Goal: Information Seeking & Learning: Learn about a topic

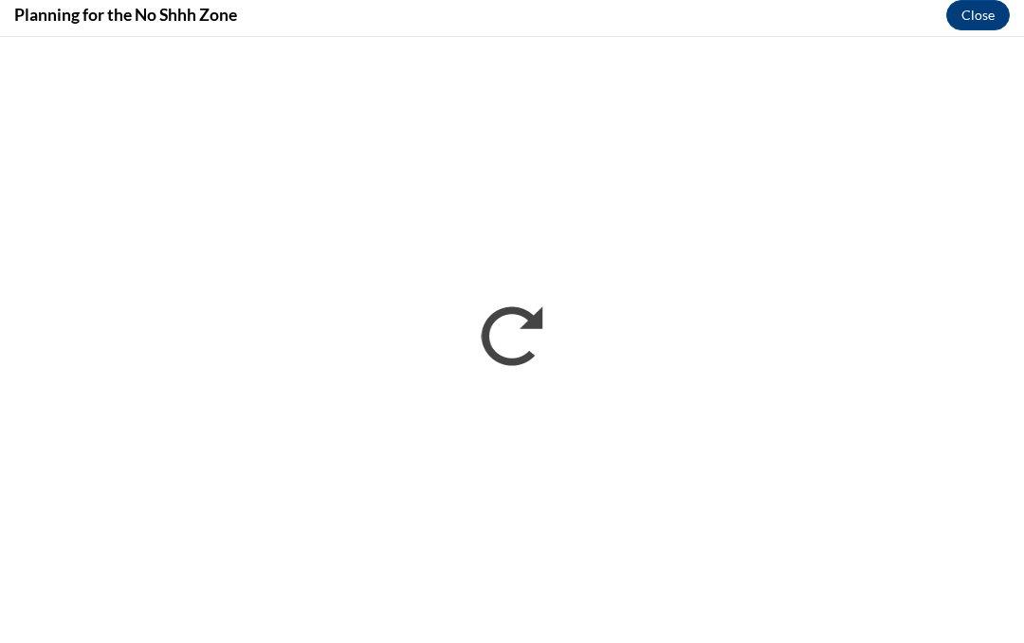
scroll to position [1813, 0]
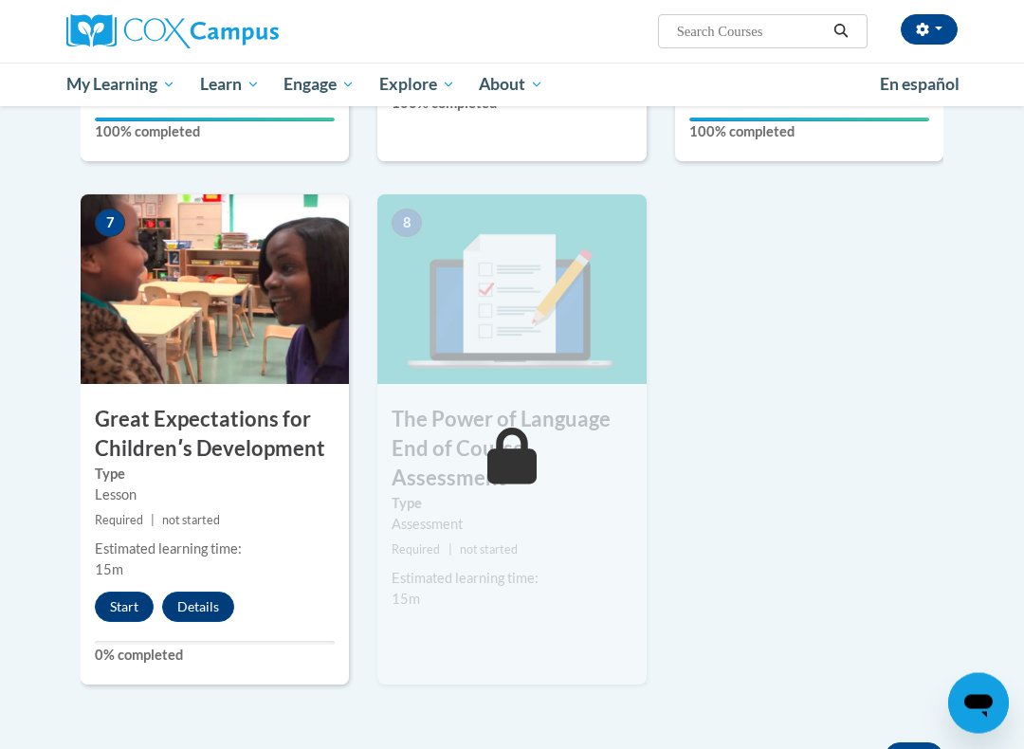
scroll to position [1319, 0]
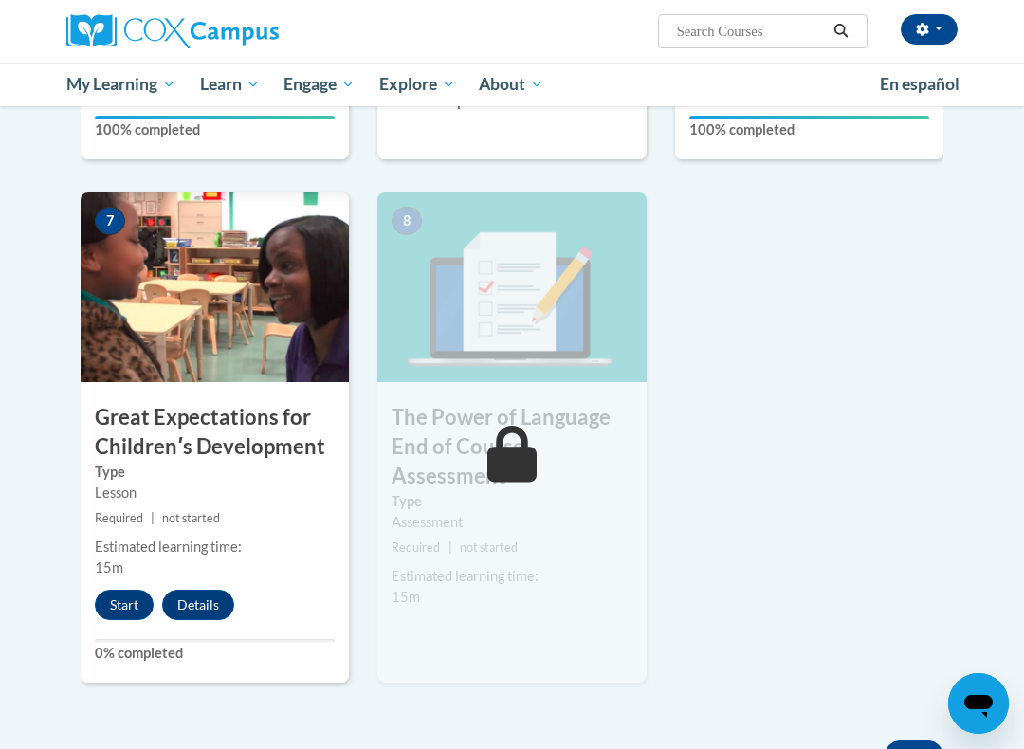
click at [126, 591] on button "Start" at bounding box center [124, 604] width 59 height 30
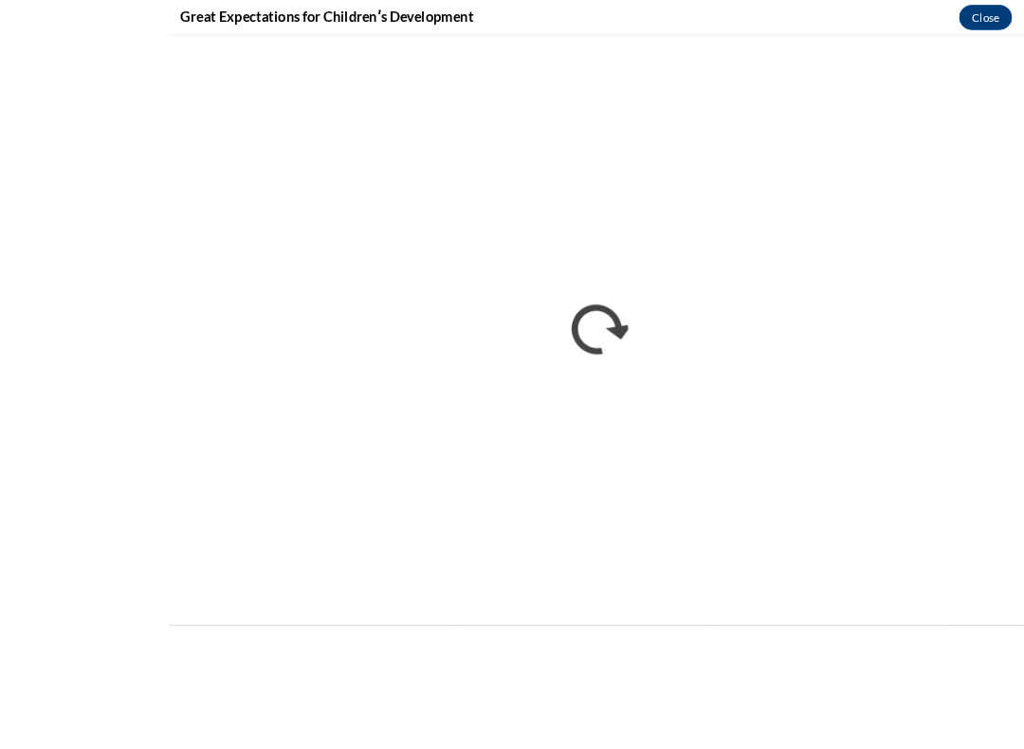
scroll to position [1370, 0]
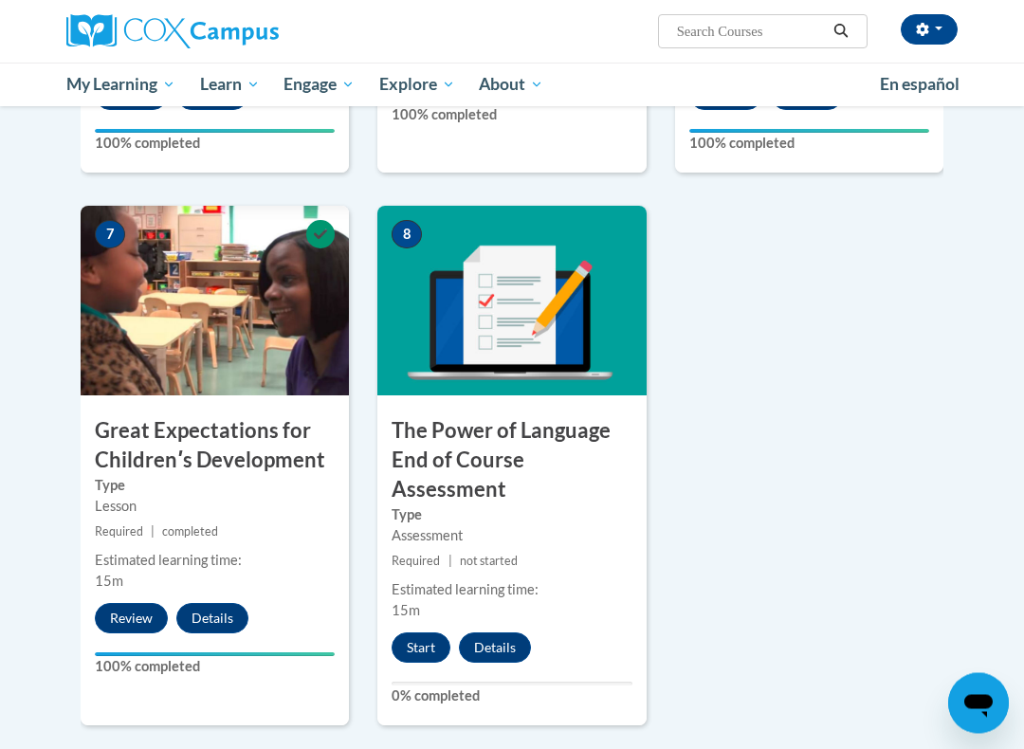
scroll to position [1308, 0]
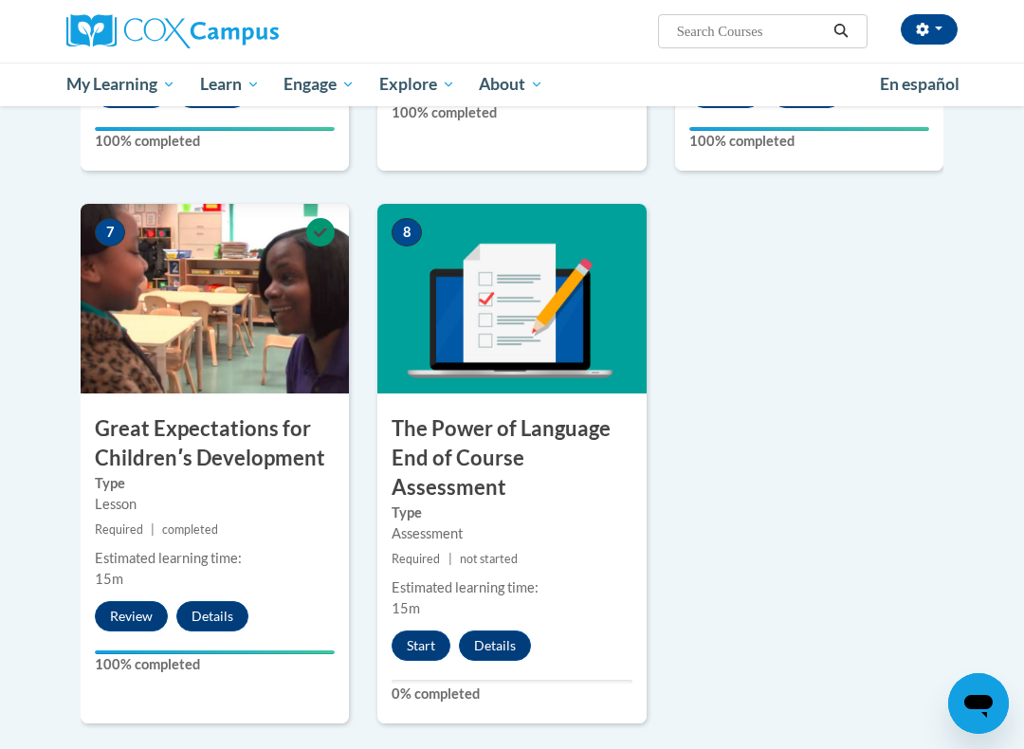
click at [415, 631] on button "Start" at bounding box center [420, 645] width 59 height 30
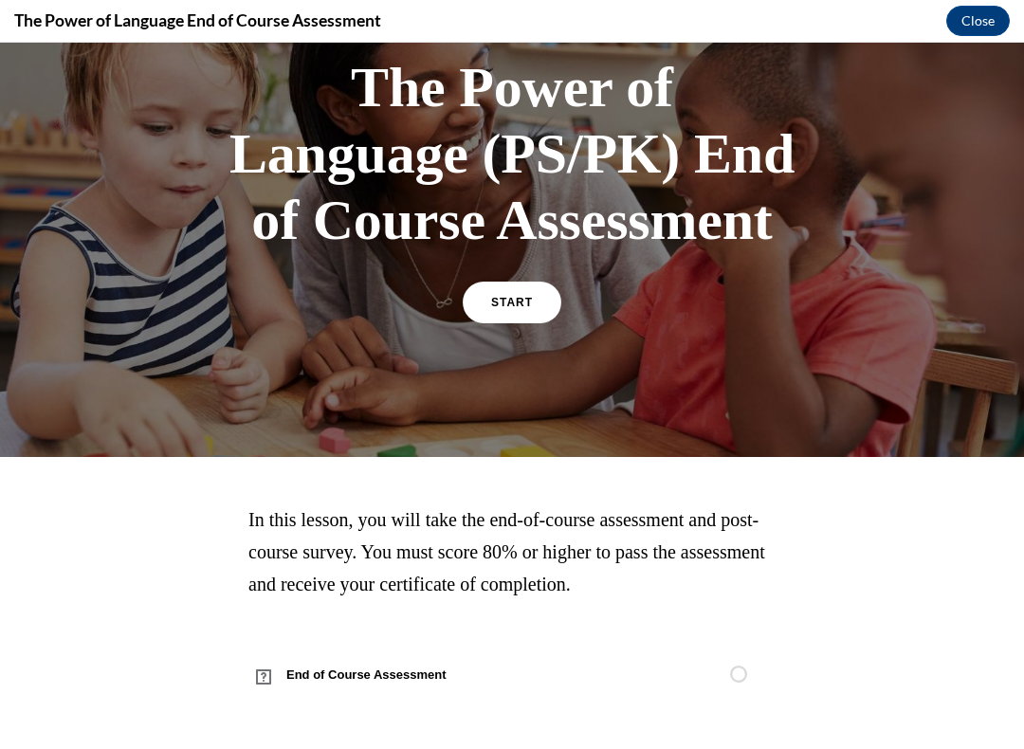
scroll to position [128, 0]
click at [496, 297] on span "START" at bounding box center [512, 302] width 42 height 13
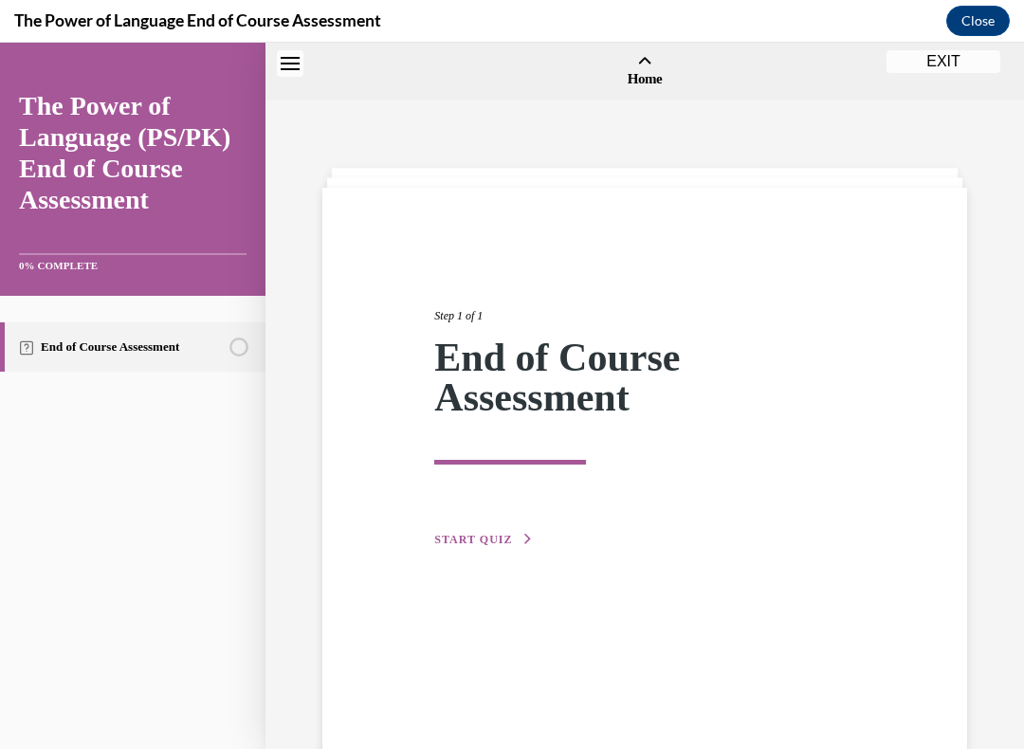
scroll to position [59, 0]
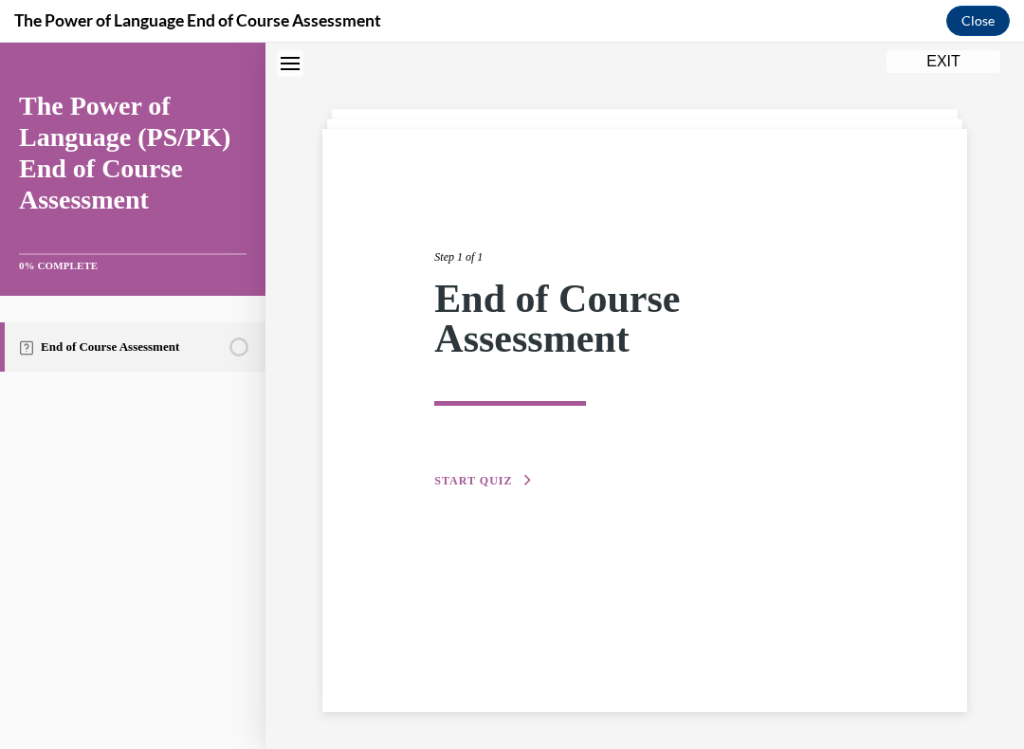
click at [492, 472] on button "START QUIZ" at bounding box center [483, 480] width 99 height 17
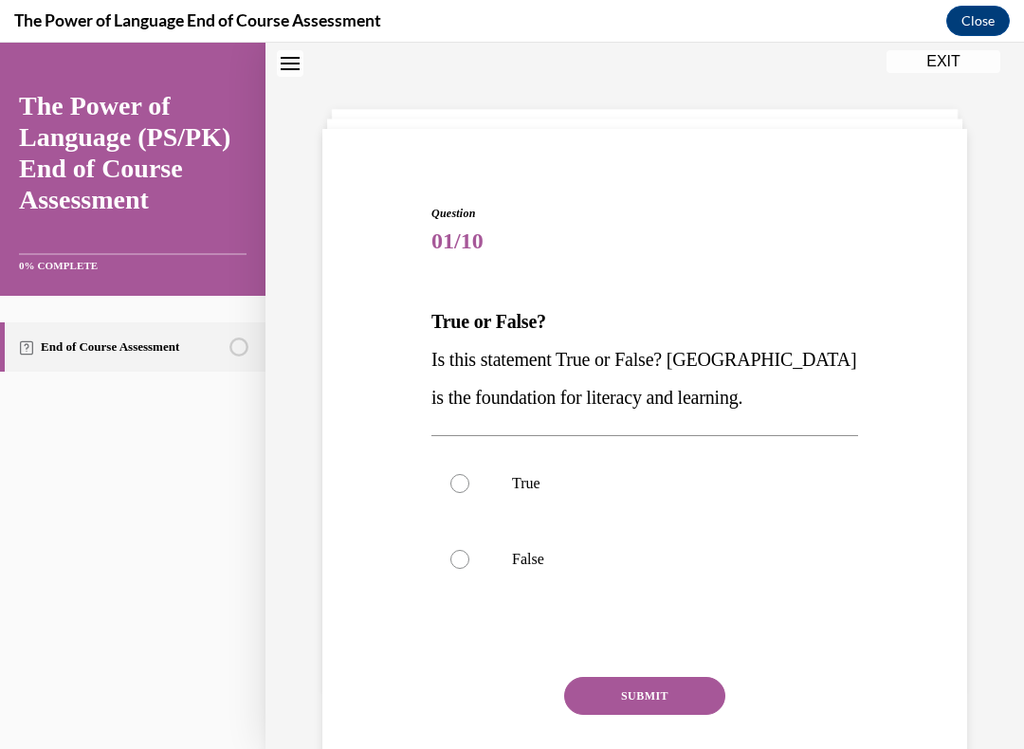
click at [460, 467] on label "True" at bounding box center [644, 483] width 426 height 76
click at [460, 474] on input "True" at bounding box center [459, 483] width 19 height 19
radio input "true"
click at [641, 642] on button "SUBMIT" at bounding box center [644, 696] width 161 height 38
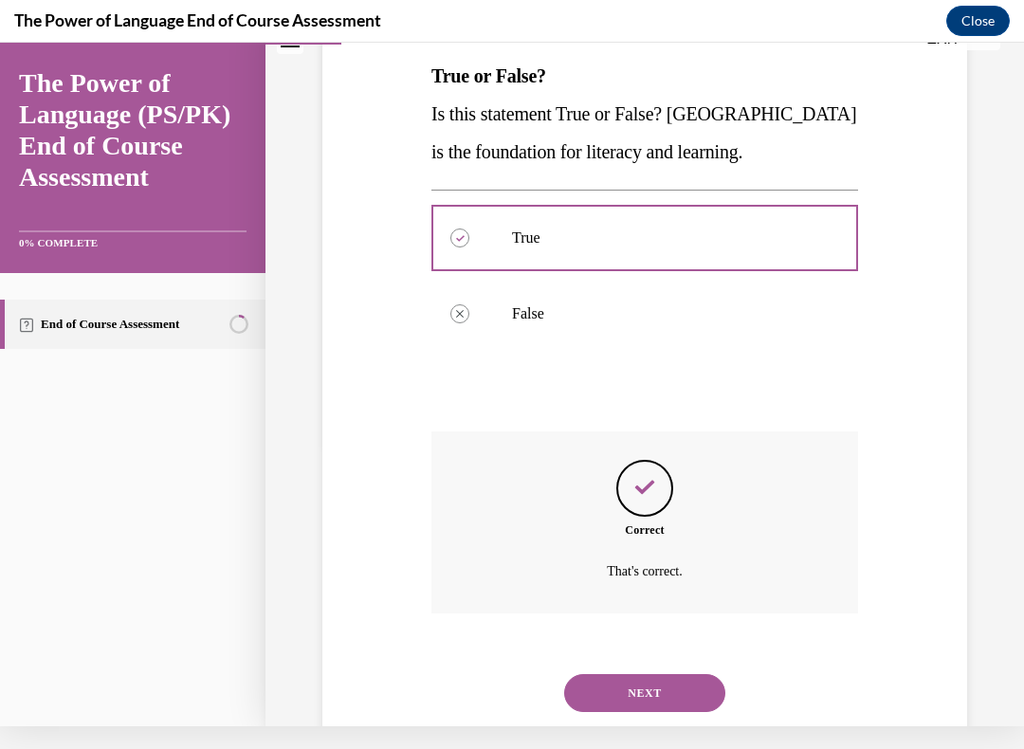
scroll to position [310, 0]
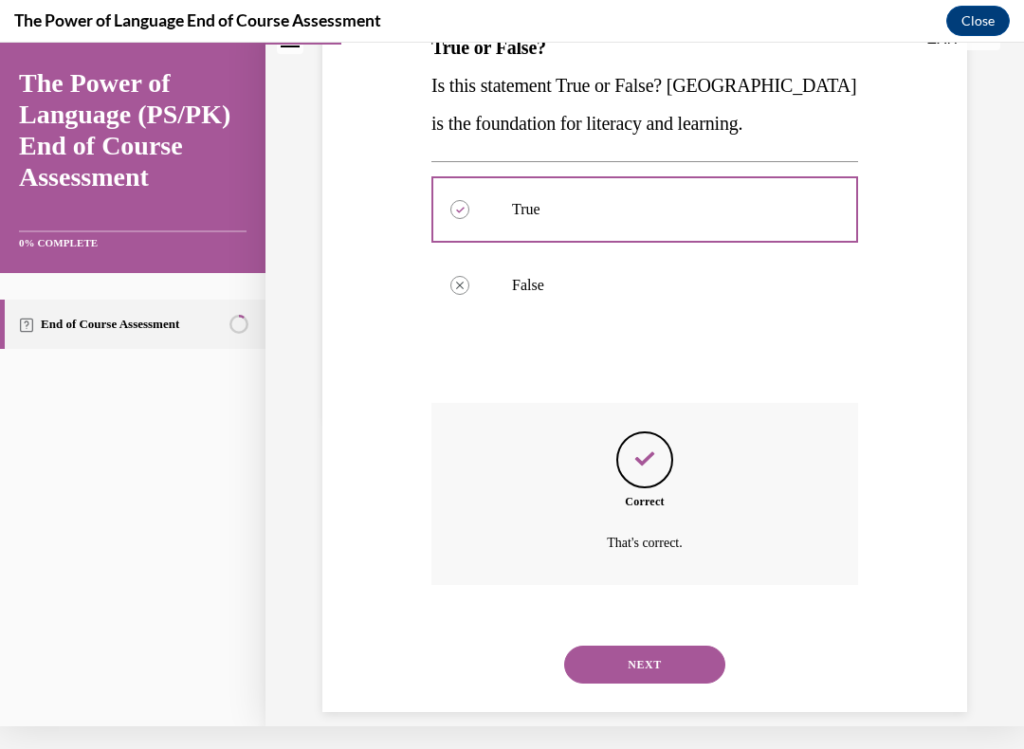
click at [653, 642] on button "NEXT" at bounding box center [644, 664] width 161 height 38
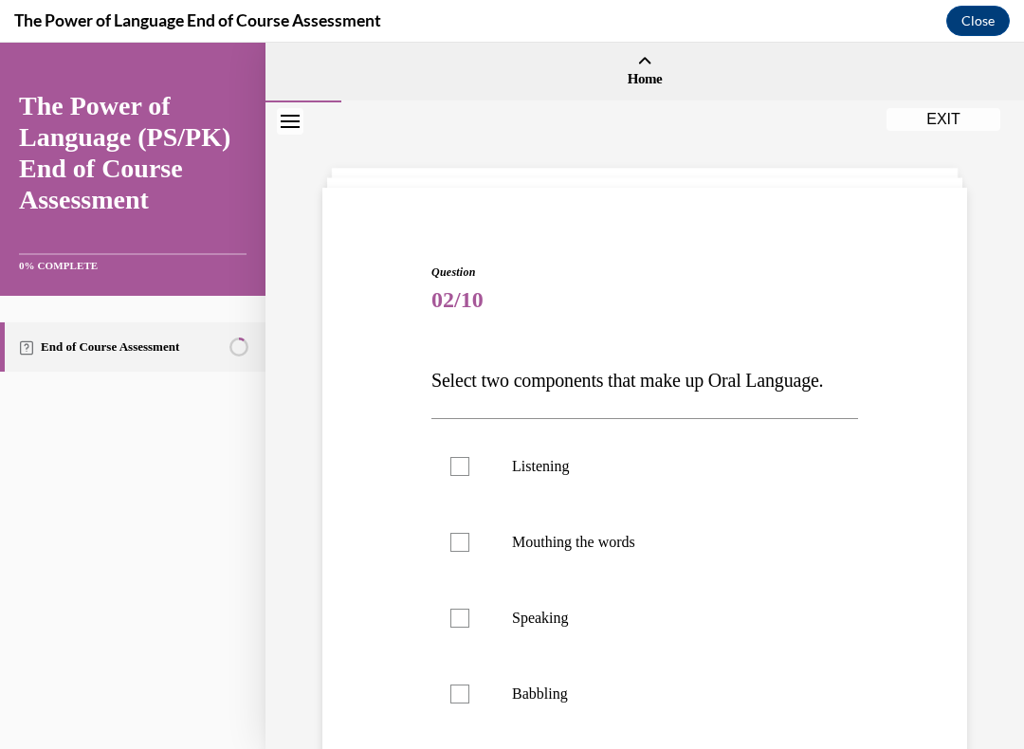
click at [465, 642] on div at bounding box center [459, 693] width 19 height 19
click at [465, 642] on input "Babbling" at bounding box center [459, 693] width 19 height 19
checkbox input "true"
click at [460, 476] on div at bounding box center [459, 466] width 19 height 19
click at [460, 476] on input "Listening" at bounding box center [459, 466] width 19 height 19
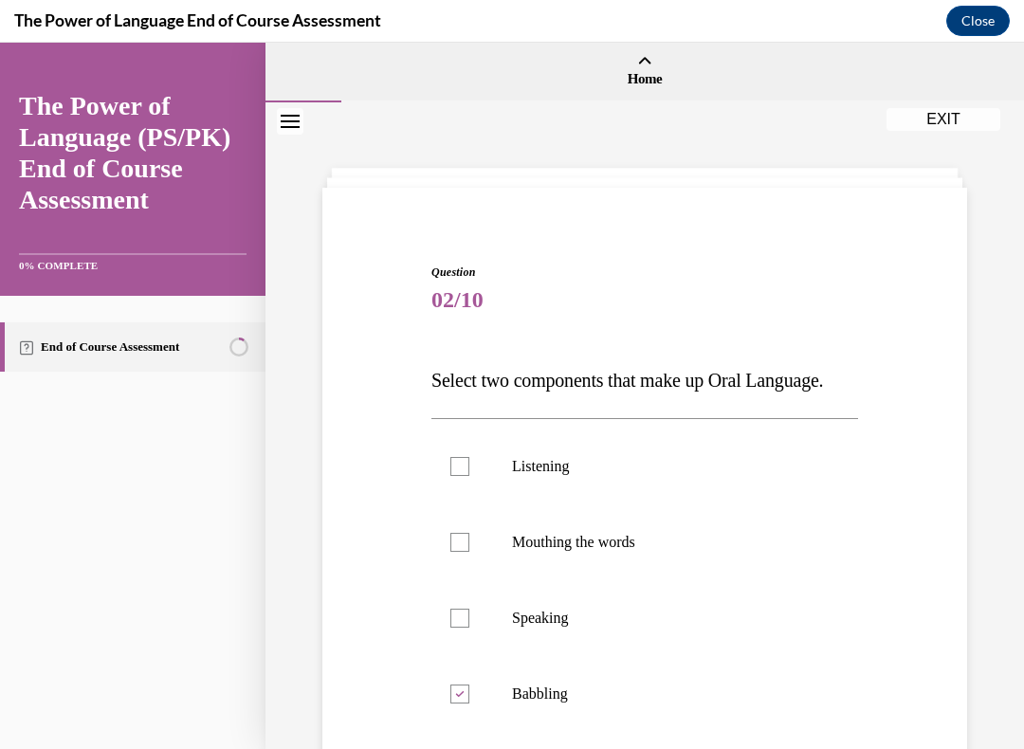
checkbox input "true"
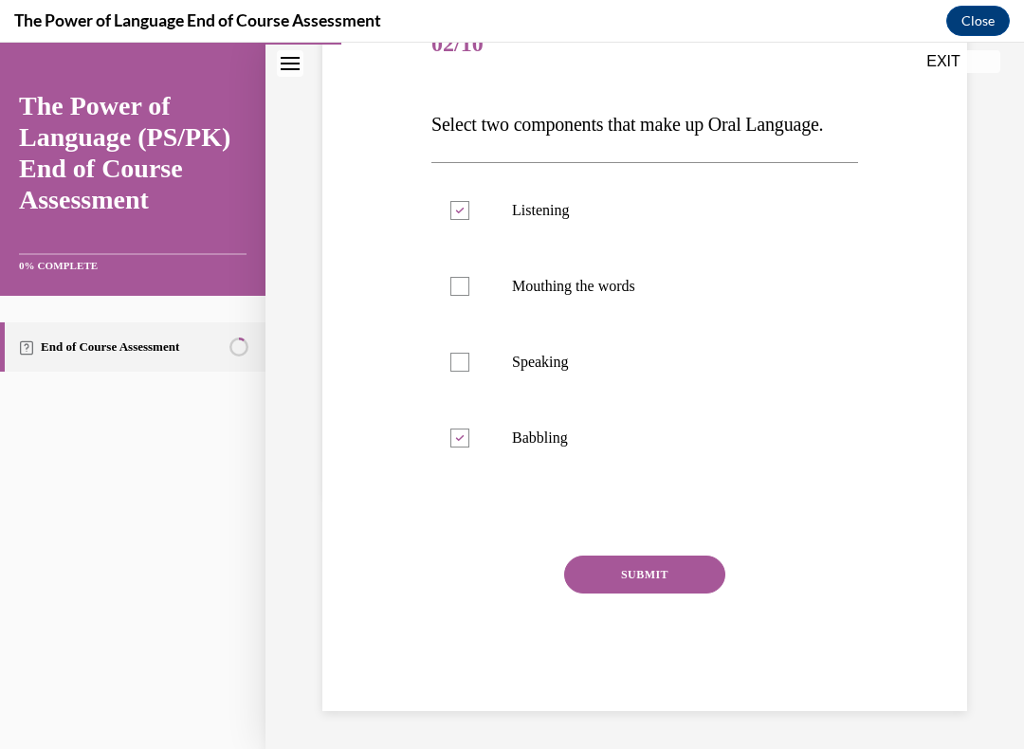
click at [638, 578] on button "SUBMIT" at bounding box center [644, 574] width 161 height 38
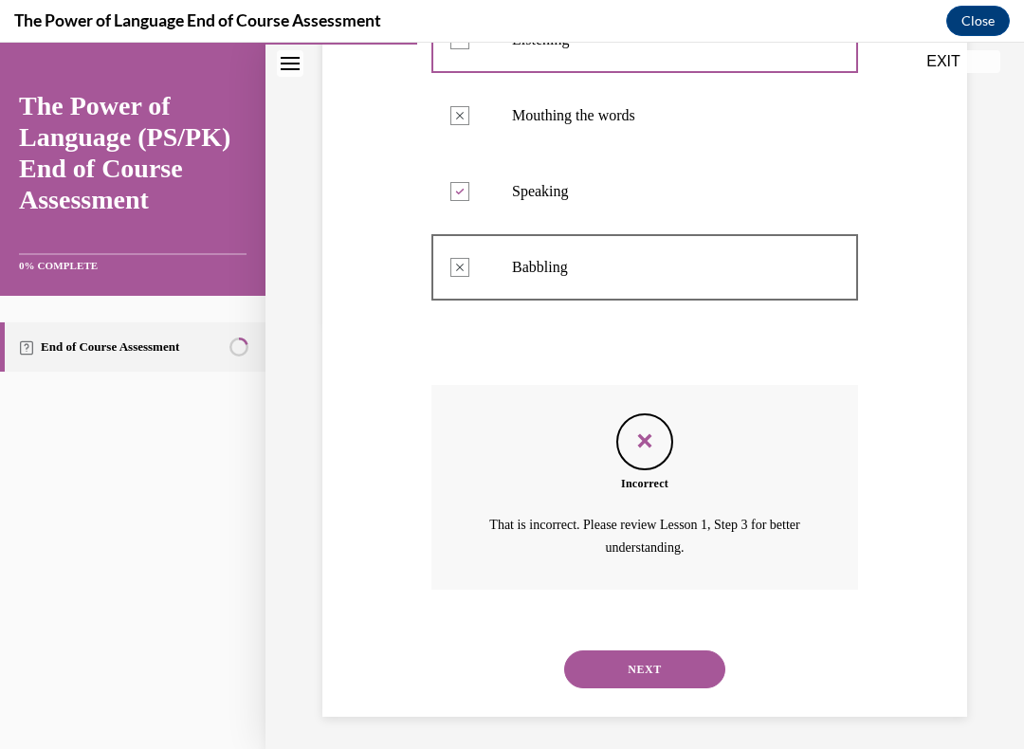
scroll to position [445, 0]
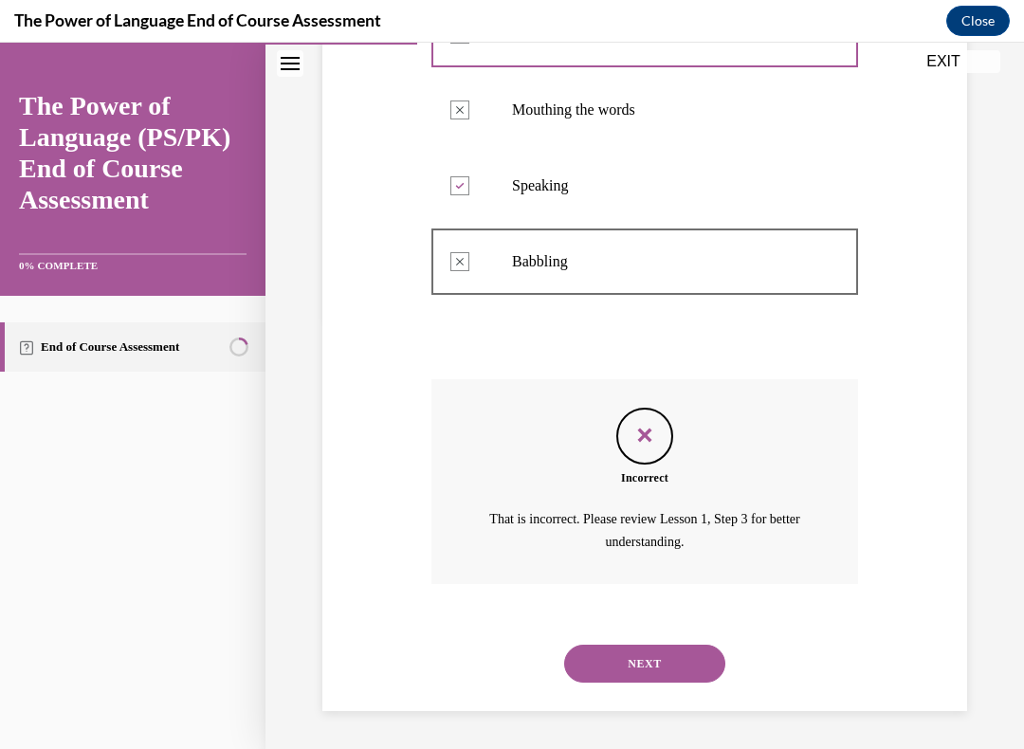
click at [644, 642] on button "NEXT" at bounding box center [644, 663] width 161 height 38
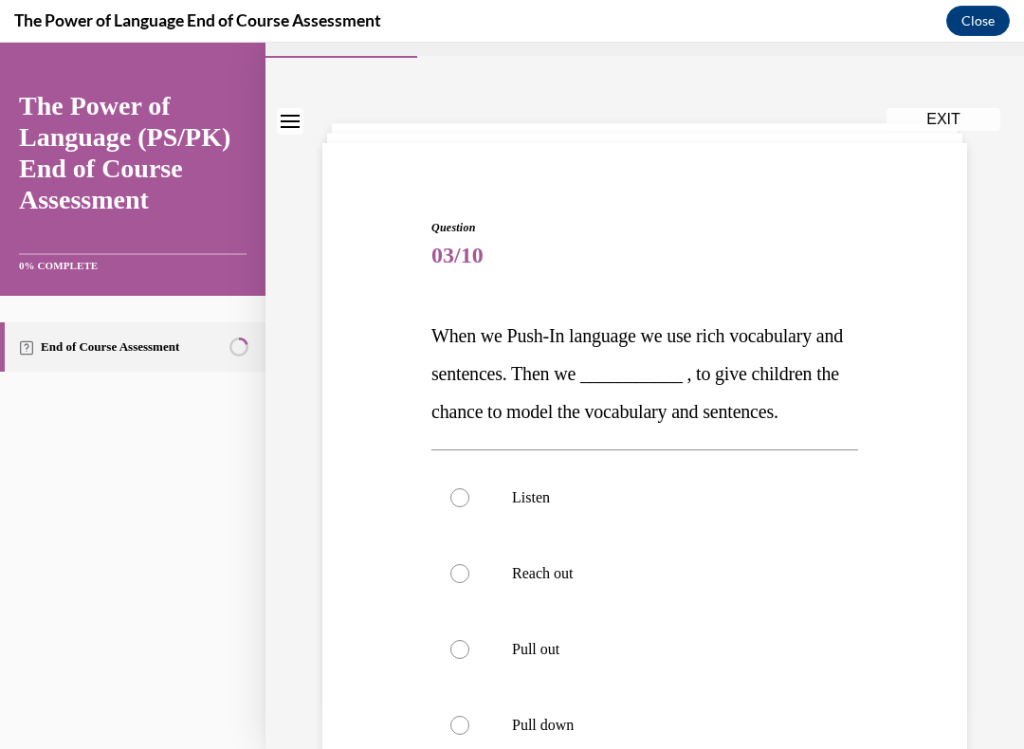
scroll to position [63, 0]
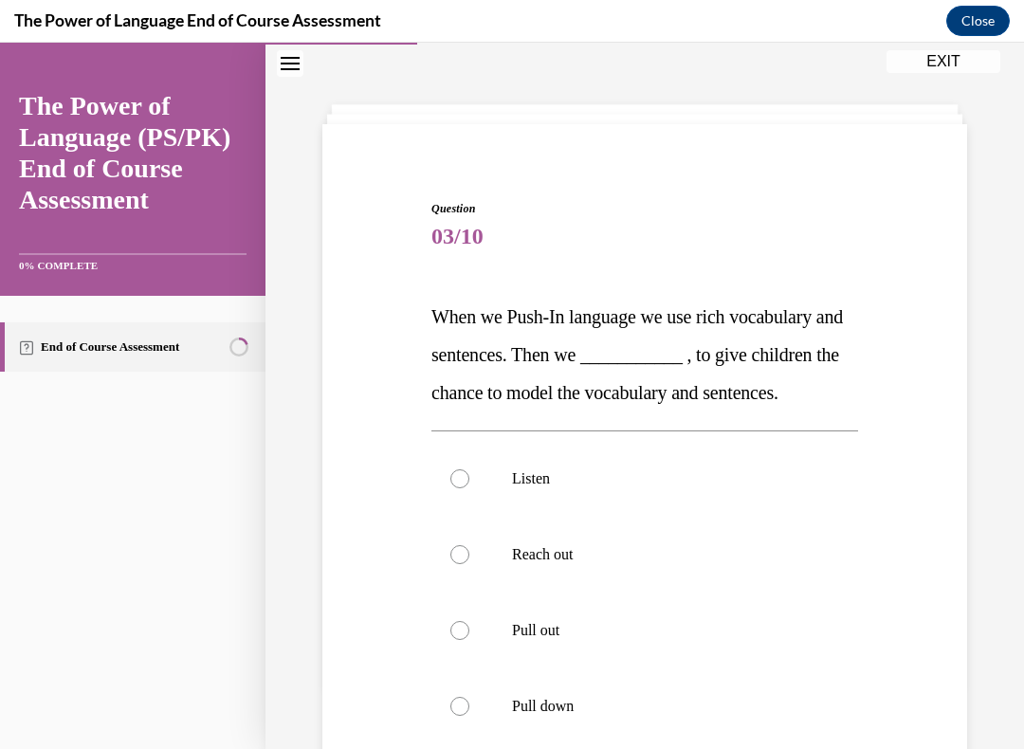
click at [470, 642] on label "Pull out" at bounding box center [644, 630] width 426 height 76
click at [469, 640] on input "Pull out" at bounding box center [459, 630] width 19 height 19
radio input "true"
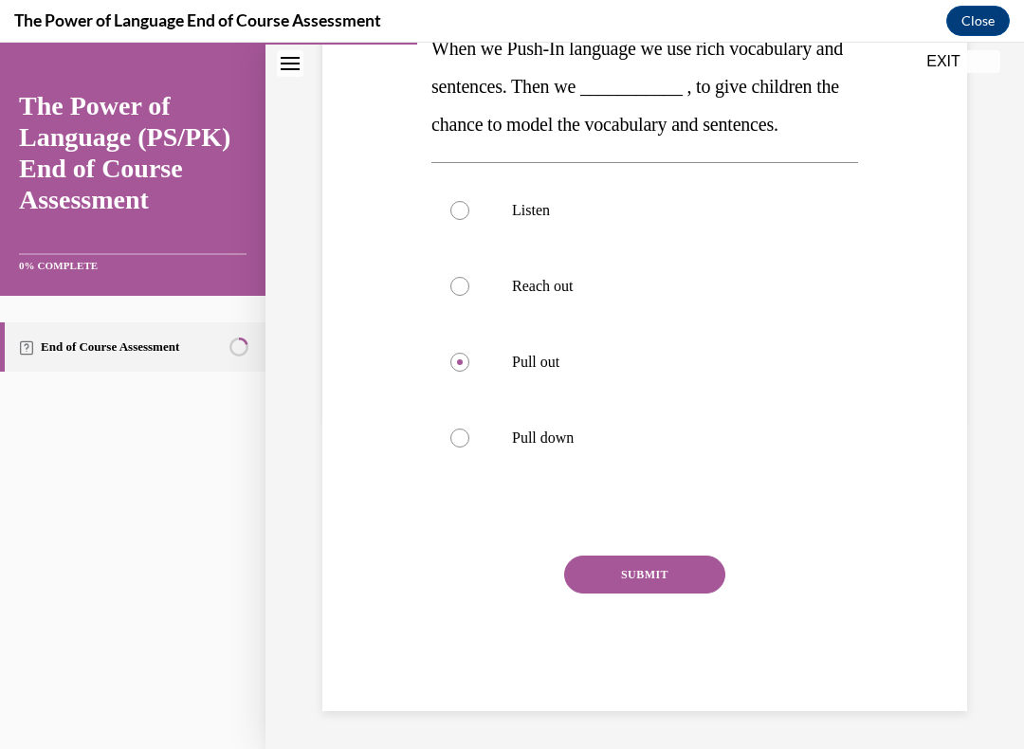
scroll to position [332, 0]
click at [648, 593] on button "SUBMIT" at bounding box center [644, 574] width 161 height 38
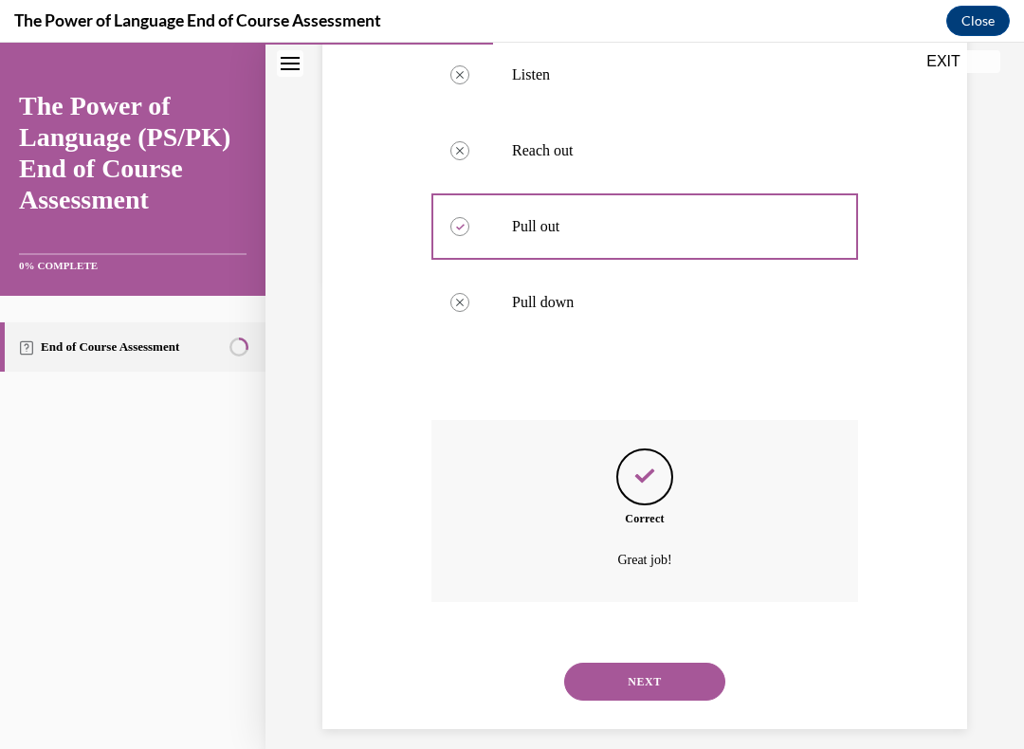
scroll to position [499, 0]
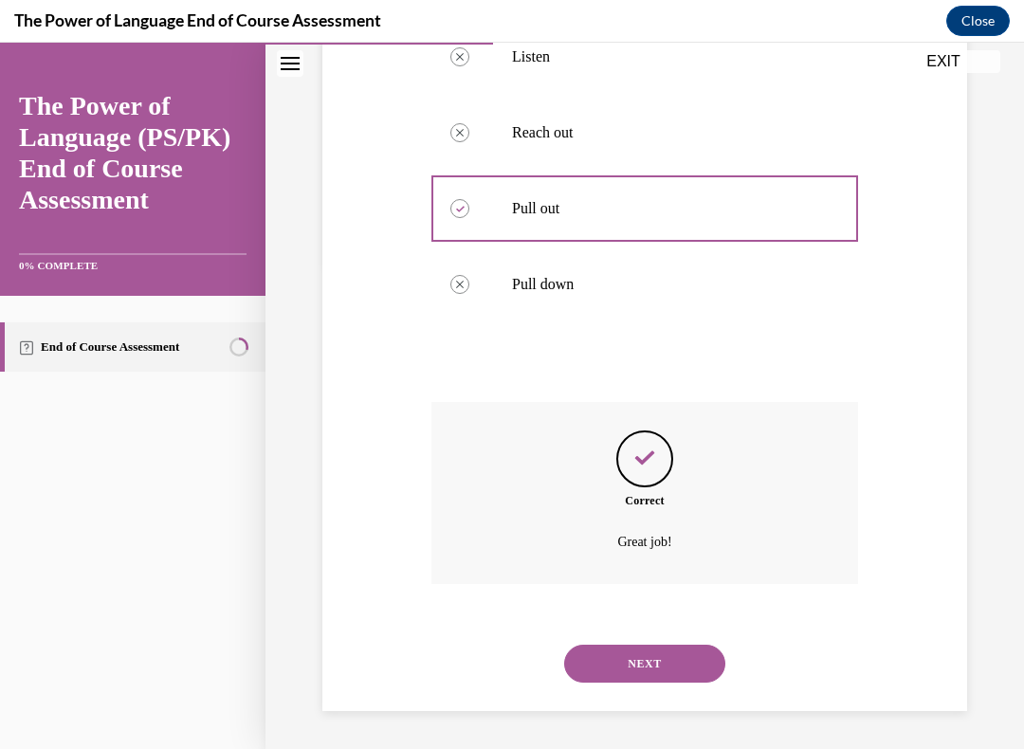
click at [638, 642] on button "NEXT" at bounding box center [644, 663] width 161 height 38
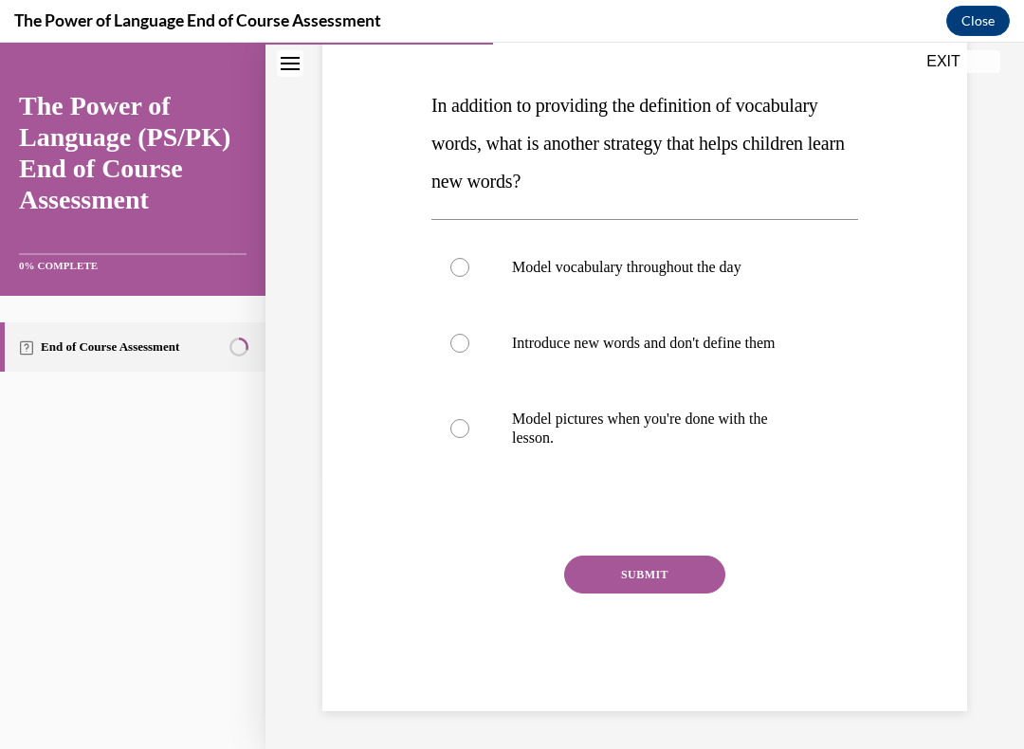
scroll to position [211, 0]
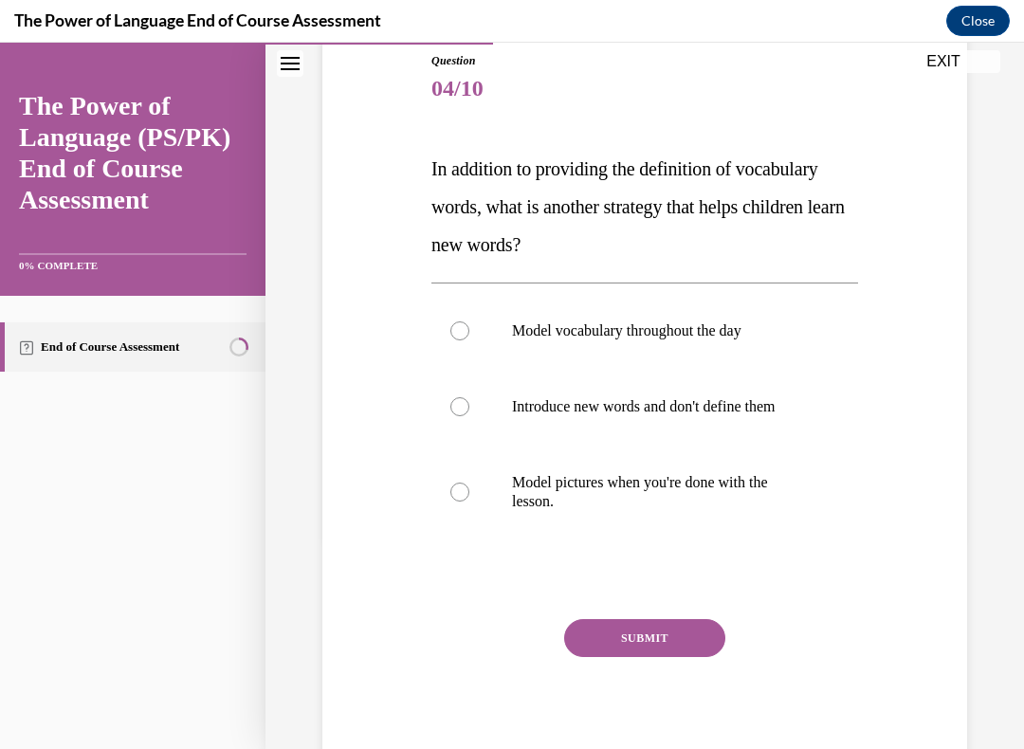
click at [467, 318] on label "Model vocabulary throughout the day" at bounding box center [644, 331] width 426 height 76
click at [467, 321] on input "Model vocabulary throughout the day" at bounding box center [459, 330] width 19 height 19
radio input "true"
click at [657, 626] on button "SUBMIT" at bounding box center [644, 638] width 161 height 38
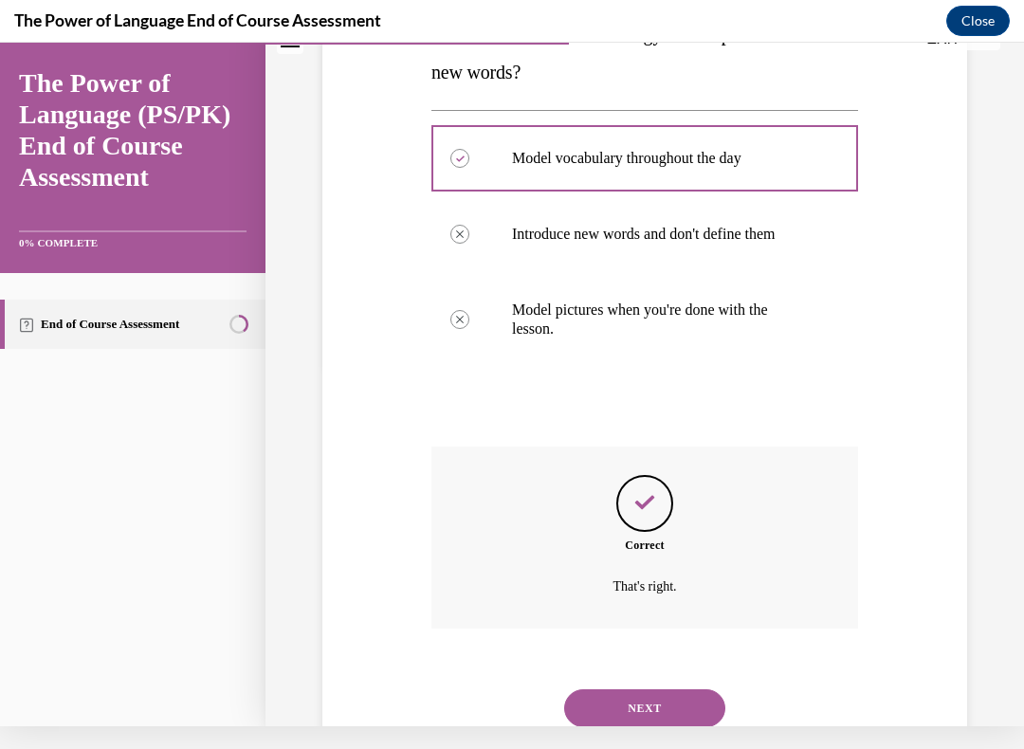
scroll to position [405, 0]
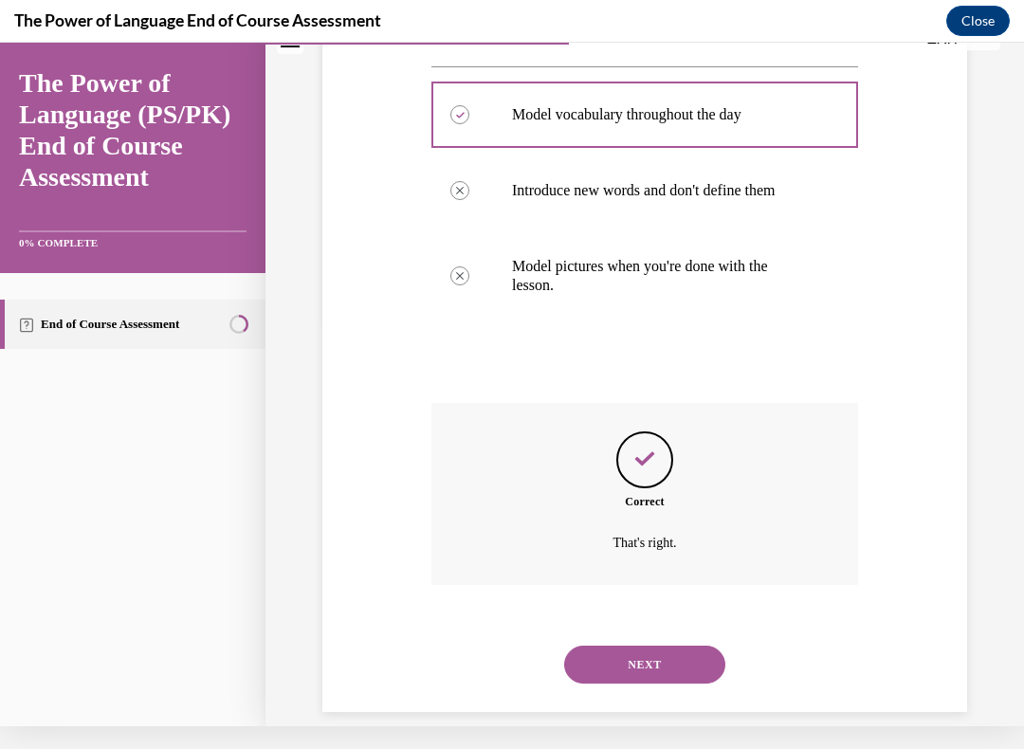
click at [645, 642] on button "NEXT" at bounding box center [644, 664] width 161 height 38
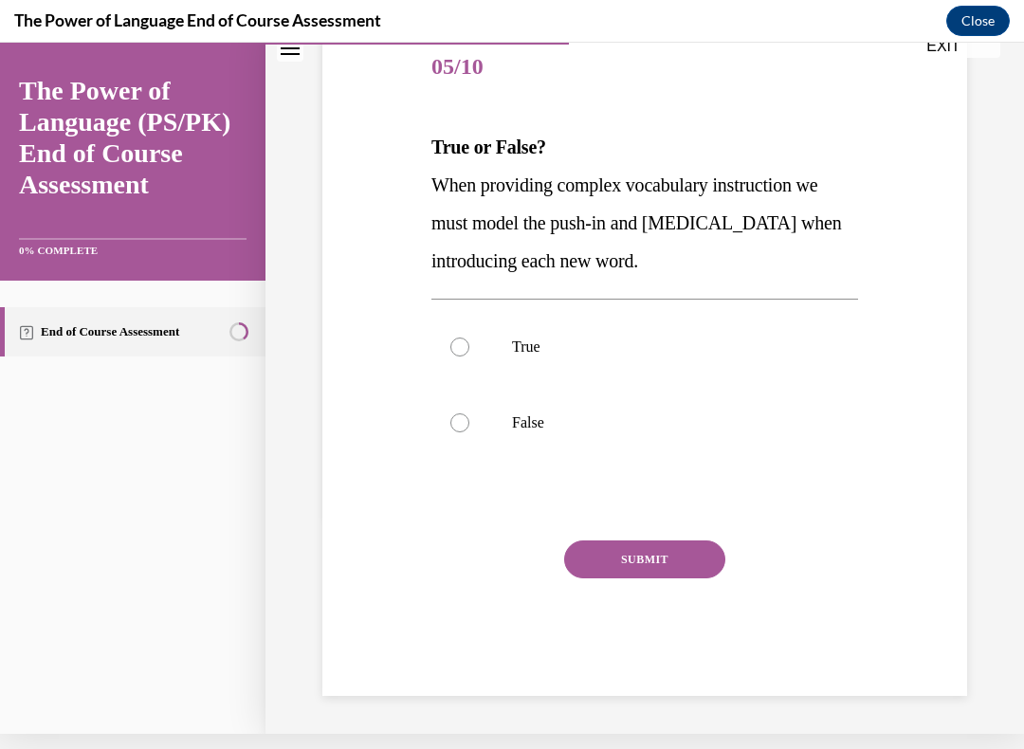
scroll to position [195, 0]
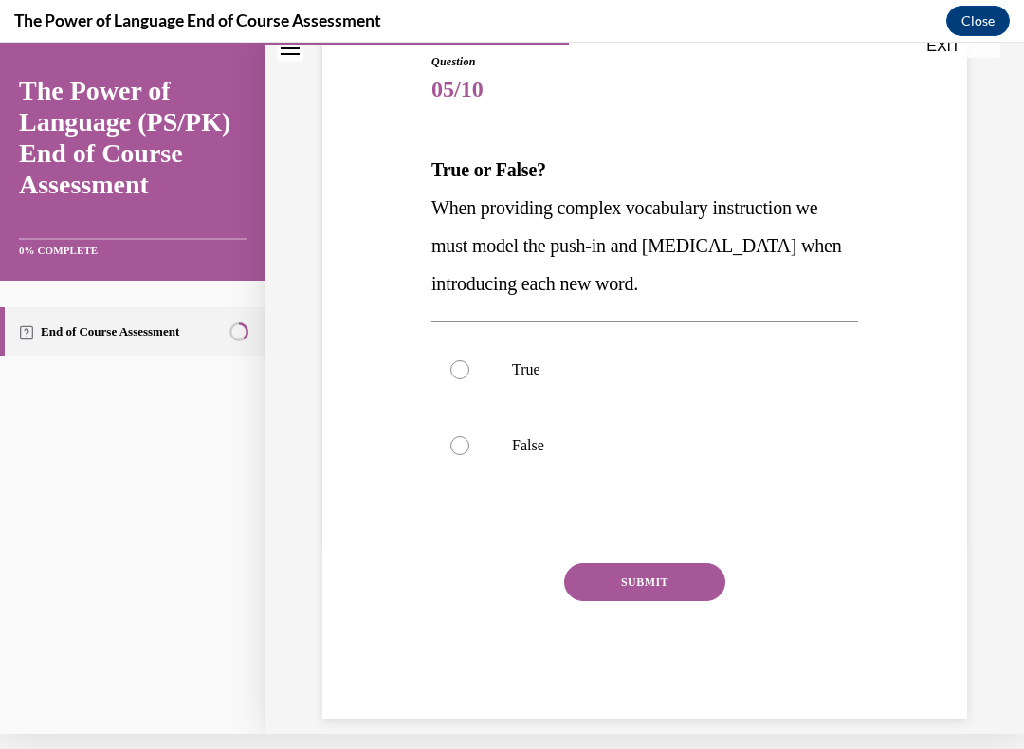
click at [473, 354] on label "True" at bounding box center [644, 370] width 426 height 76
click at [469, 360] on input "True" at bounding box center [459, 369] width 19 height 19
radio input "true"
click at [642, 575] on button "SUBMIT" at bounding box center [644, 582] width 161 height 38
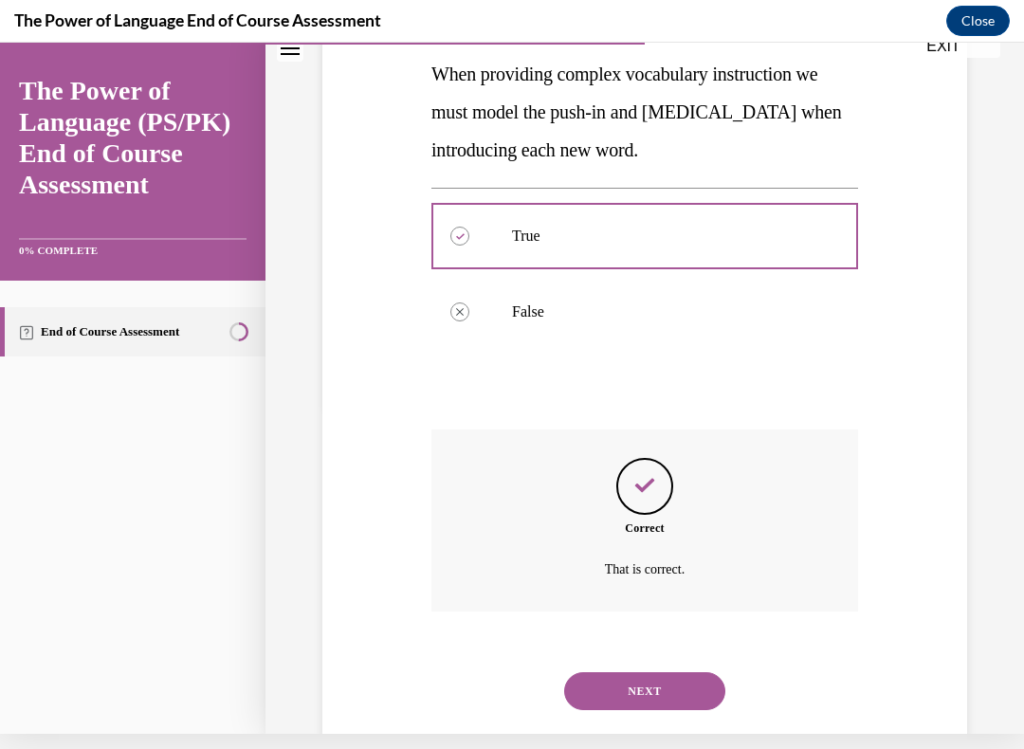
scroll to position [348, 0]
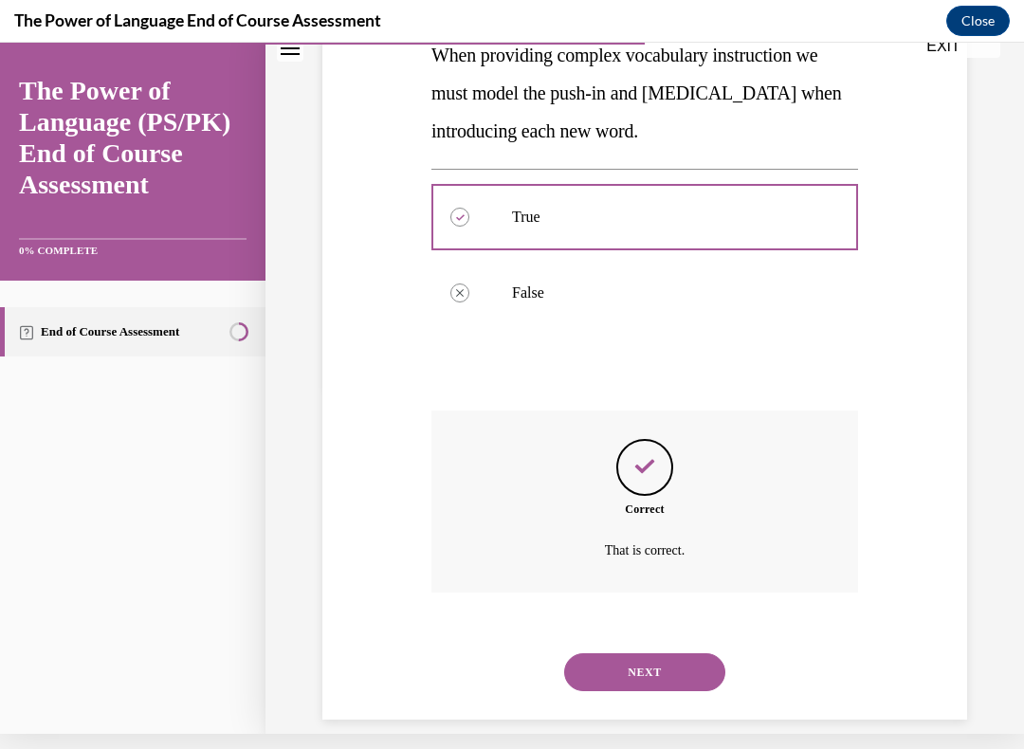
click at [638, 642] on button "NEXT" at bounding box center [644, 672] width 161 height 38
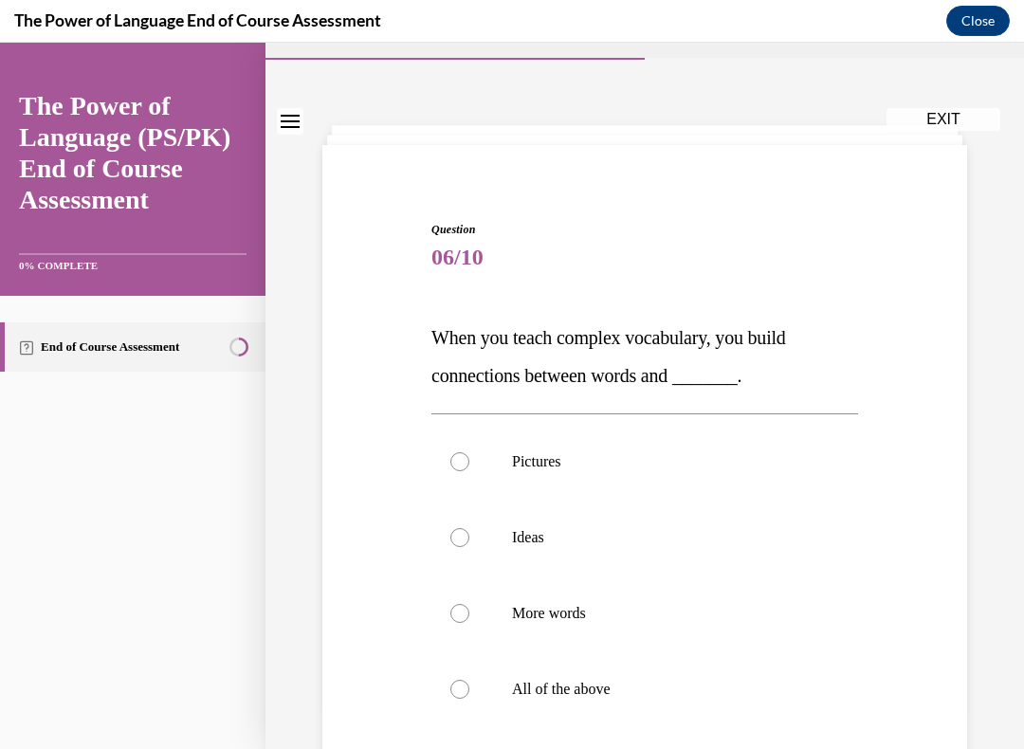
scroll to position [72, 0]
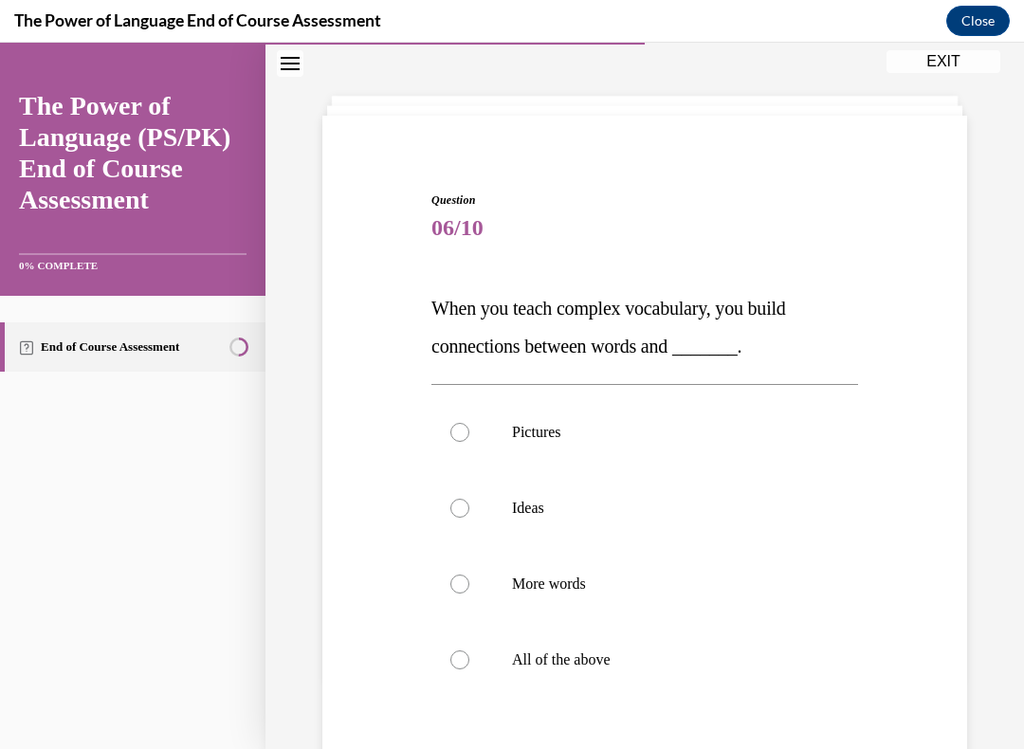
click at [473, 642] on label "All of the above" at bounding box center [644, 660] width 426 height 76
click at [469, 642] on input "All of the above" at bounding box center [459, 659] width 19 height 19
radio input "true"
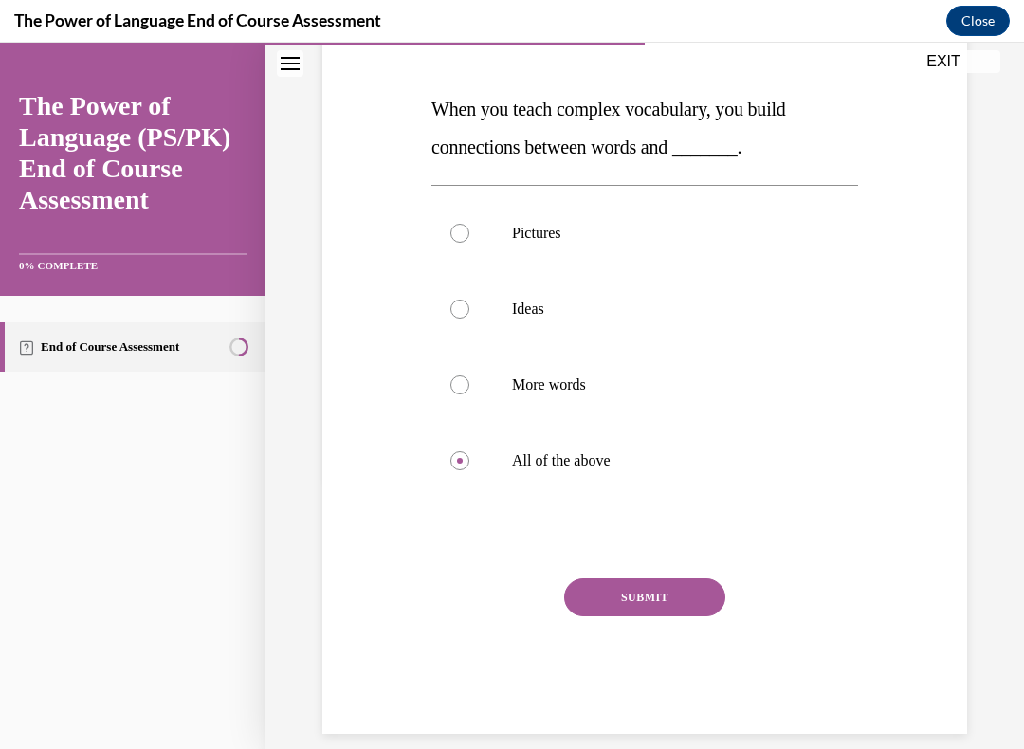
click at [645, 586] on button "SUBMIT" at bounding box center [644, 597] width 161 height 38
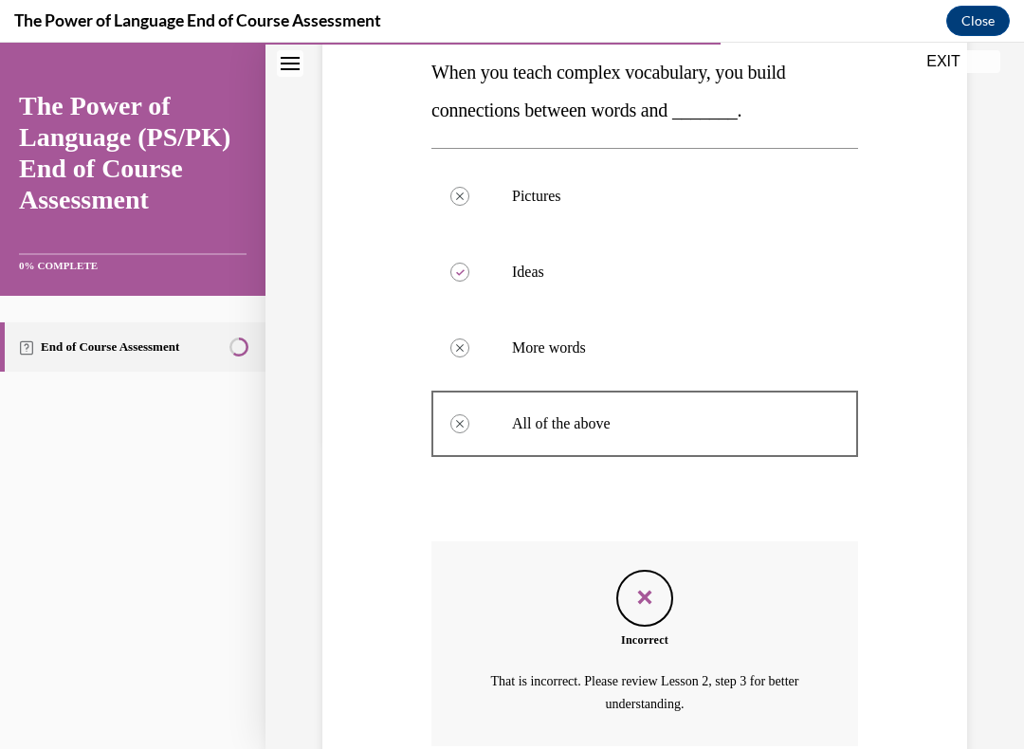
scroll to position [304, 0]
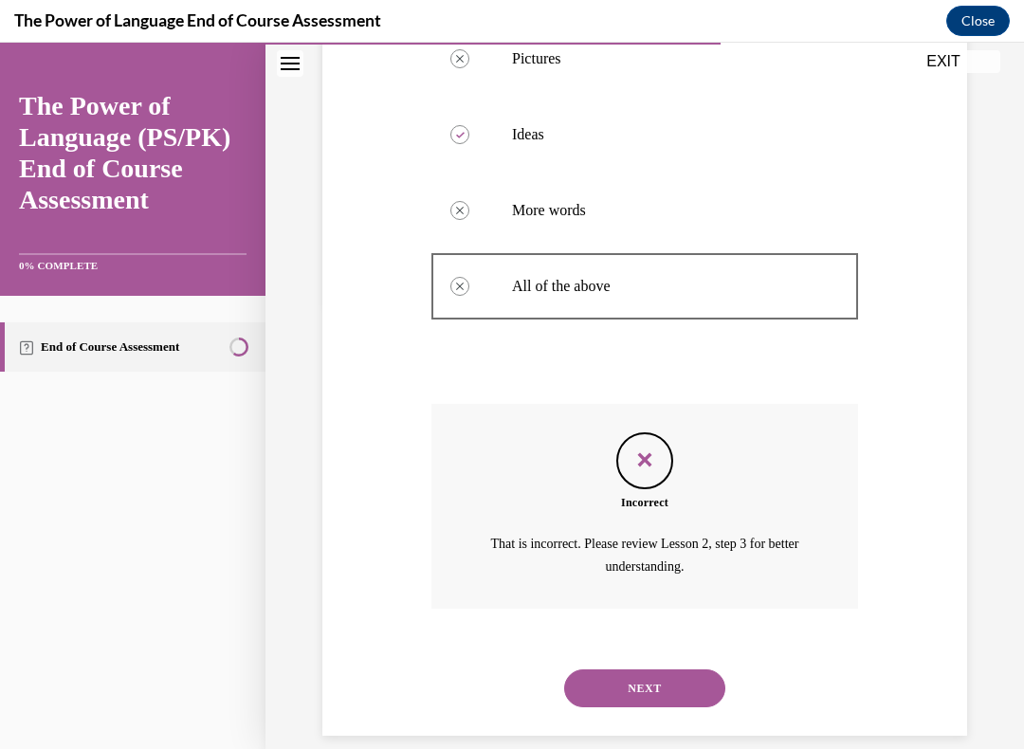
click at [647, 642] on button "NEXT" at bounding box center [644, 688] width 161 height 38
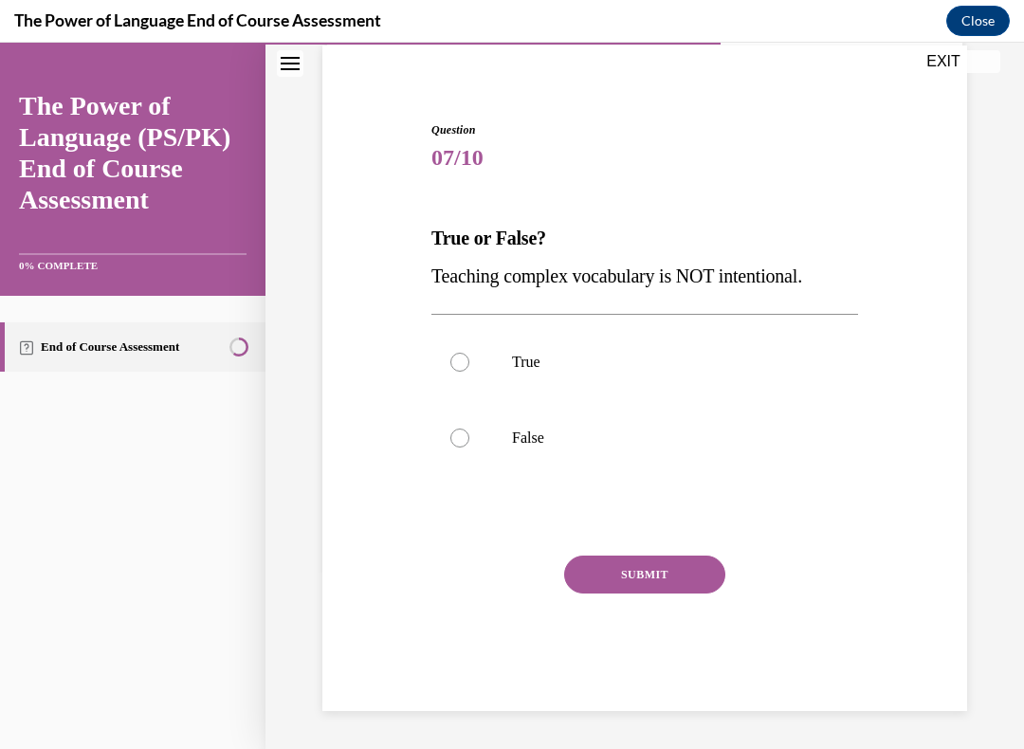
scroll to position [119, 0]
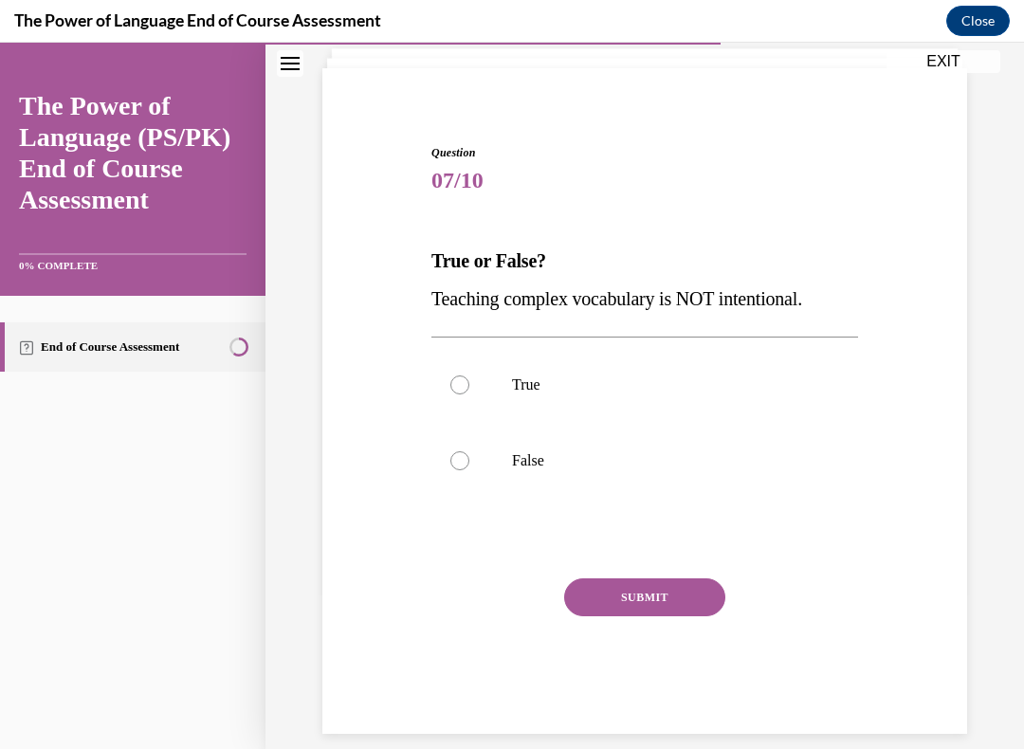
click at [462, 456] on div at bounding box center [459, 460] width 19 height 19
click at [462, 456] on input "False" at bounding box center [459, 460] width 19 height 19
radio input "true"
click at [656, 589] on button "SUBMIT" at bounding box center [644, 597] width 161 height 38
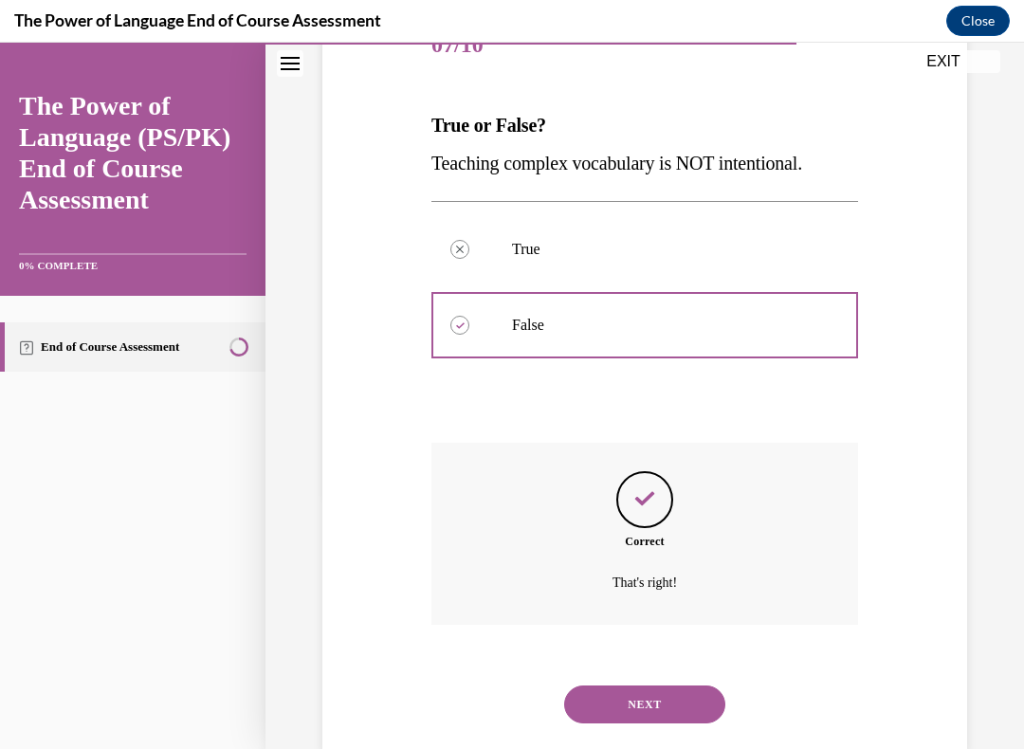
scroll to position [272, 0]
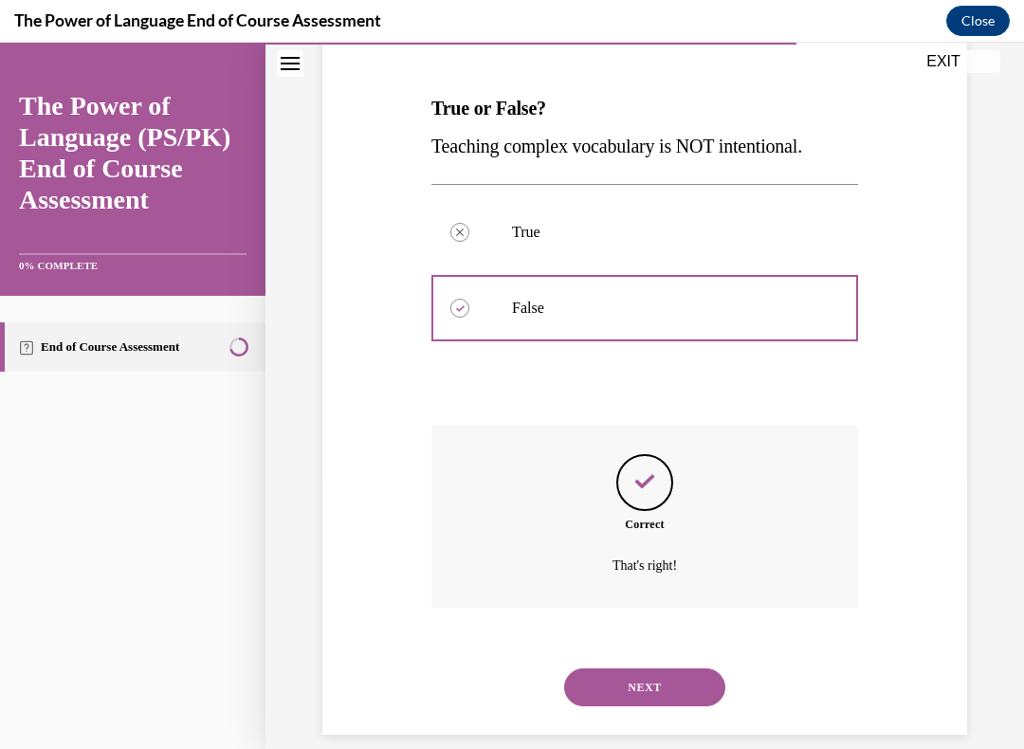
click at [647, 642] on button "NEXT" at bounding box center [644, 687] width 161 height 38
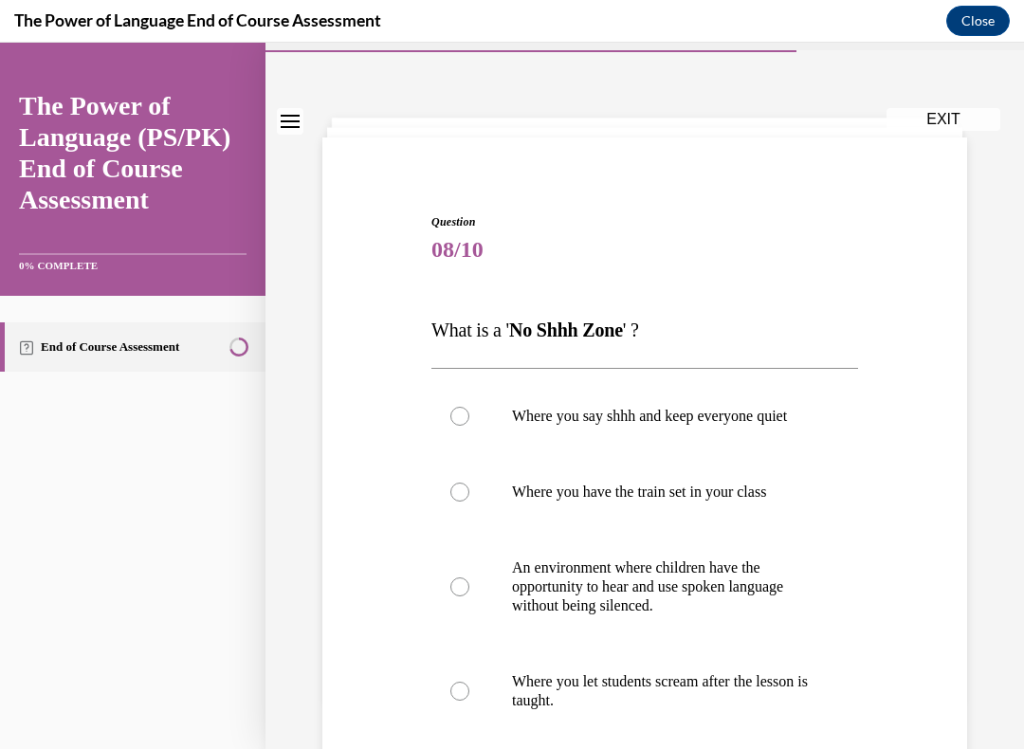
scroll to position [70, 0]
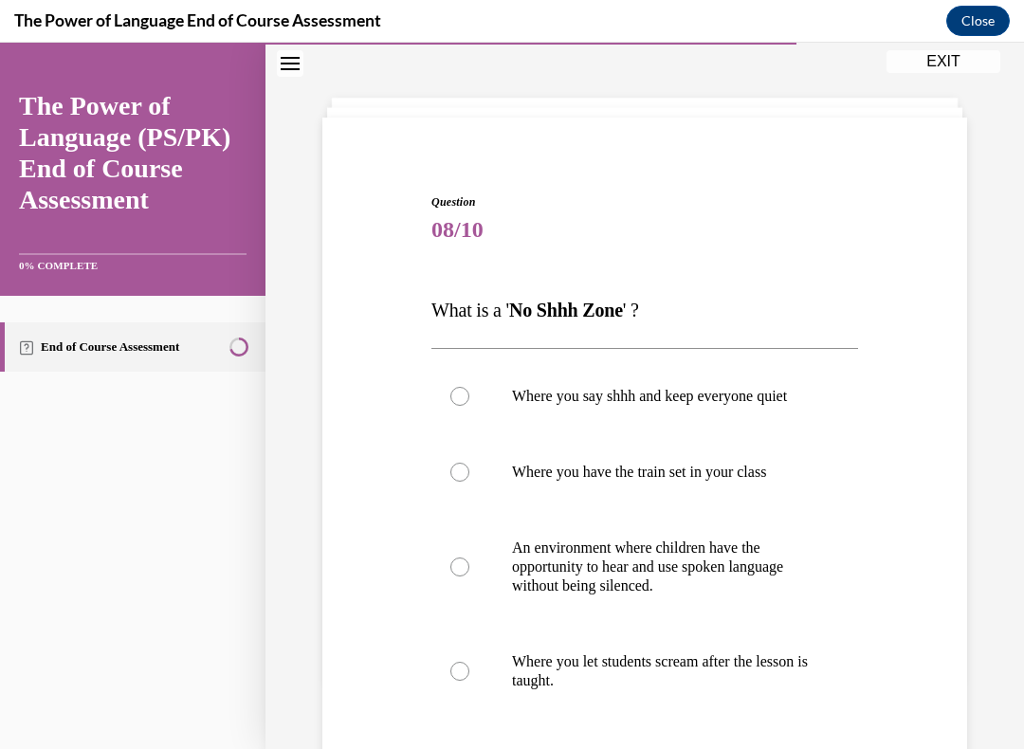
click at [465, 567] on label "An environment where children have the opportunity to hear and use spoken langu…" at bounding box center [644, 567] width 426 height 114
click at [465, 567] on input "An environment where children have the opportunity to hear and use spoken langu…" at bounding box center [459, 566] width 19 height 19
radio input "true"
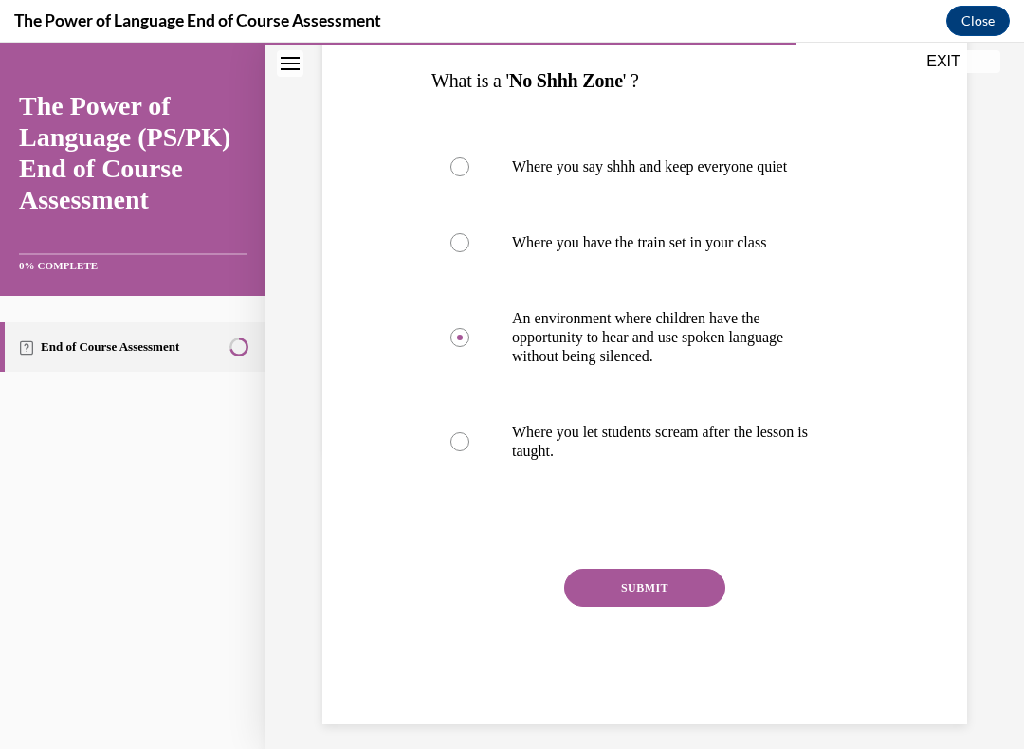
scroll to position [301, 0]
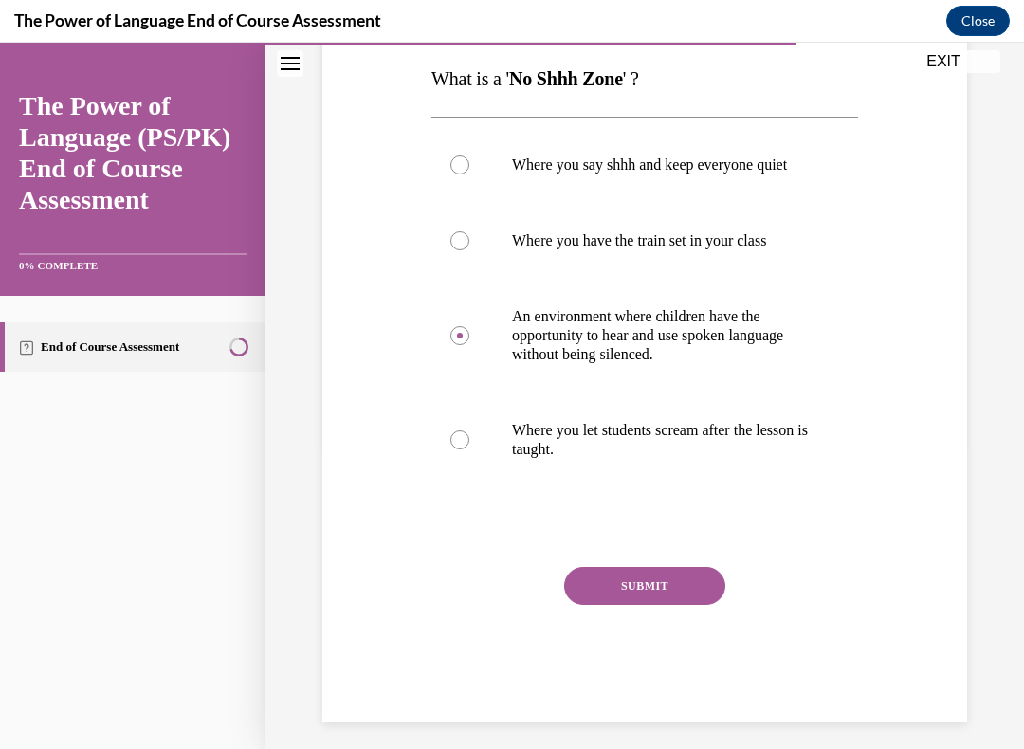
click at [659, 598] on button "SUBMIT" at bounding box center [644, 586] width 161 height 38
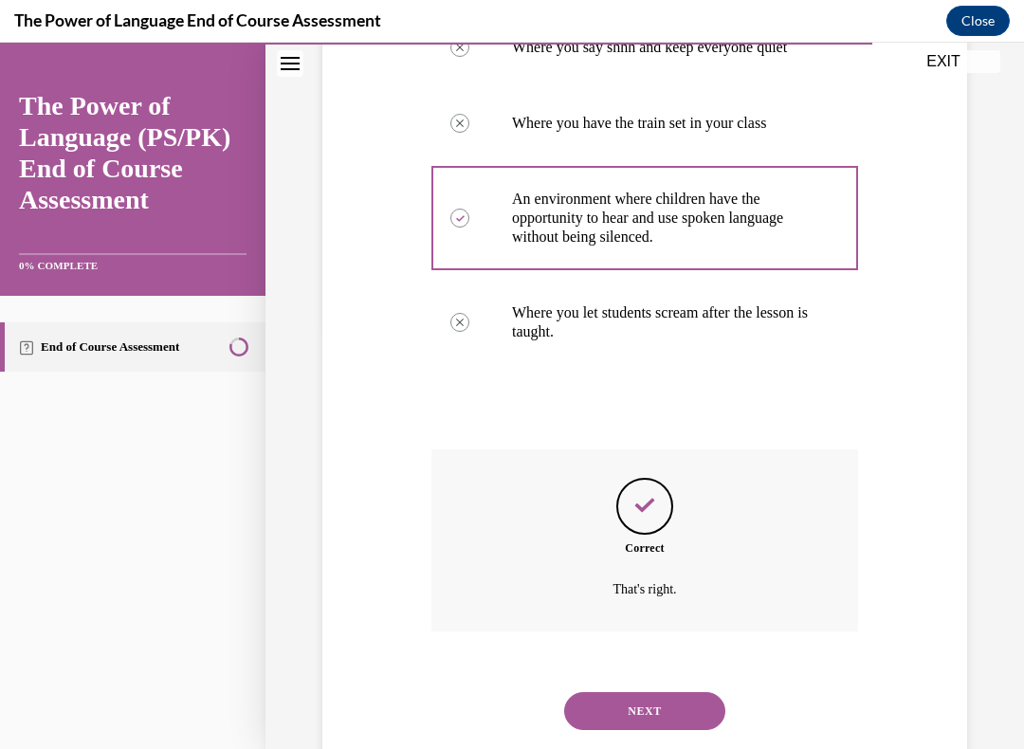
scroll to position [462, 0]
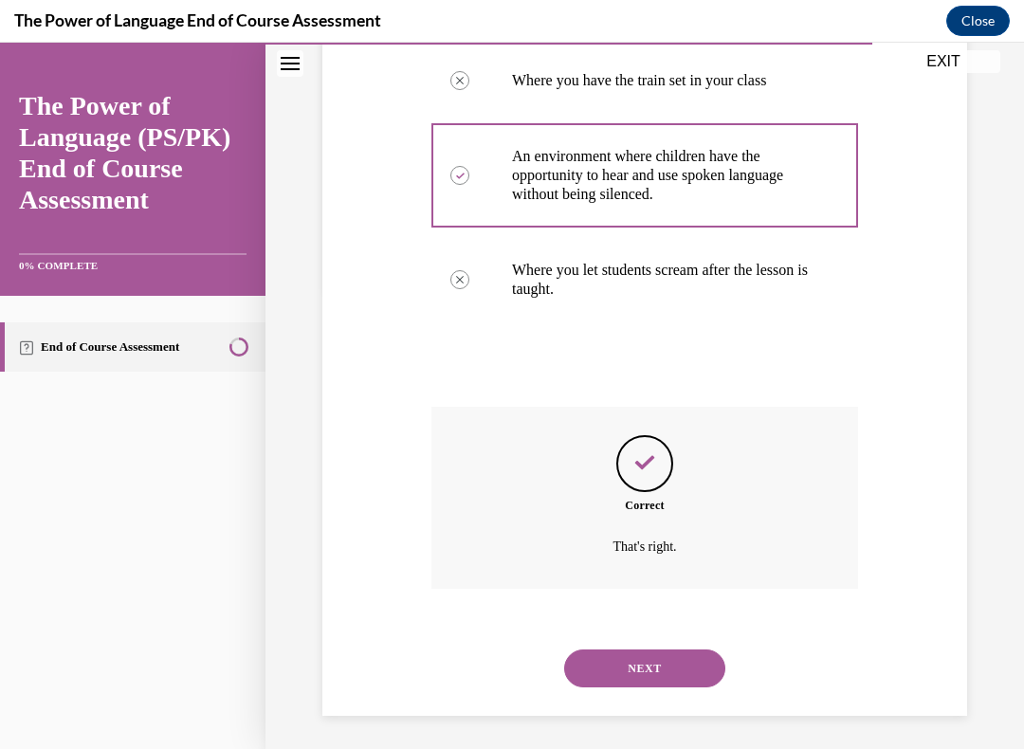
click at [647, 642] on button "NEXT" at bounding box center [644, 668] width 161 height 38
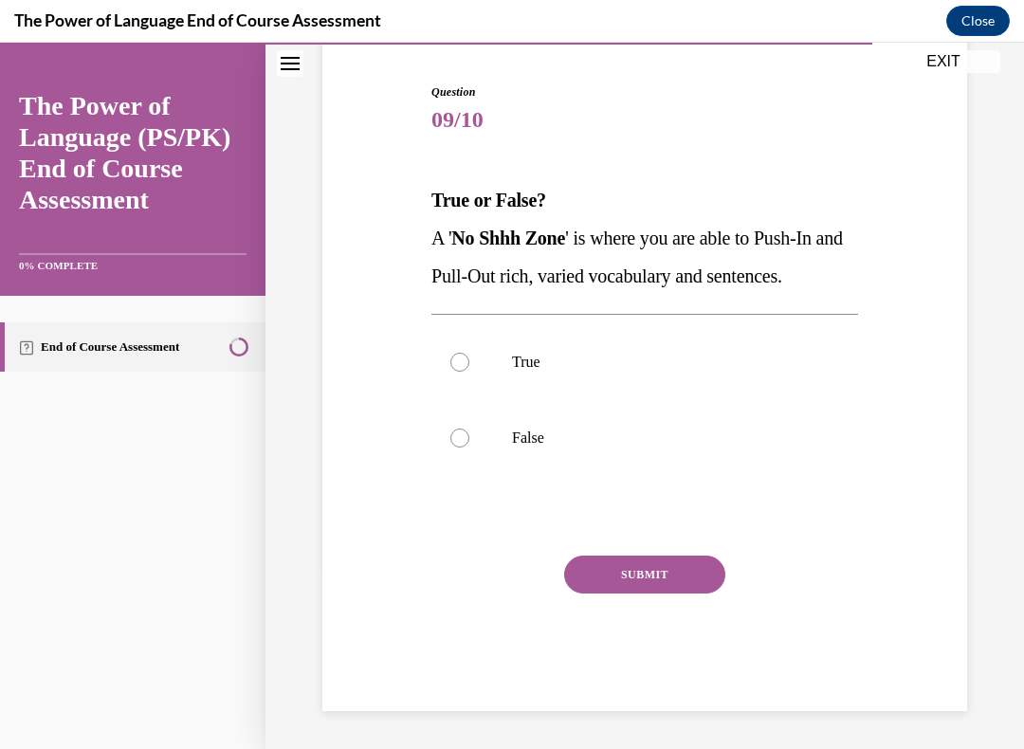
scroll to position [157, 0]
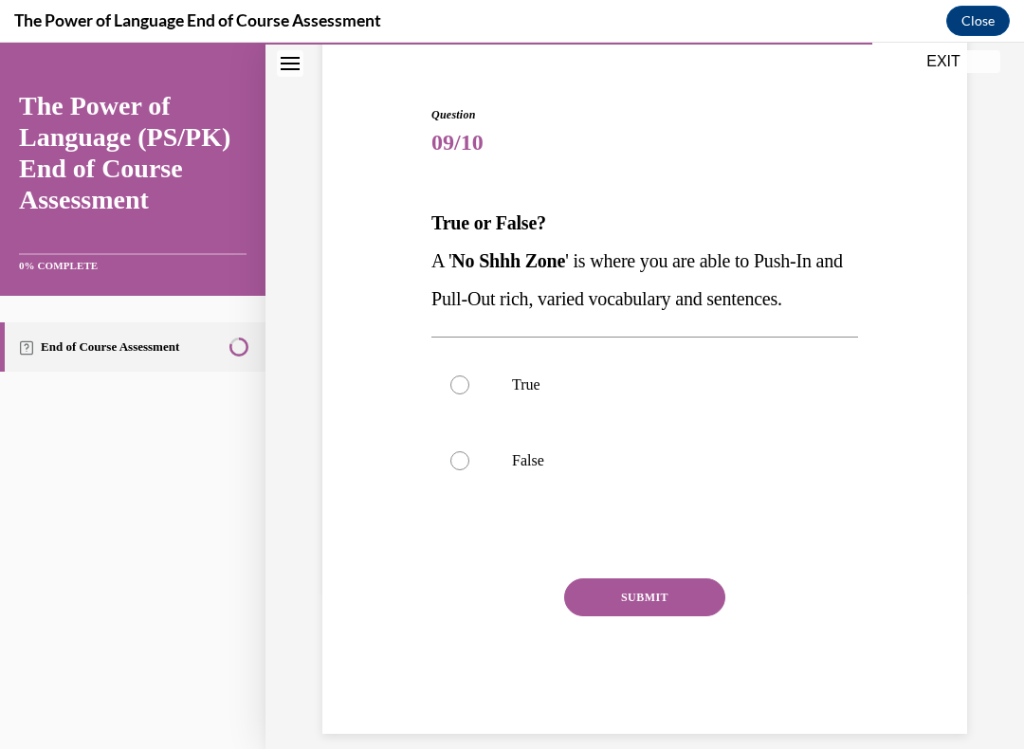
click at [453, 377] on div at bounding box center [459, 384] width 19 height 19
click at [453, 377] on input "True" at bounding box center [459, 384] width 19 height 19
radio input "true"
click at [646, 593] on button "SUBMIT" at bounding box center [644, 597] width 161 height 38
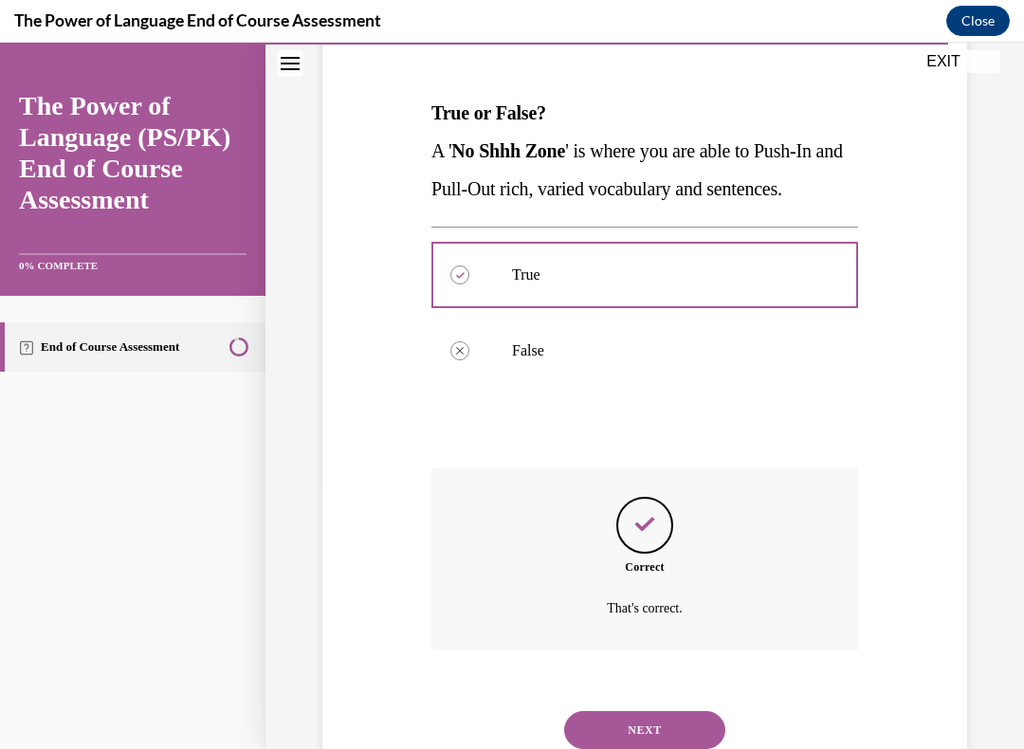
scroll to position [310, 0]
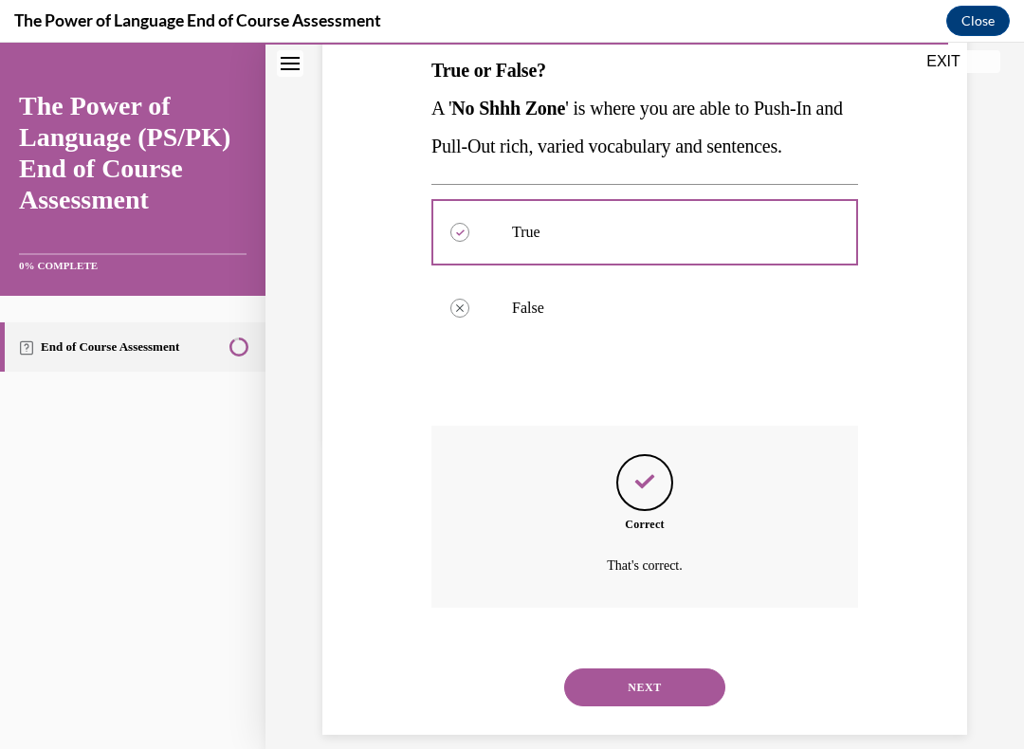
click at [646, 642] on button "NEXT" at bounding box center [644, 687] width 161 height 38
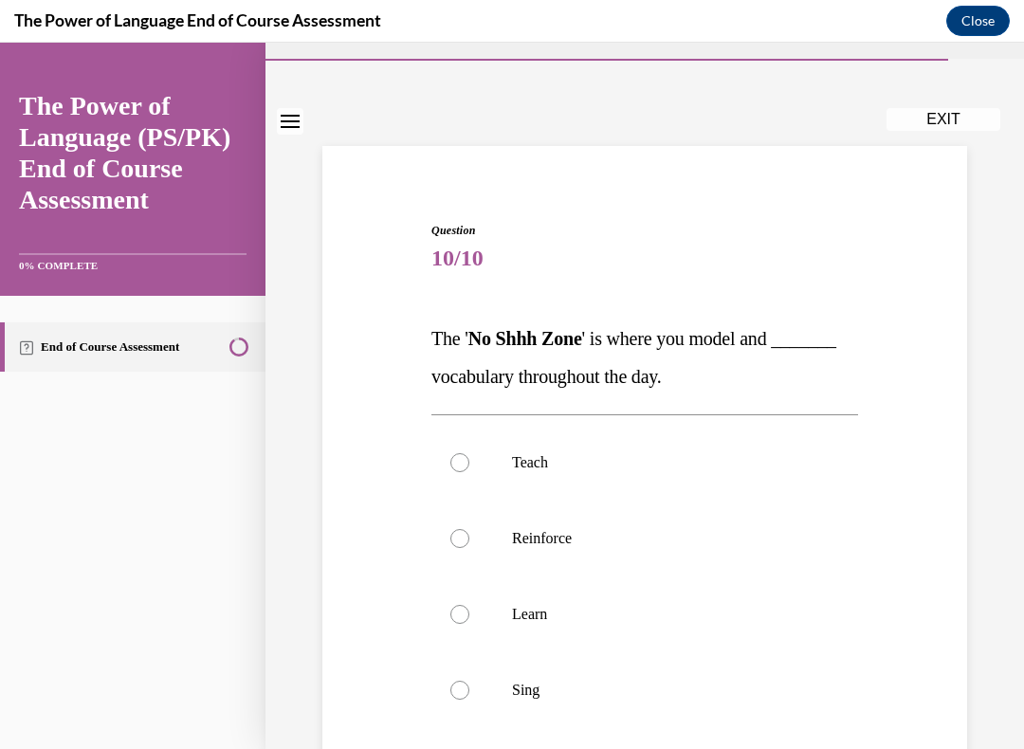
scroll to position [74, 0]
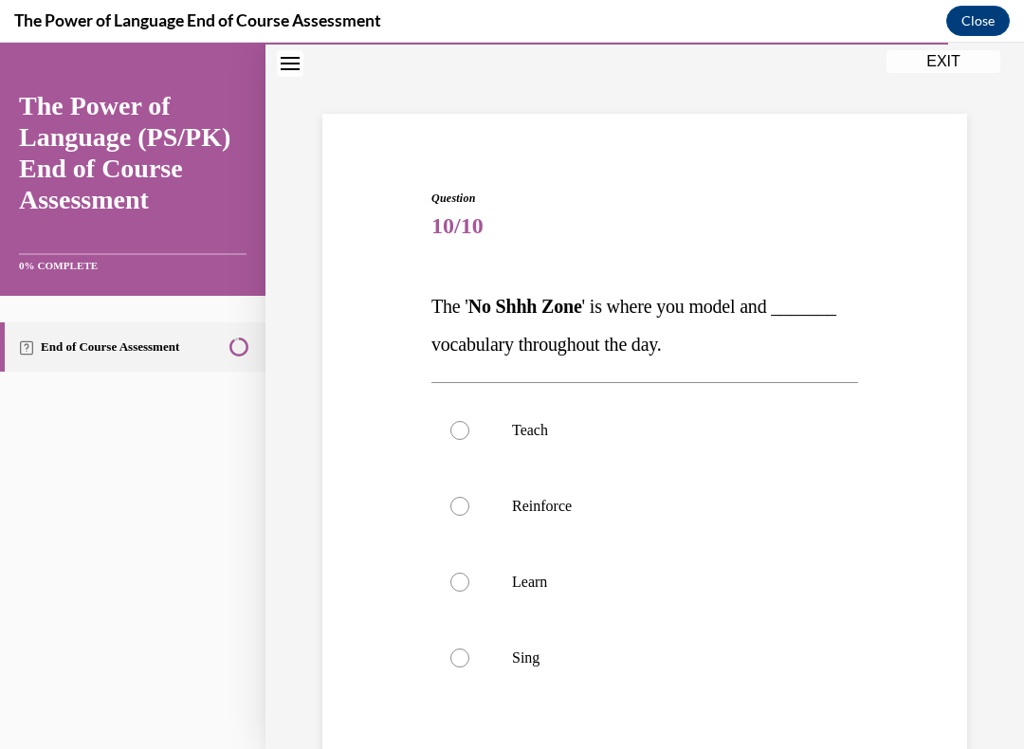
click at [461, 502] on div at bounding box center [459, 506] width 19 height 19
click at [461, 502] on input "Reinforce" at bounding box center [459, 506] width 19 height 19
radio input "true"
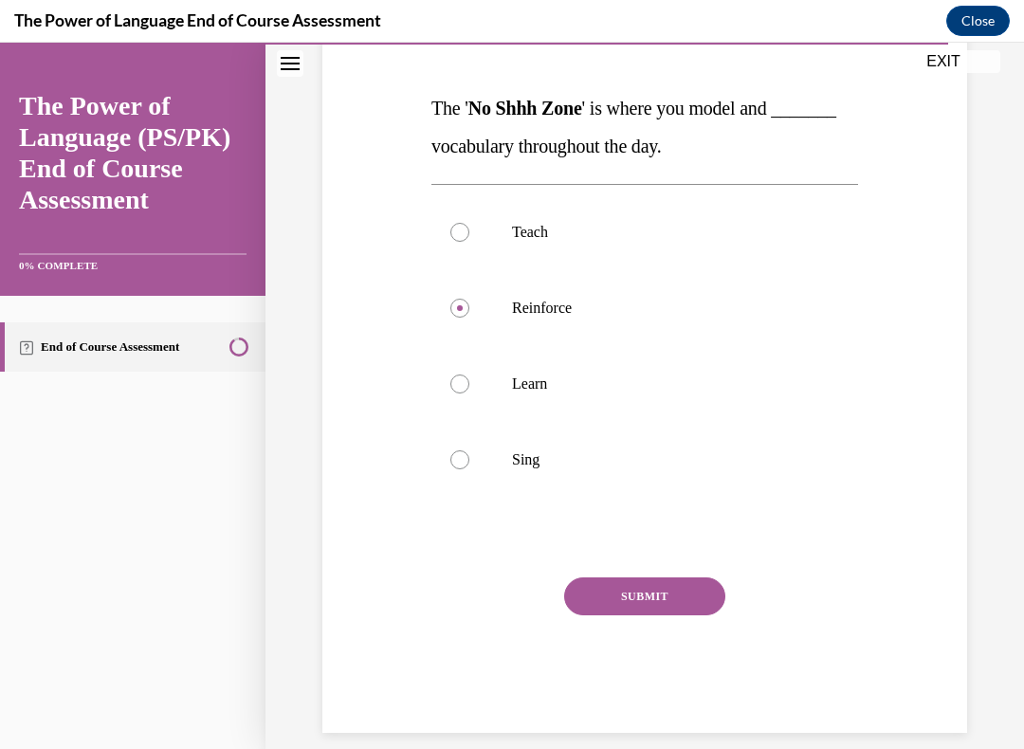
scroll to position [271, 0]
click at [650, 571] on div "Question 10/10 The ' No Shhh Zone ' is where you model and _______ vocabulary t…" at bounding box center [644, 362] width 426 height 741
click at [634, 589] on button "SUBMIT" at bounding box center [644, 597] width 161 height 38
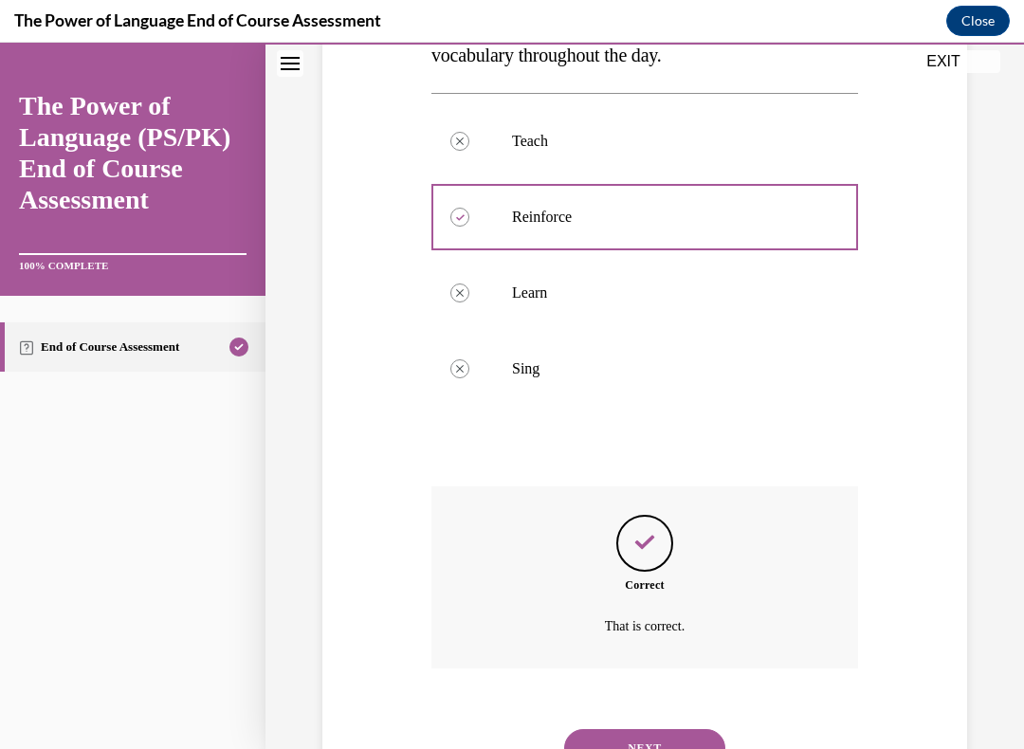
scroll to position [424, 0]
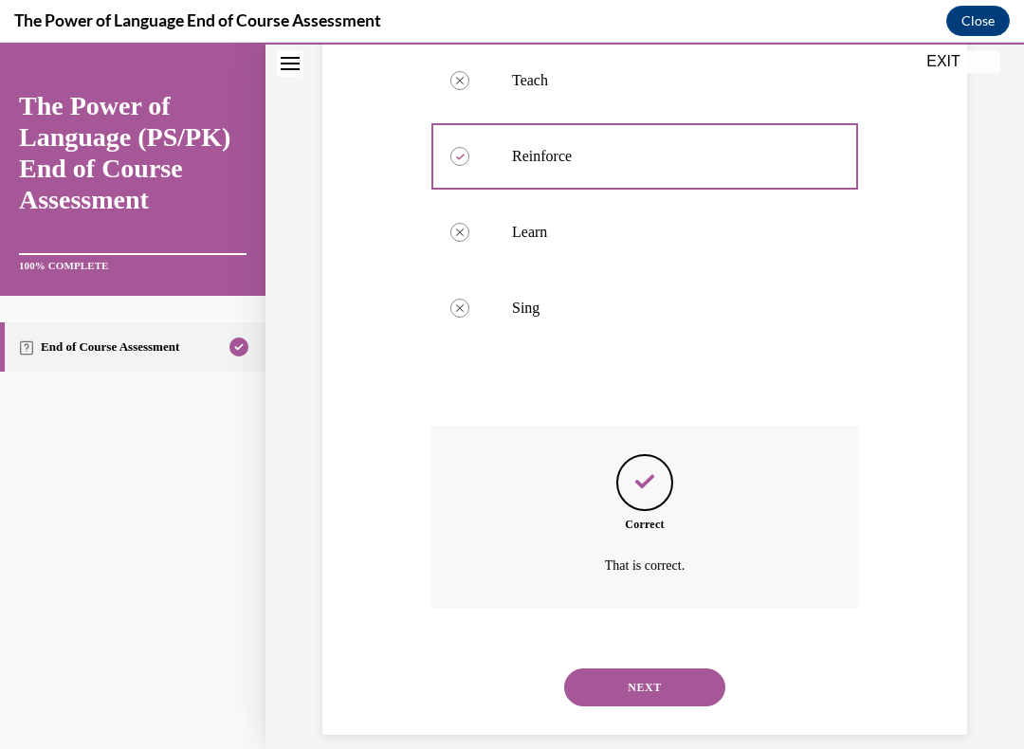
click at [651, 642] on button "NEXT" at bounding box center [644, 687] width 161 height 38
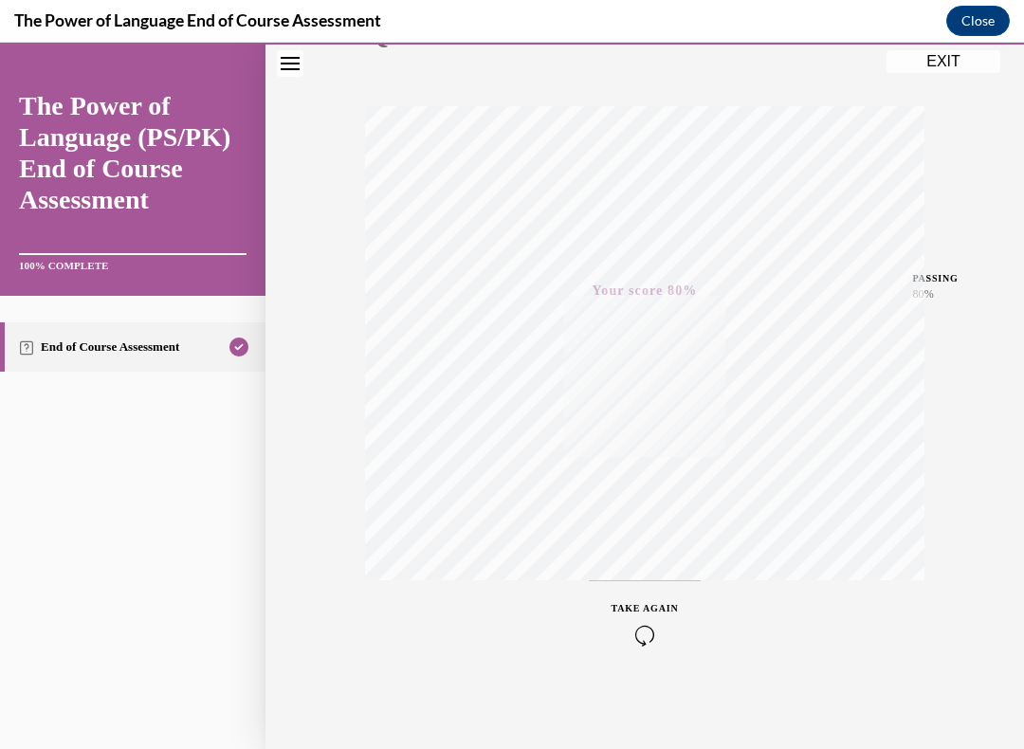
scroll to position [265, 0]
click at [646, 629] on icon "button" at bounding box center [644, 633] width 67 height 21
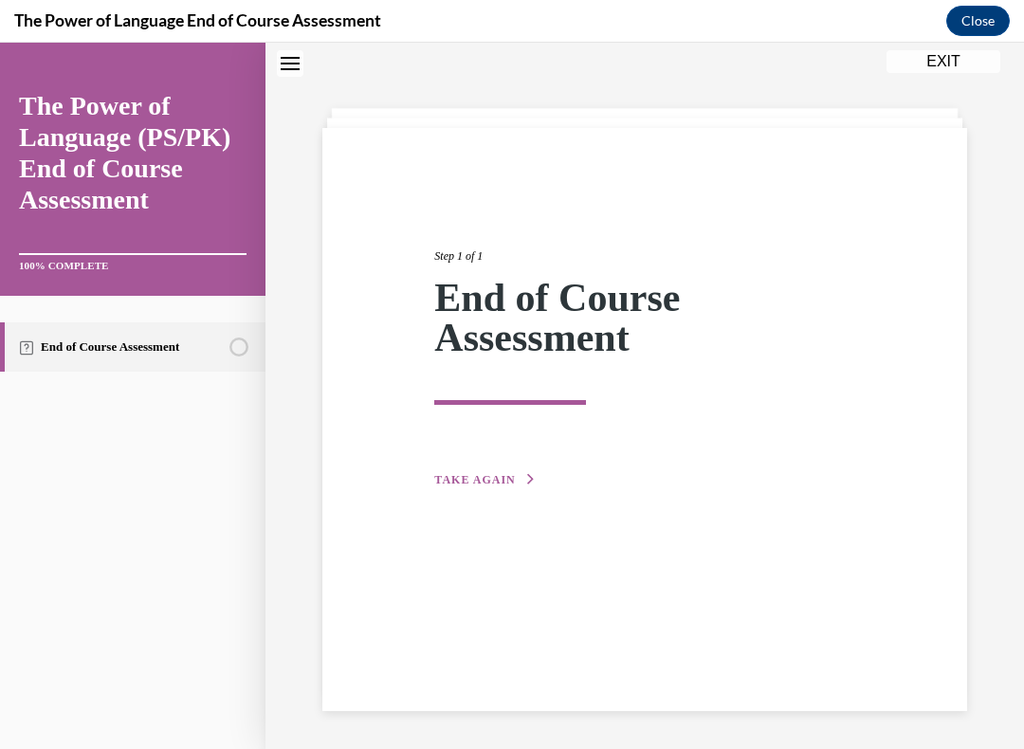
click at [516, 472] on button "TAKE AGAIN" at bounding box center [484, 479] width 101 height 17
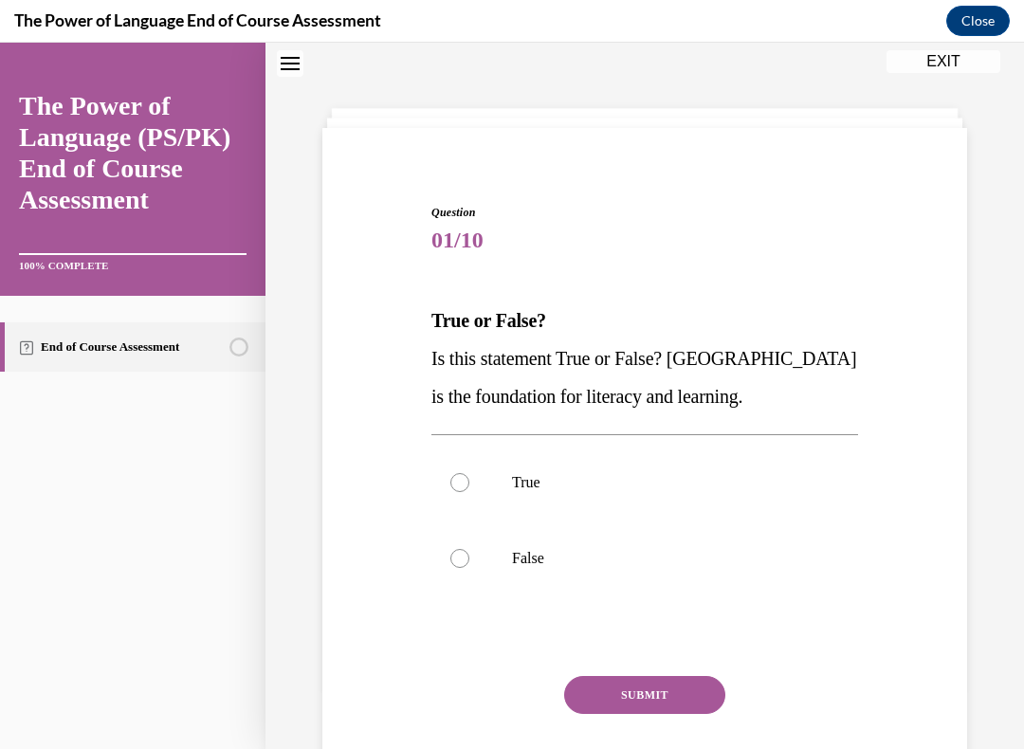
click at [457, 474] on div at bounding box center [459, 482] width 19 height 19
click at [457, 474] on input "True" at bounding box center [459, 482] width 19 height 19
radio input "true"
click at [653, 642] on button "SUBMIT" at bounding box center [644, 695] width 161 height 38
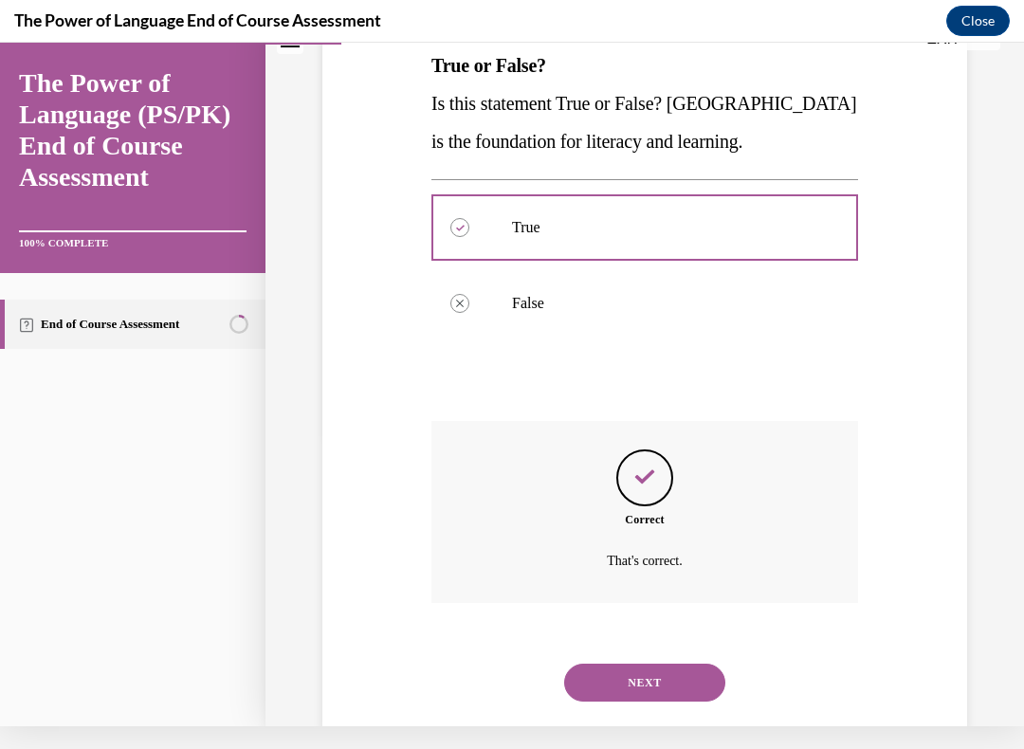
scroll to position [310, 0]
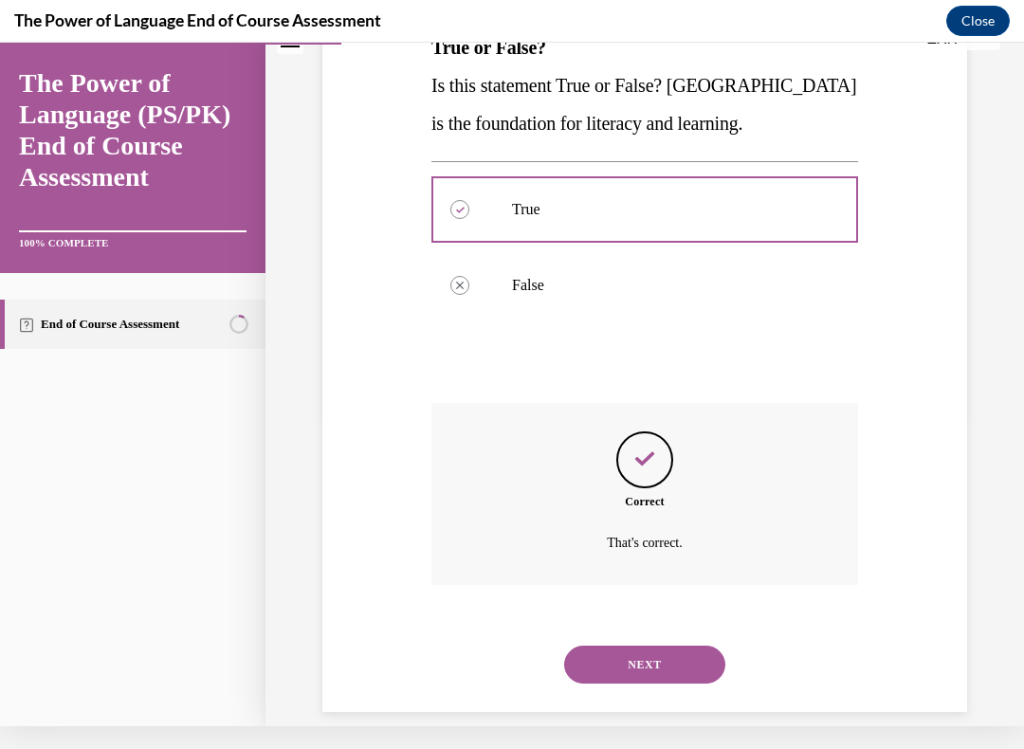
click at [643, 642] on button "NEXT" at bounding box center [644, 664] width 161 height 38
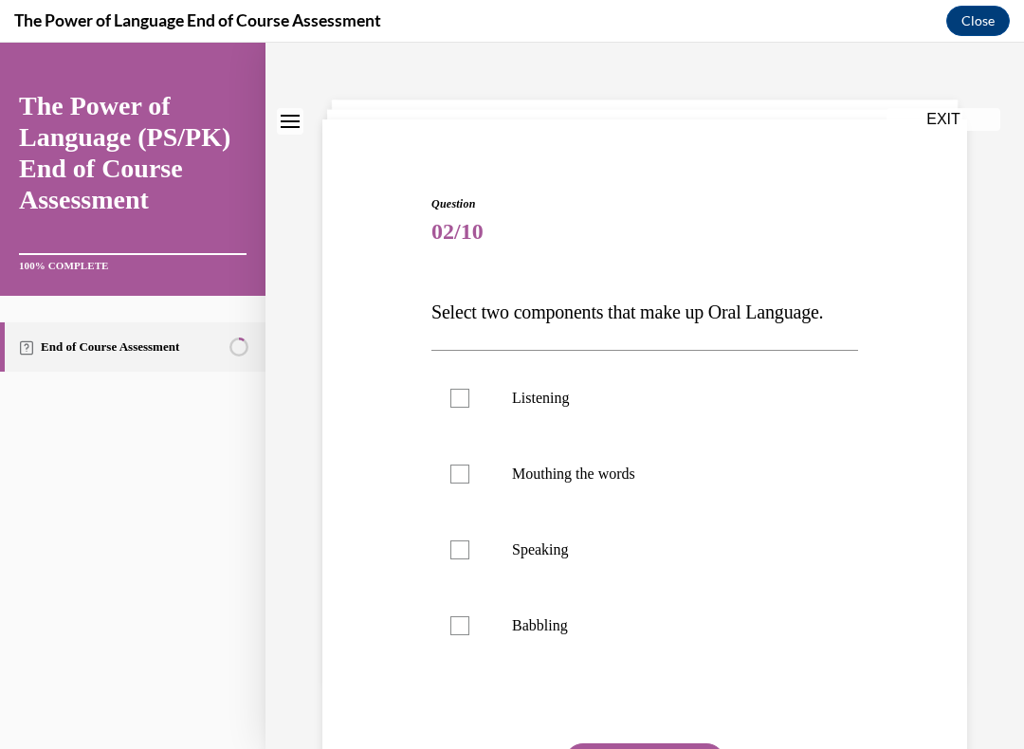
scroll to position [68, 0]
click at [452, 559] on div at bounding box center [459, 549] width 19 height 19
click at [452, 559] on input "Speaking" at bounding box center [459, 549] width 19 height 19
checkbox input "true"
click at [450, 408] on div at bounding box center [459, 398] width 19 height 19
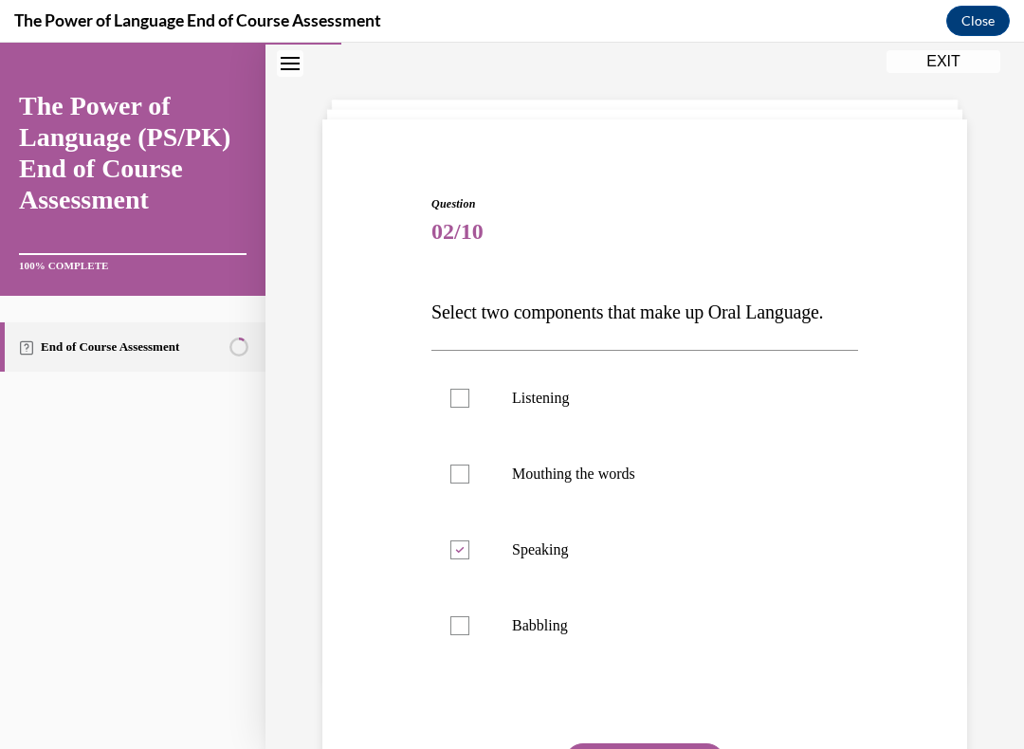
click at [450, 408] on input "Listening" at bounding box center [459, 398] width 19 height 19
checkbox input "true"
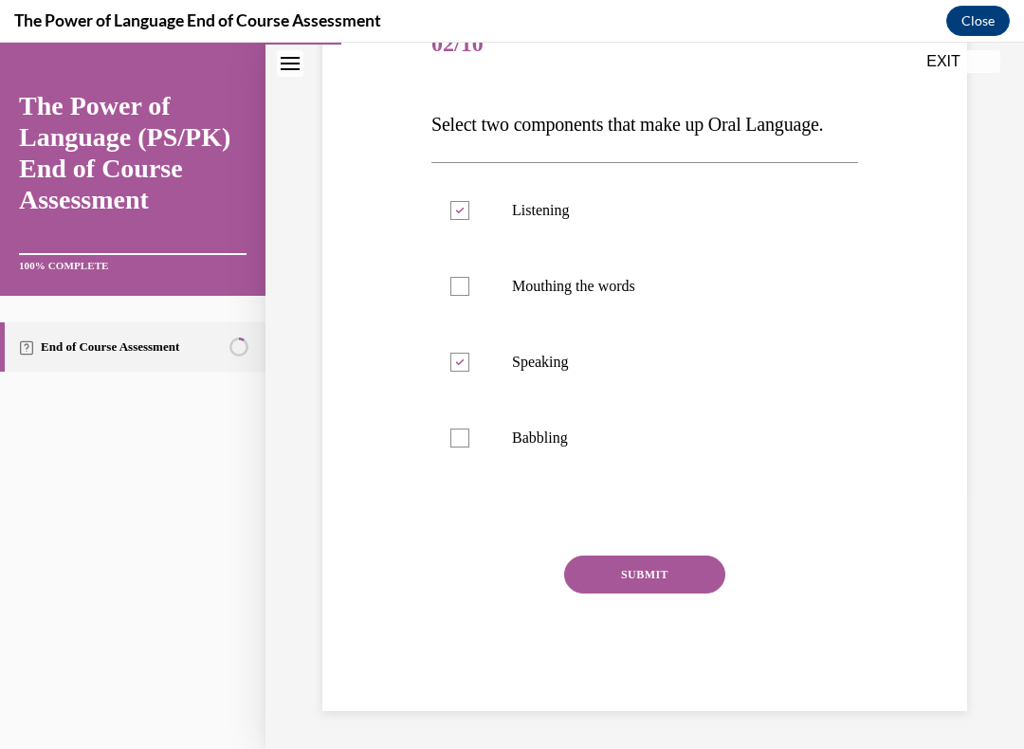
scroll to position [271, 0]
click at [645, 593] on button "SUBMIT" at bounding box center [644, 574] width 161 height 38
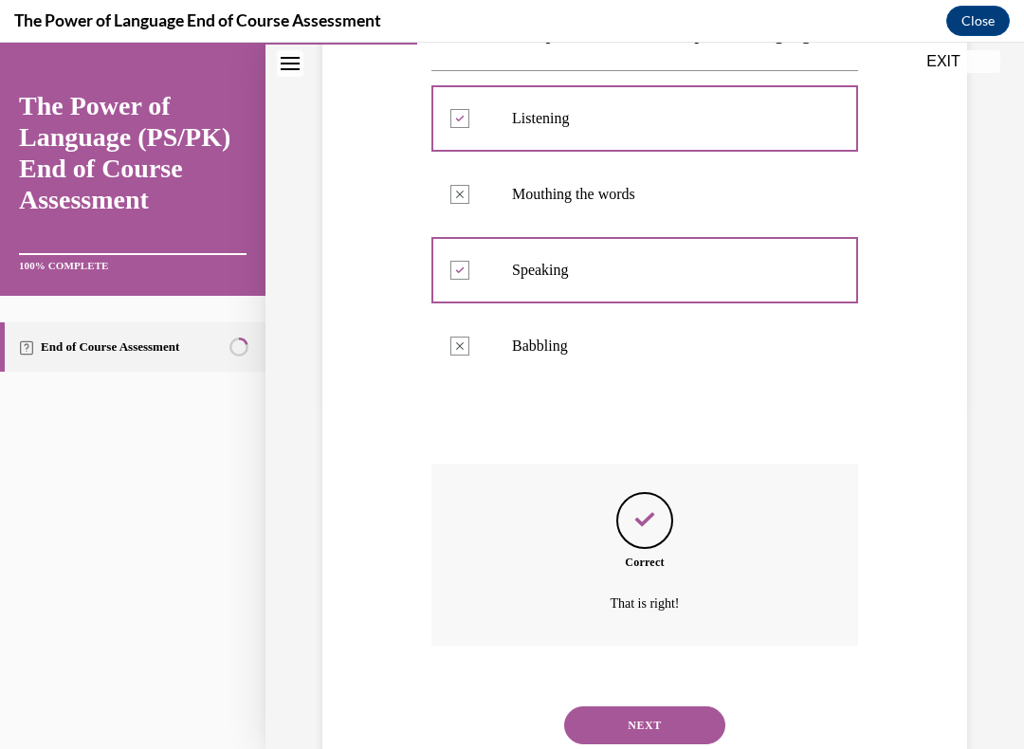
scroll to position [424, 0]
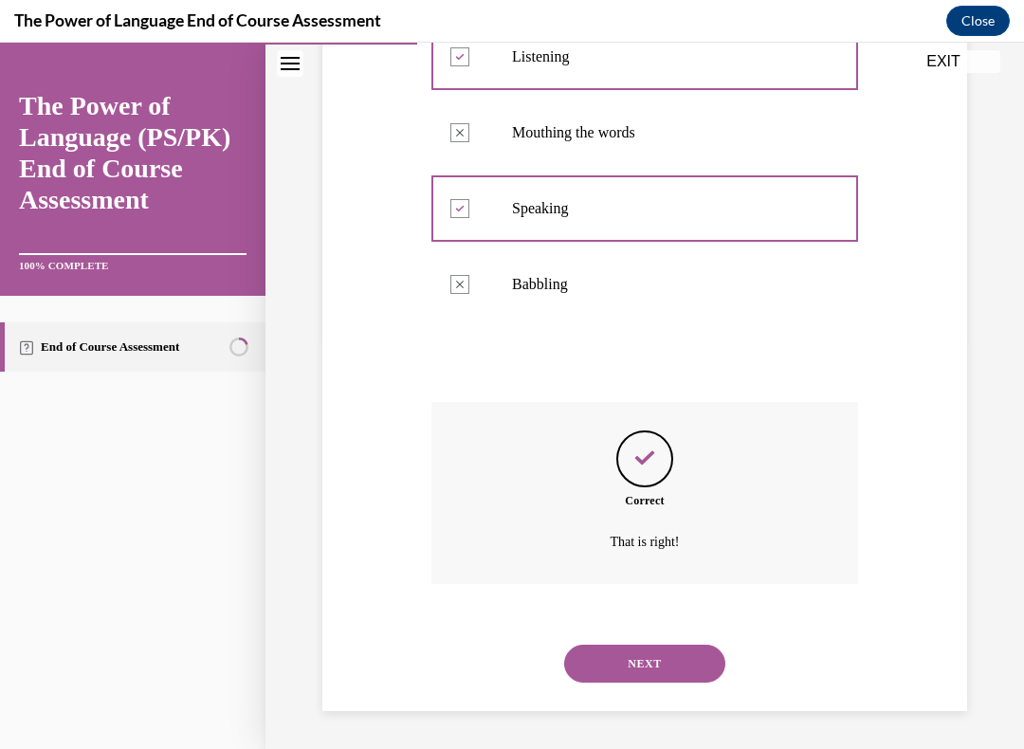
click at [720, 642] on button "NEXT" at bounding box center [644, 663] width 161 height 38
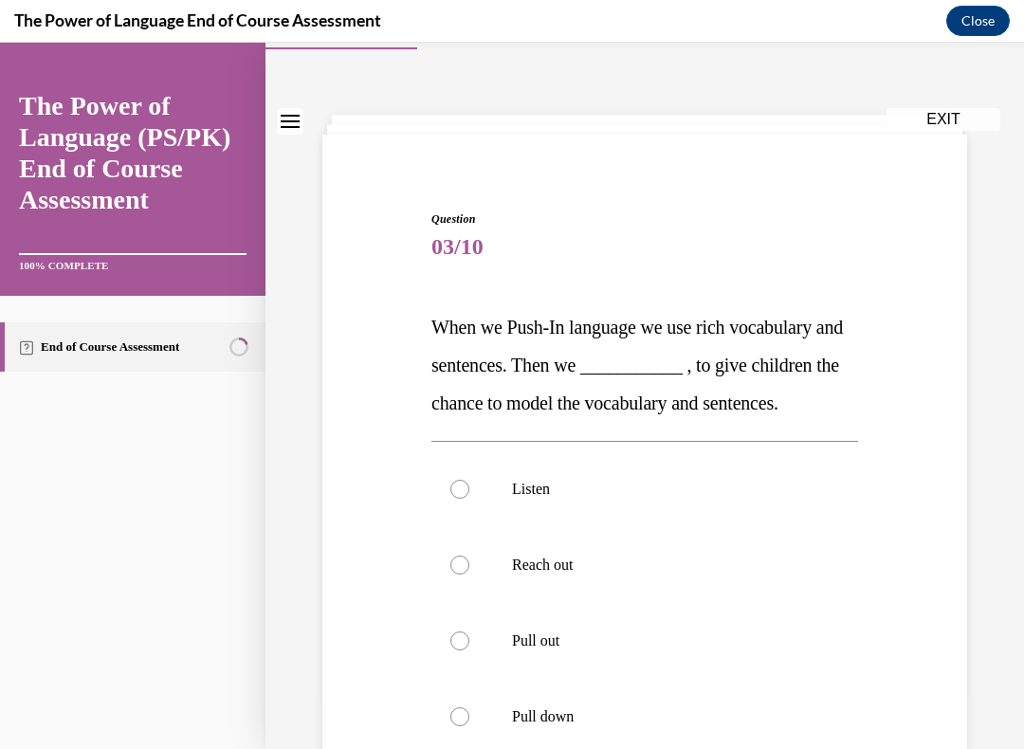
scroll to position [54, 0]
click at [463, 642] on div at bounding box center [459, 639] width 19 height 19
click at [463, 642] on input "Pull out" at bounding box center [459, 639] width 19 height 19
radio input "true"
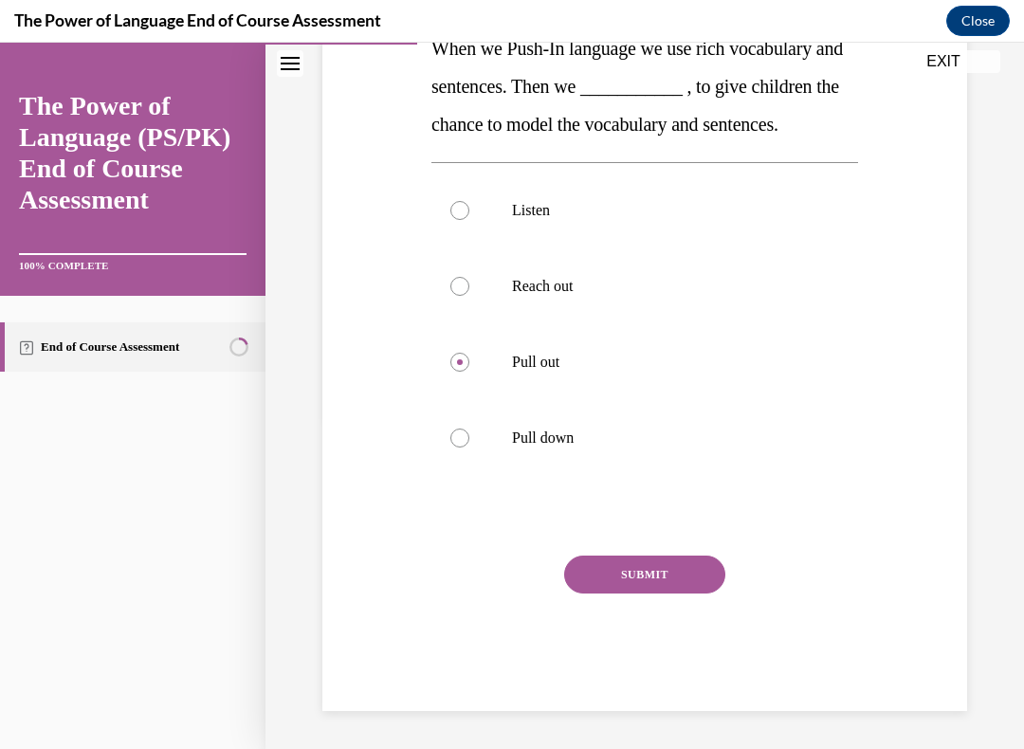
scroll to position [347, 0]
click at [649, 593] on button "SUBMIT" at bounding box center [644, 574] width 161 height 38
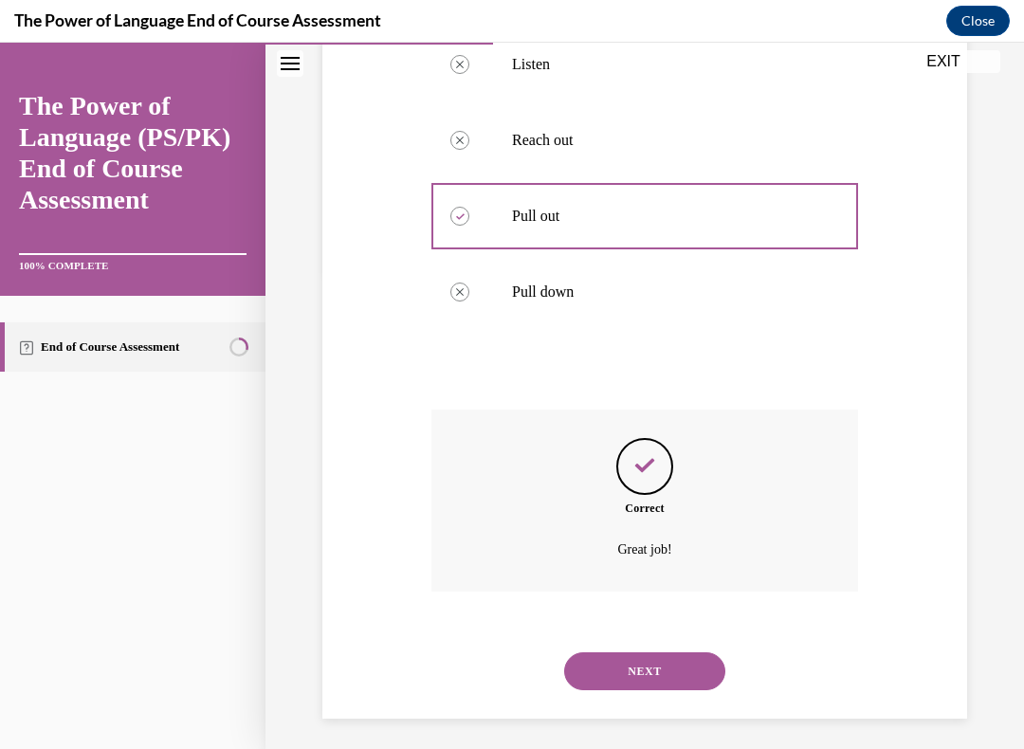
scroll to position [499, 0]
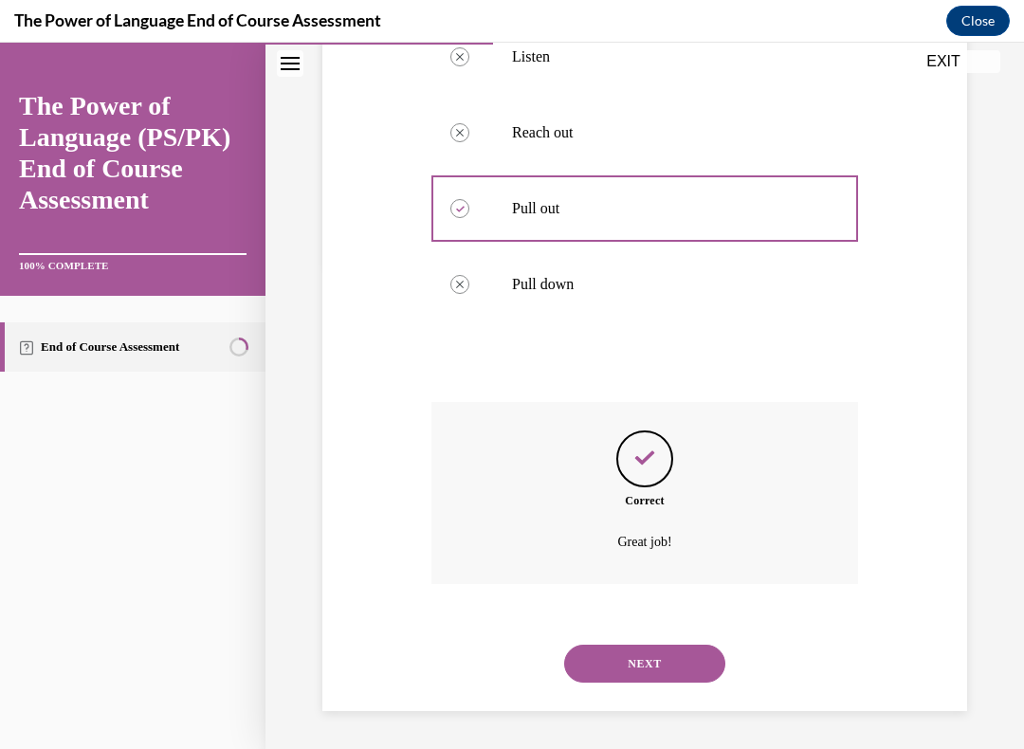
click at [653, 642] on button "NEXT" at bounding box center [644, 663] width 161 height 38
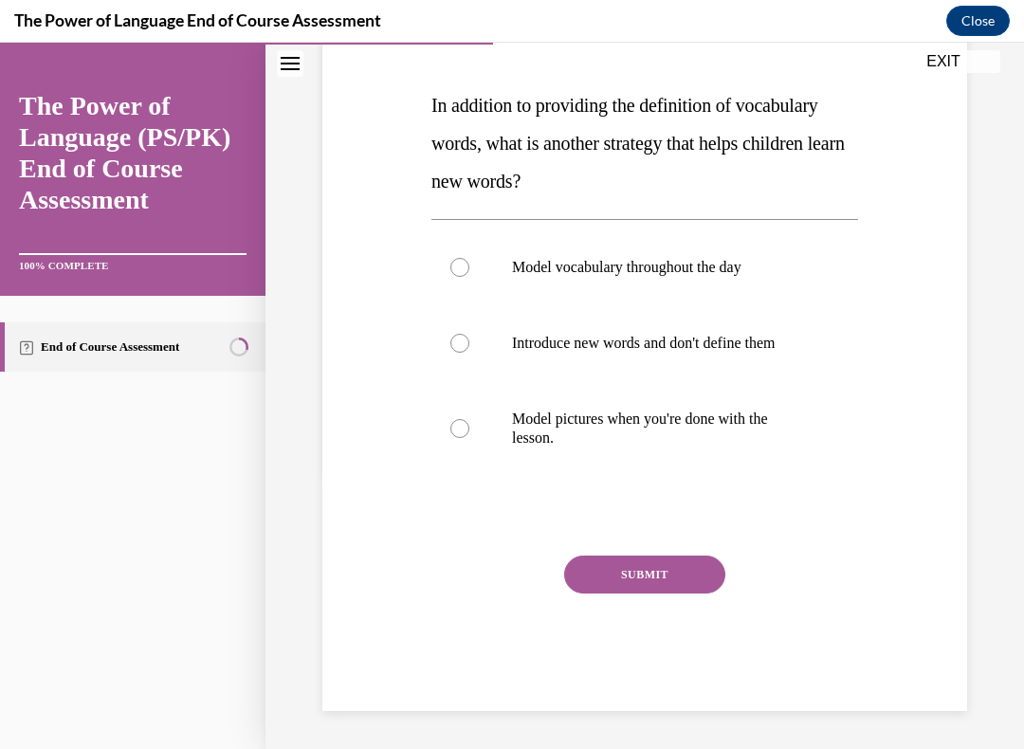
scroll to position [211, 0]
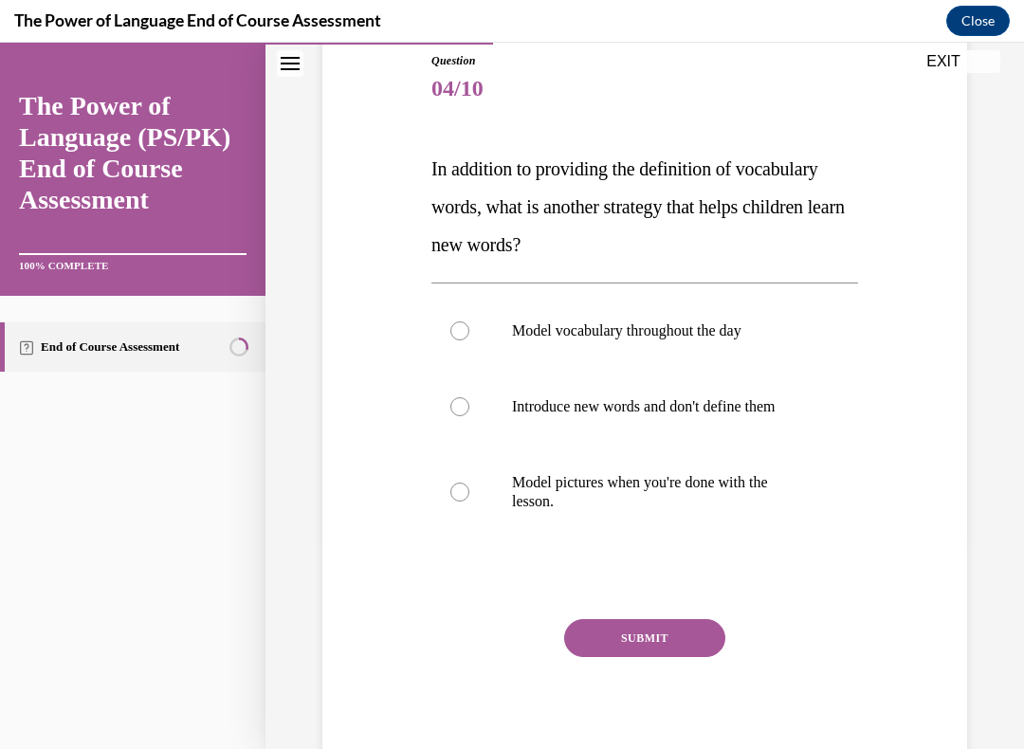
click at [461, 324] on div at bounding box center [459, 330] width 19 height 19
click at [461, 324] on input "Model vocabulary throughout the day" at bounding box center [459, 330] width 19 height 19
radio input "true"
click at [652, 626] on button "SUBMIT" at bounding box center [644, 638] width 161 height 38
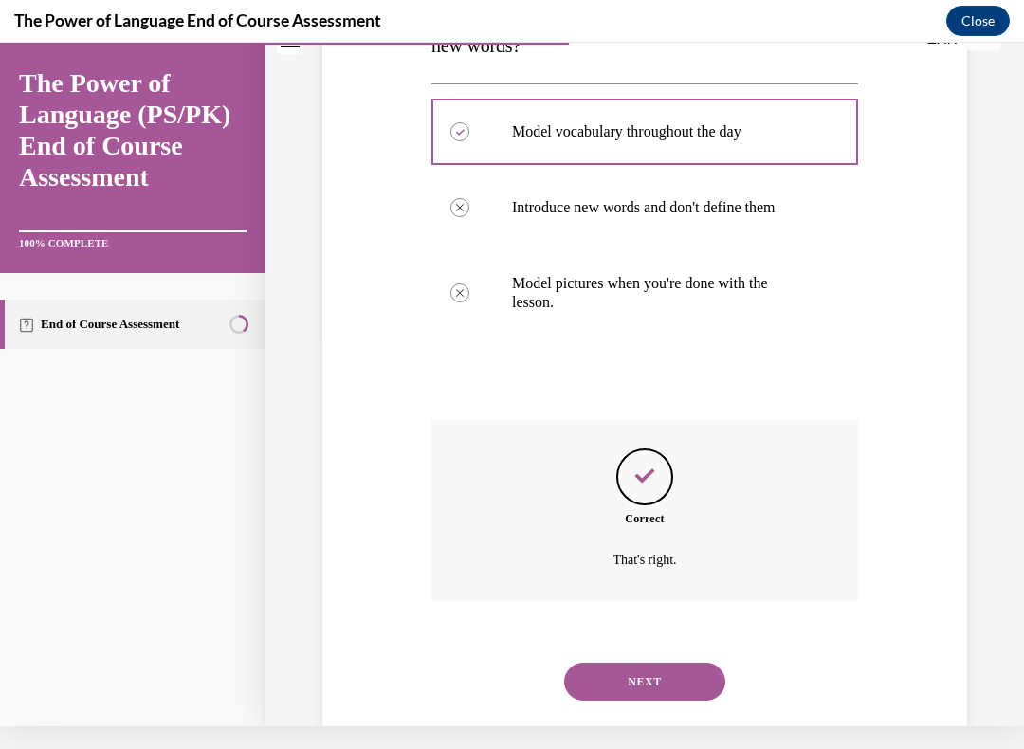
scroll to position [405, 0]
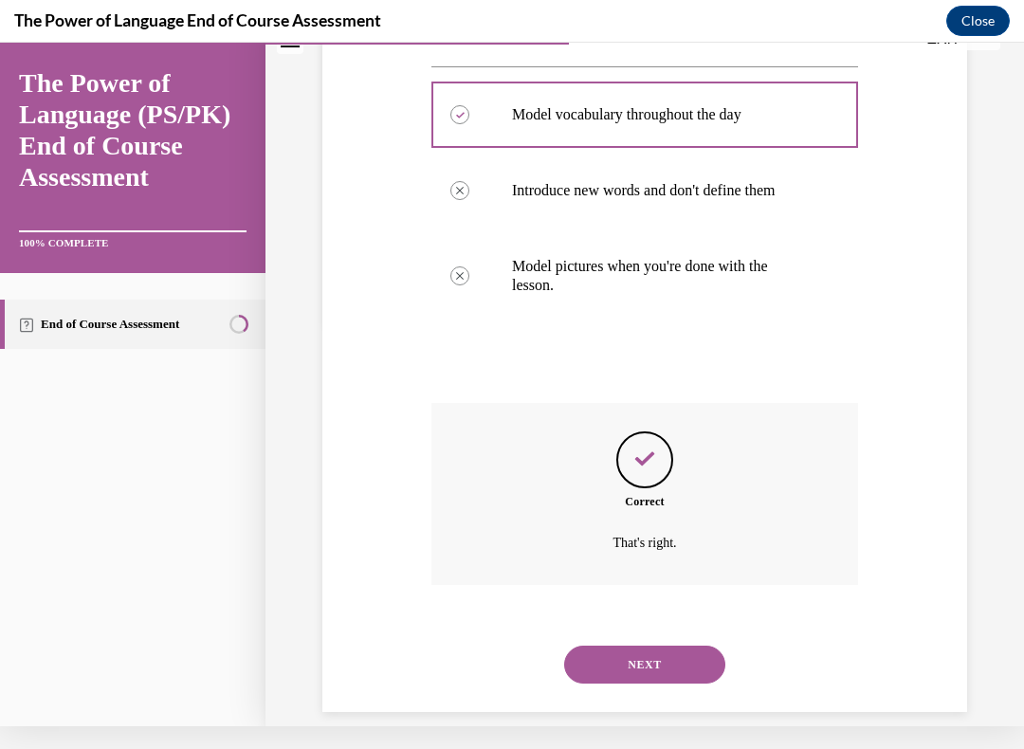
click at [646, 642] on button "NEXT" at bounding box center [644, 664] width 161 height 38
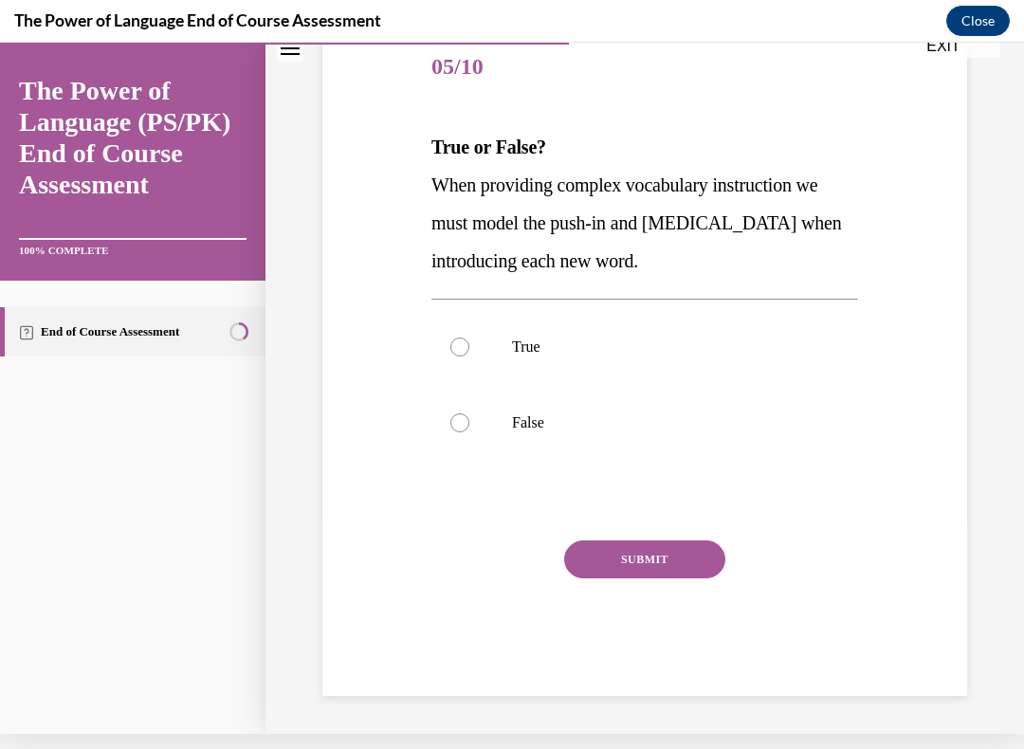
scroll to position [195, 0]
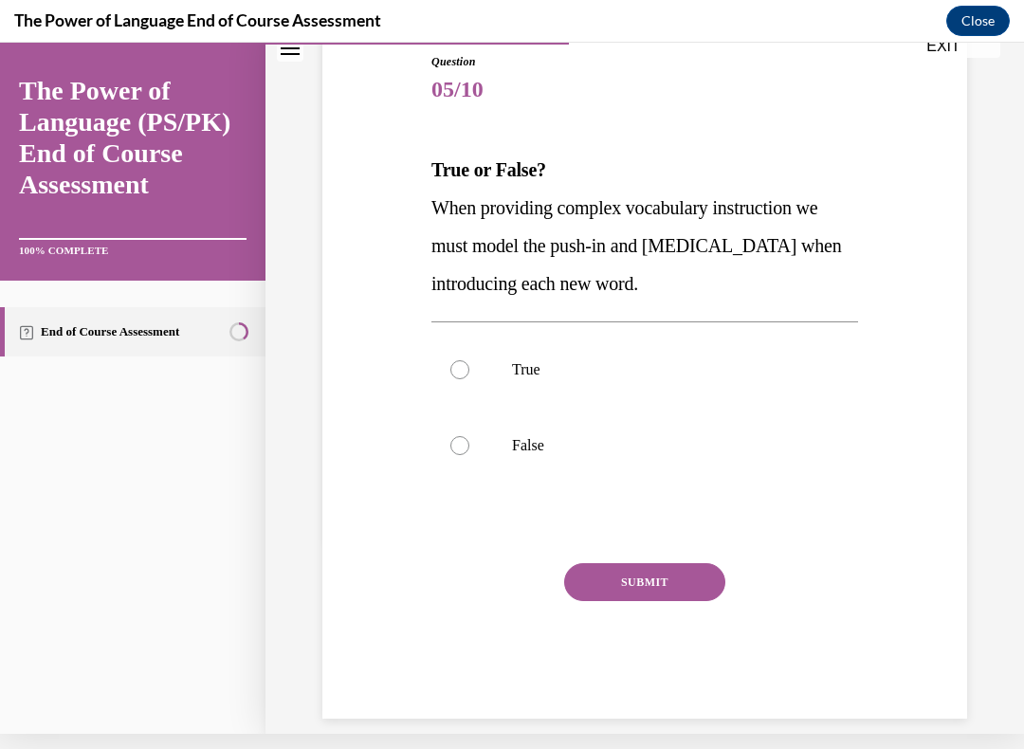
click at [453, 366] on div at bounding box center [459, 369] width 19 height 19
click at [453, 366] on input "True" at bounding box center [459, 369] width 19 height 19
radio input "true"
click at [646, 574] on button "SUBMIT" at bounding box center [644, 582] width 161 height 38
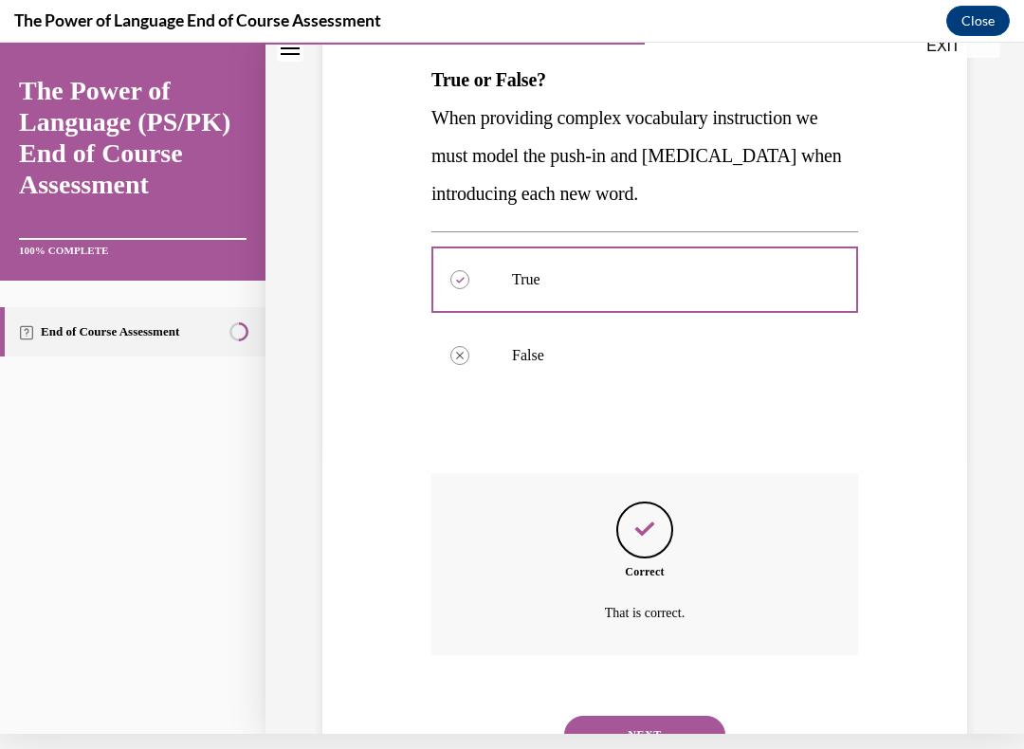
scroll to position [348, 0]
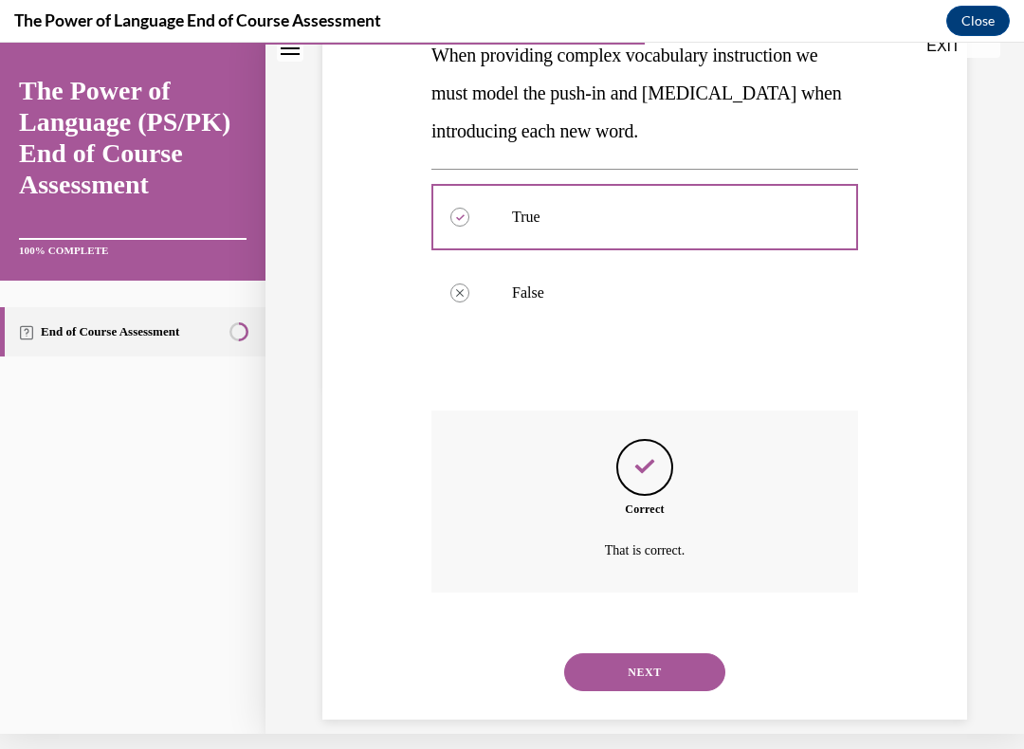
click at [643, 642] on button "NEXT" at bounding box center [644, 672] width 161 height 38
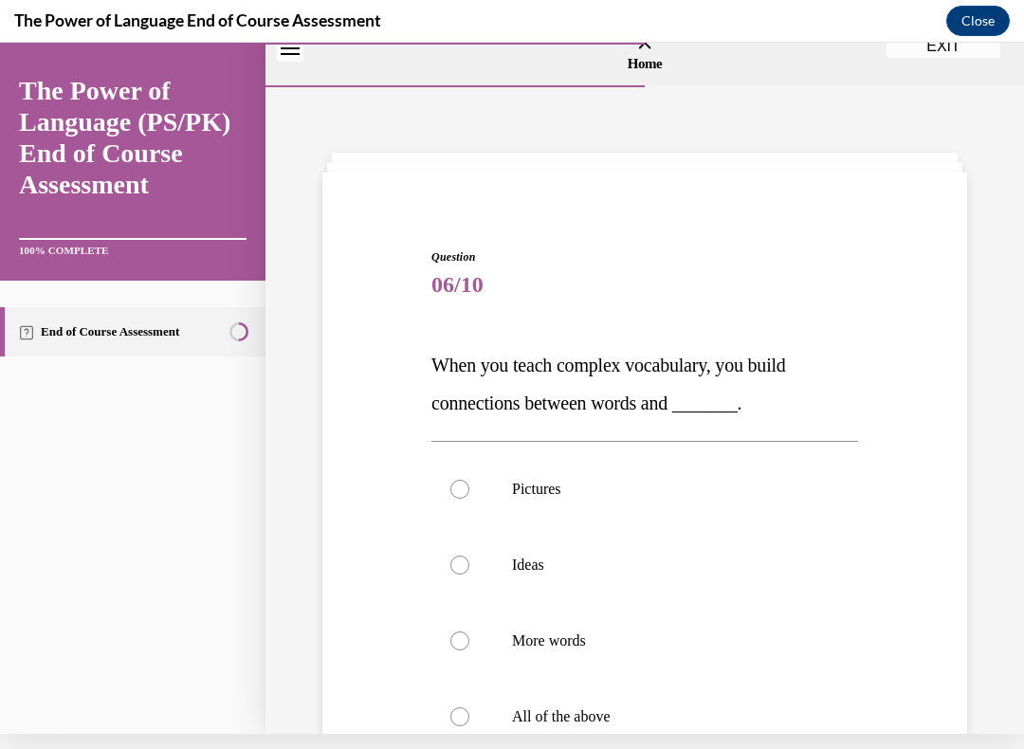
scroll to position [0, 0]
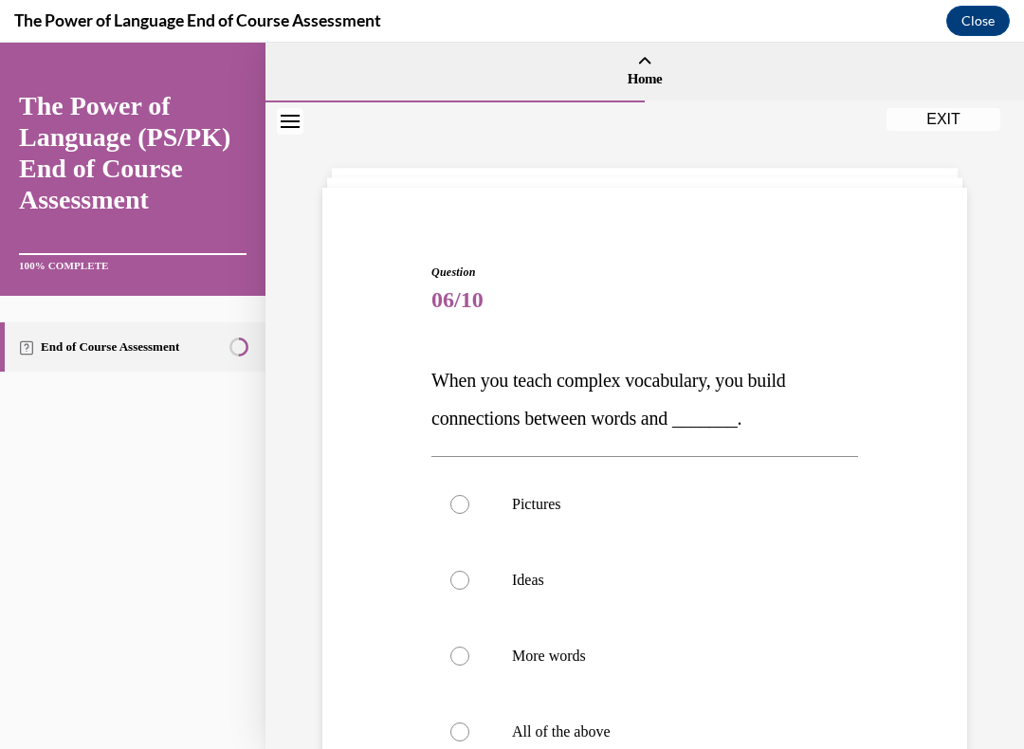
click at [456, 584] on div at bounding box center [459, 580] width 19 height 19
click at [456, 584] on input "Ideas" at bounding box center [459, 580] width 19 height 19
radio input "true"
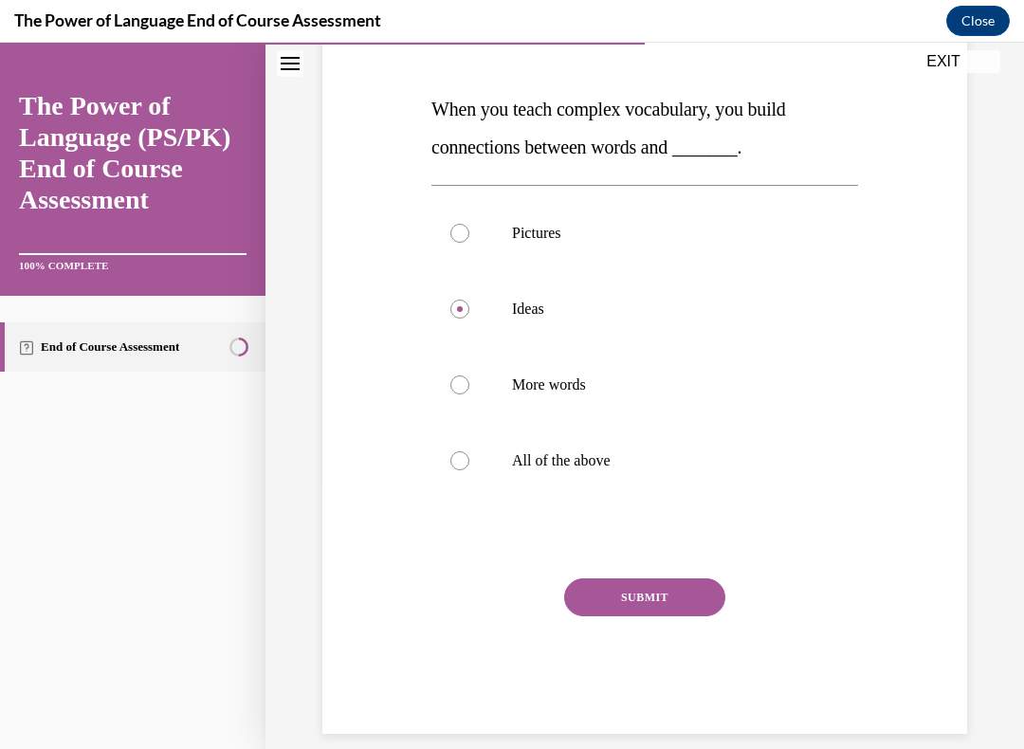
click at [657, 592] on button "SUBMIT" at bounding box center [644, 597] width 161 height 38
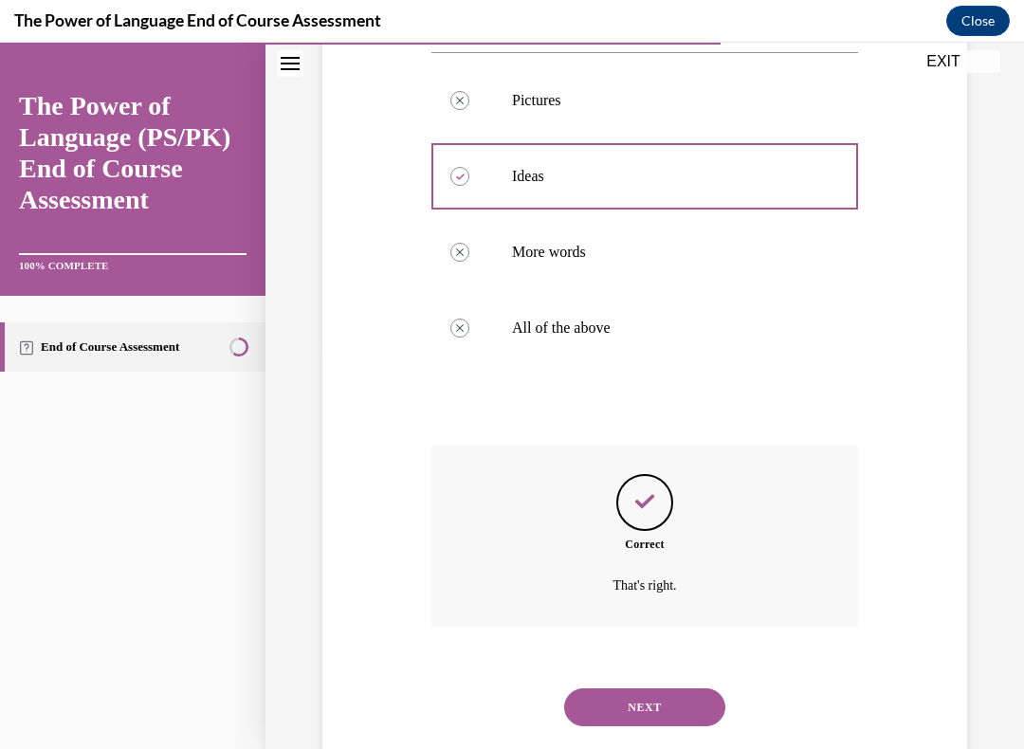
scroll to position [424, 0]
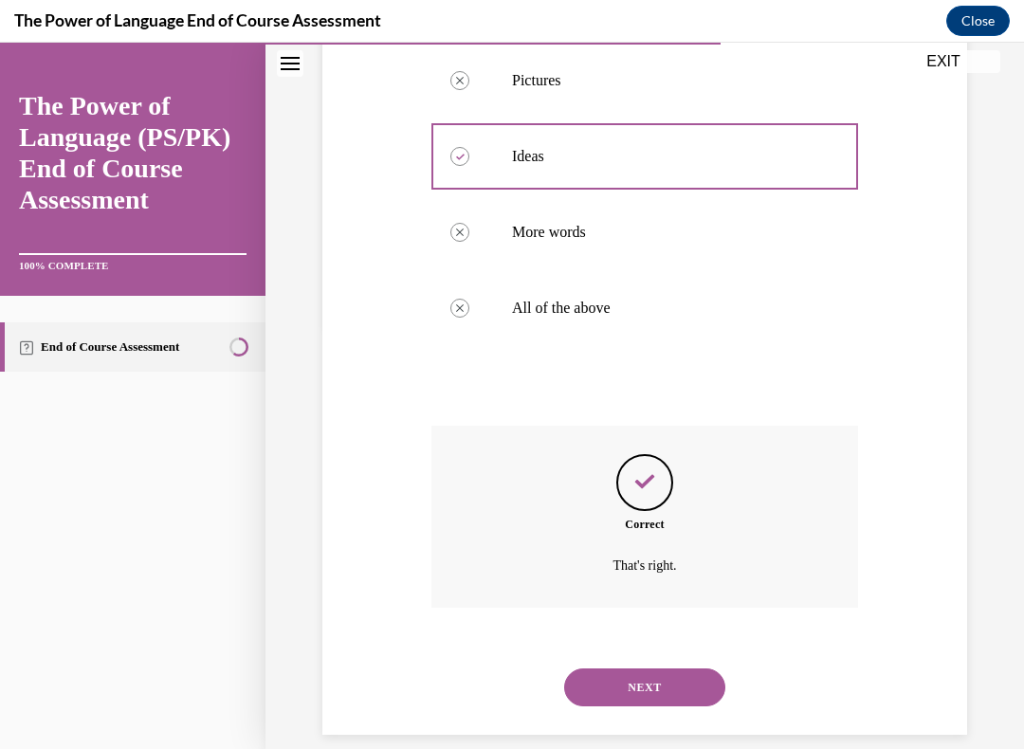
click at [658, 642] on button "NEXT" at bounding box center [644, 687] width 161 height 38
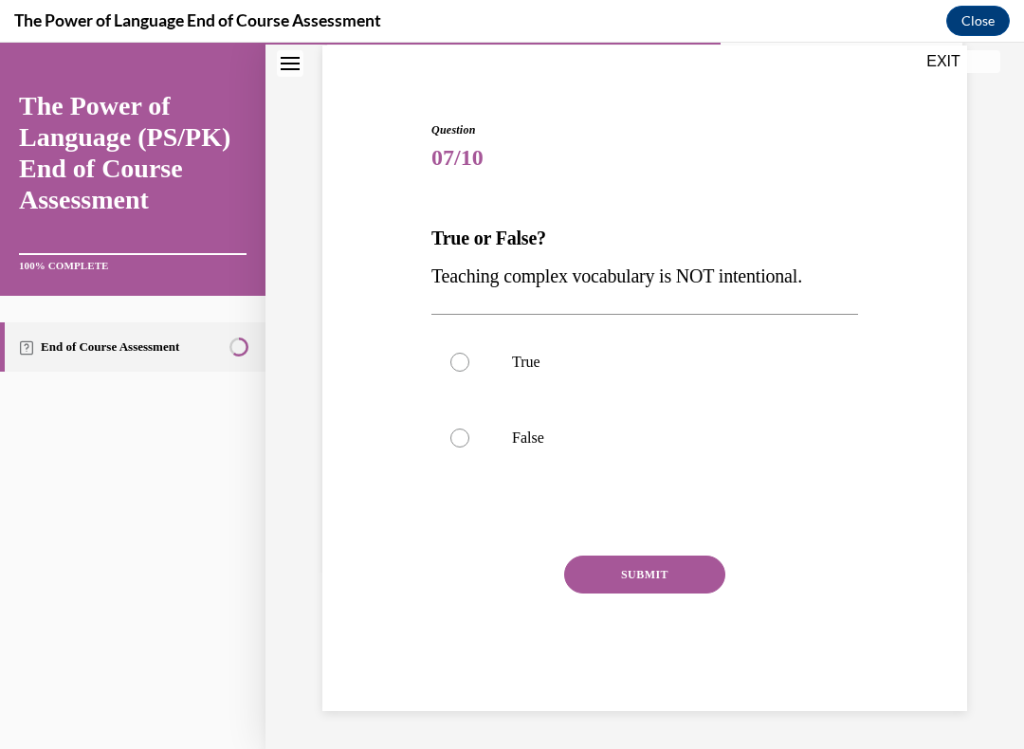
scroll to position [119, 0]
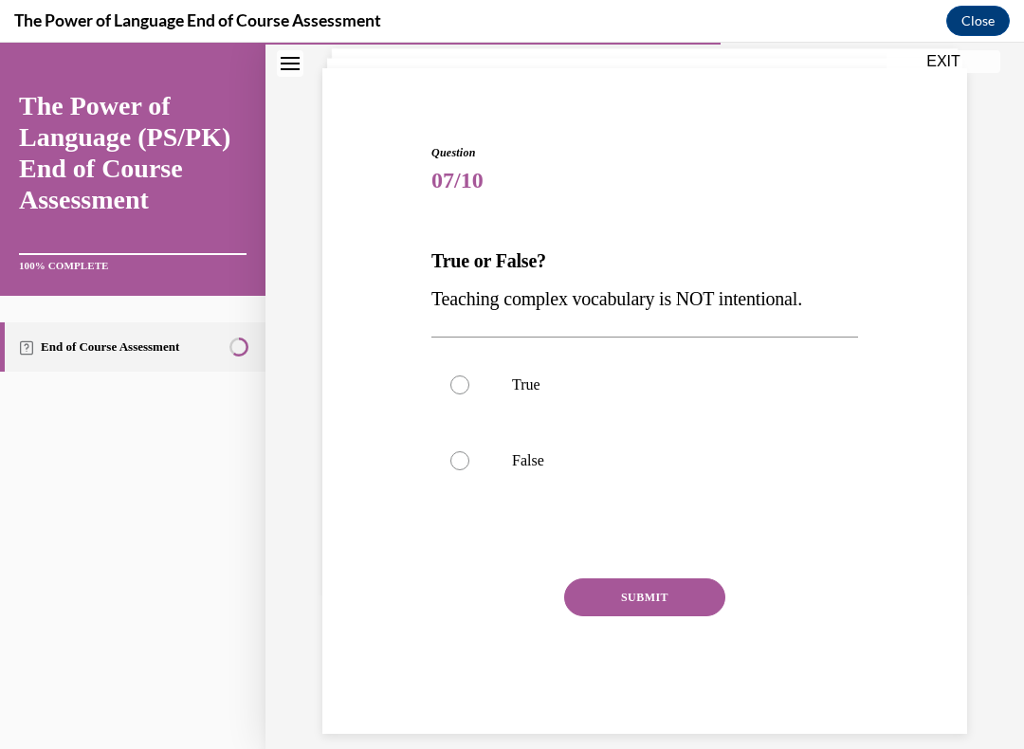
click at [456, 451] on div at bounding box center [459, 460] width 19 height 19
click at [456, 451] on input "False" at bounding box center [459, 460] width 19 height 19
radio input "true"
click at [648, 581] on button "SUBMIT" at bounding box center [644, 597] width 161 height 38
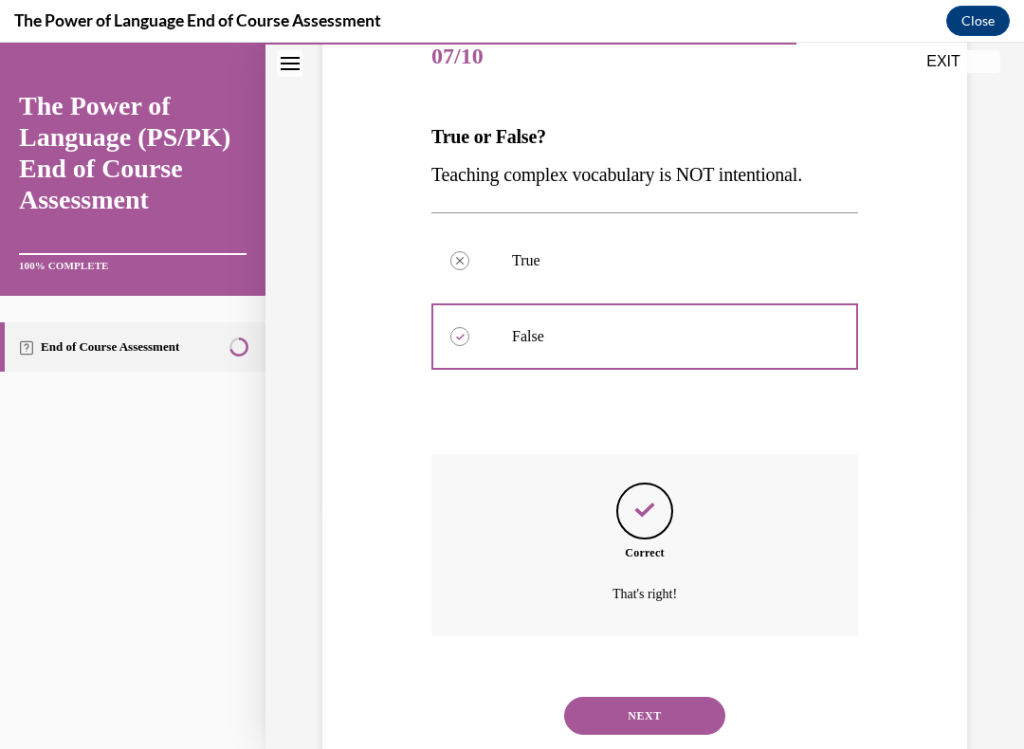
scroll to position [272, 0]
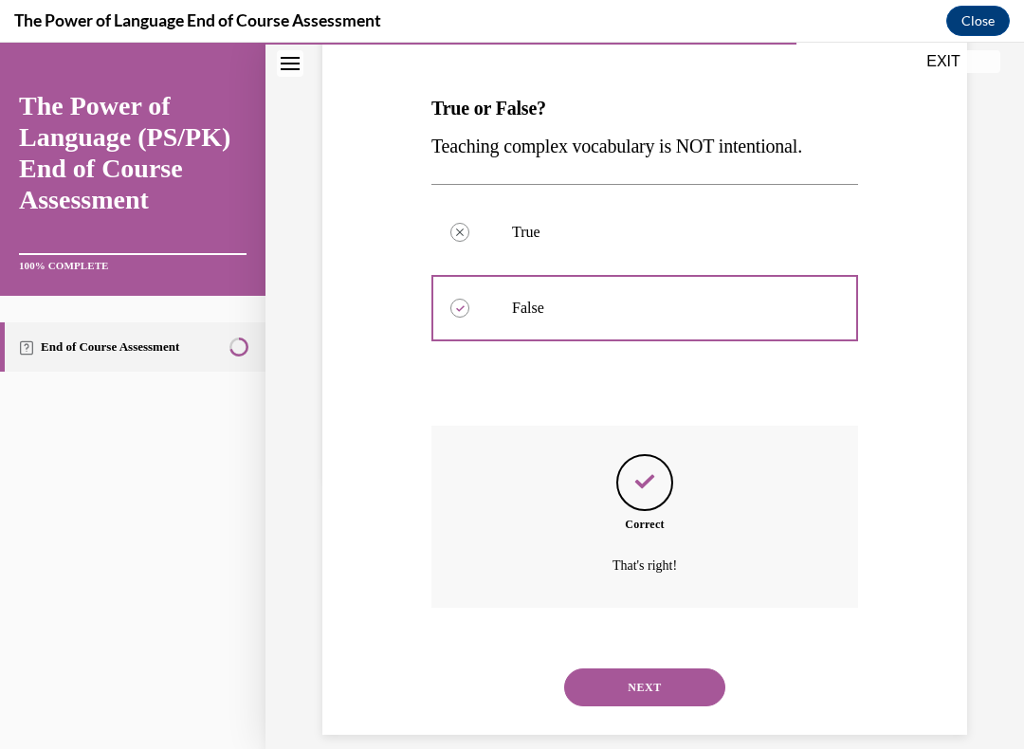
click at [653, 642] on button "NEXT" at bounding box center [644, 687] width 161 height 38
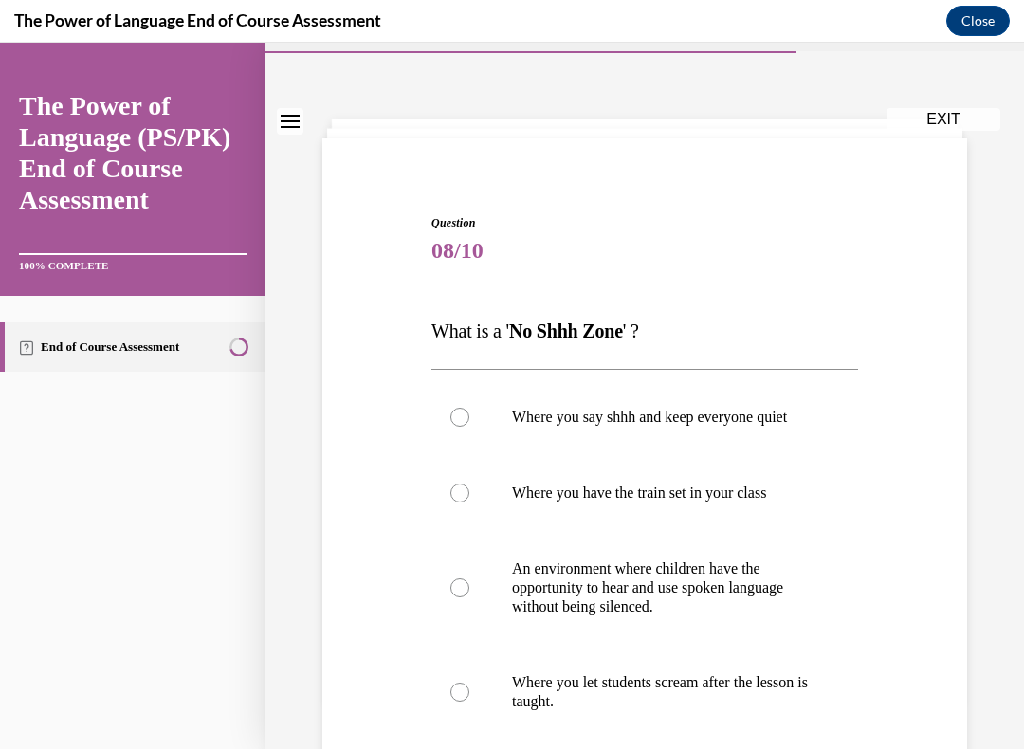
scroll to position [69, 0]
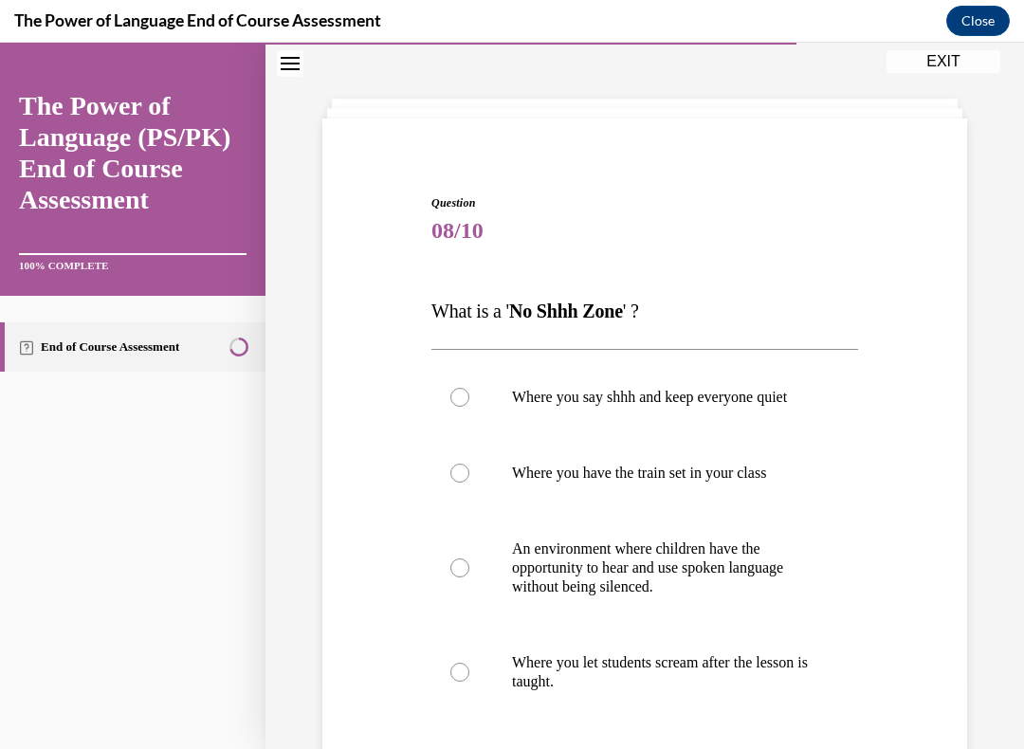
click at [454, 577] on div at bounding box center [459, 567] width 19 height 19
click at [454, 577] on input "An environment where children have the opportunity to hear and use spoken langu…" at bounding box center [459, 567] width 19 height 19
radio input "true"
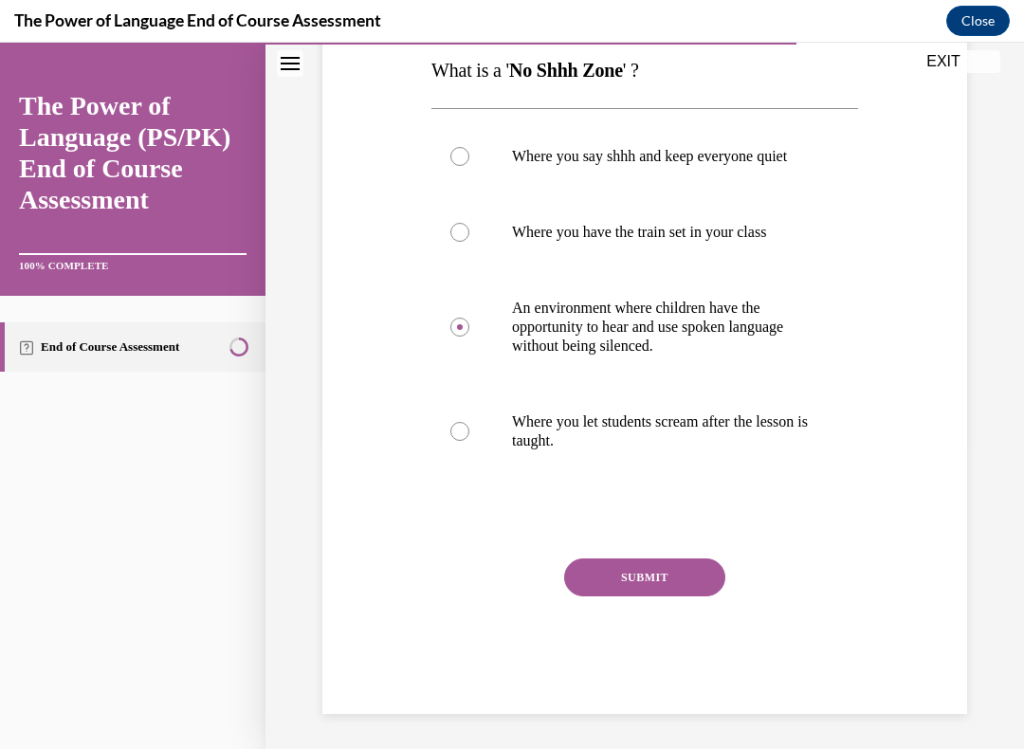
click at [647, 583] on button "SUBMIT" at bounding box center [644, 577] width 161 height 38
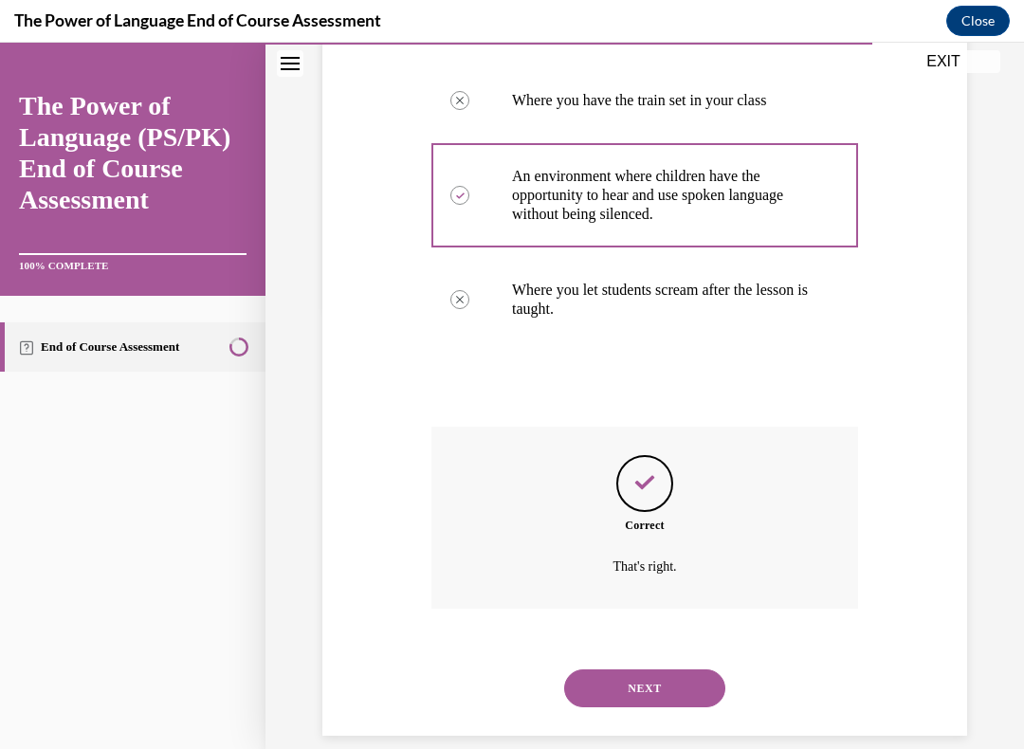
scroll to position [462, 0]
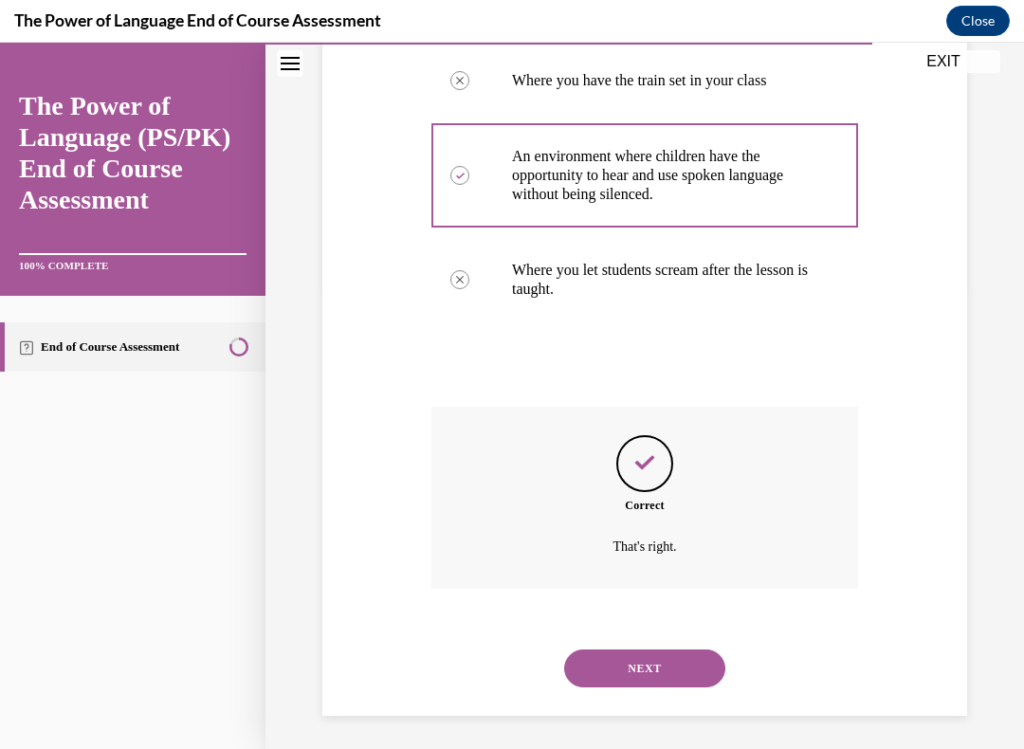
click at [643, 642] on button "NEXT" at bounding box center [644, 668] width 161 height 38
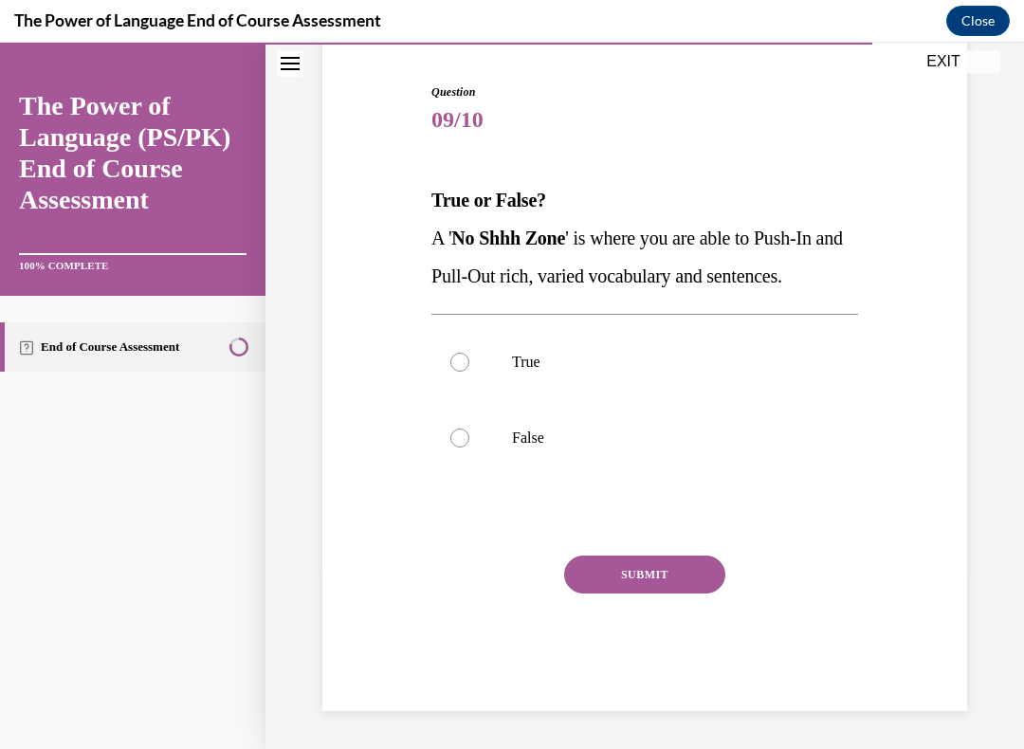
scroll to position [157, 0]
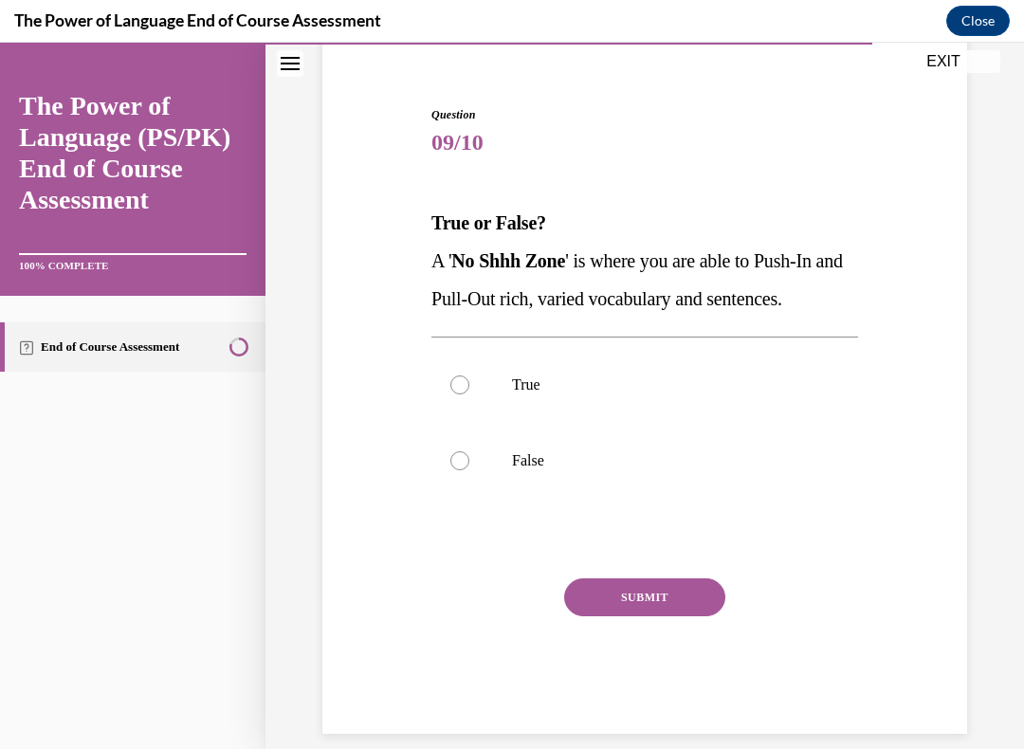
click at [462, 379] on div at bounding box center [459, 384] width 19 height 19
click at [462, 379] on input "True" at bounding box center [459, 384] width 19 height 19
radio input "true"
click at [654, 585] on button "SUBMIT" at bounding box center [644, 597] width 161 height 38
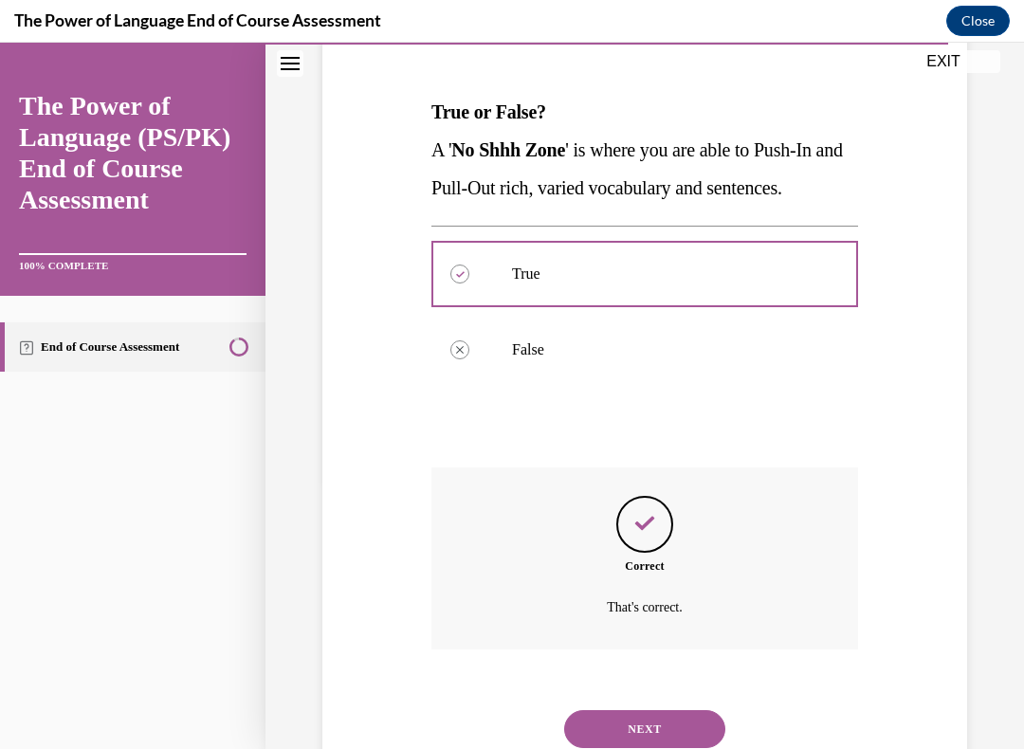
scroll to position [310, 0]
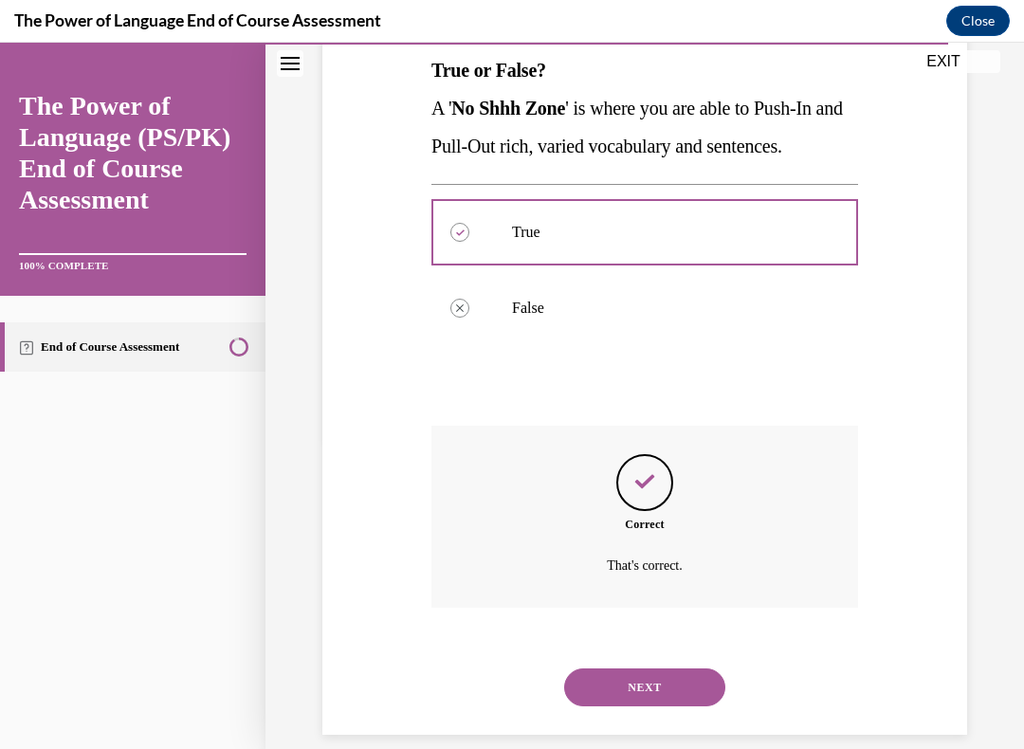
click at [652, 642] on button "NEXT" at bounding box center [644, 687] width 161 height 38
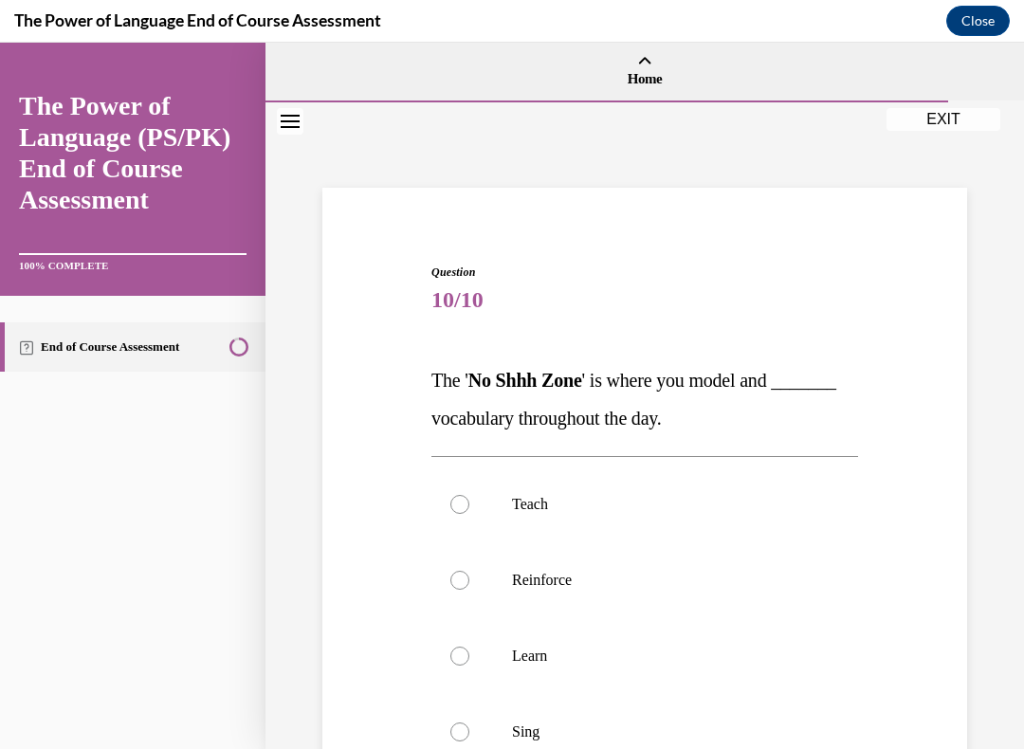
click at [459, 563] on label "Reinforce" at bounding box center [644, 580] width 426 height 76
click at [459, 571] on input "Reinforce" at bounding box center [459, 580] width 19 height 19
radio input "true"
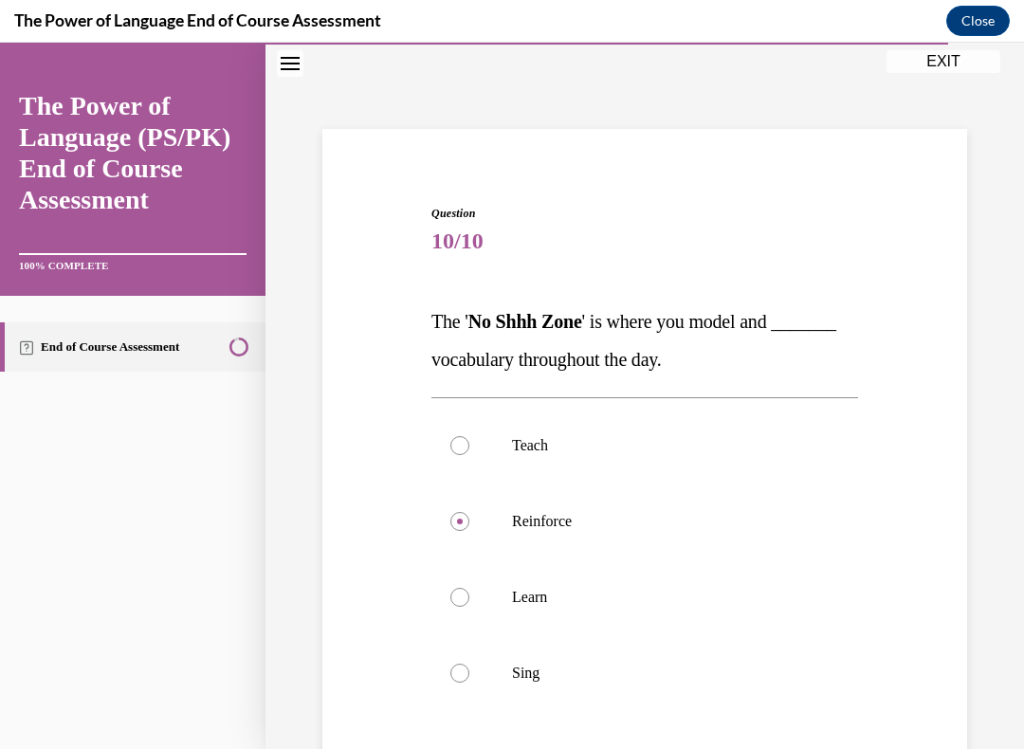
scroll to position [67, 0]
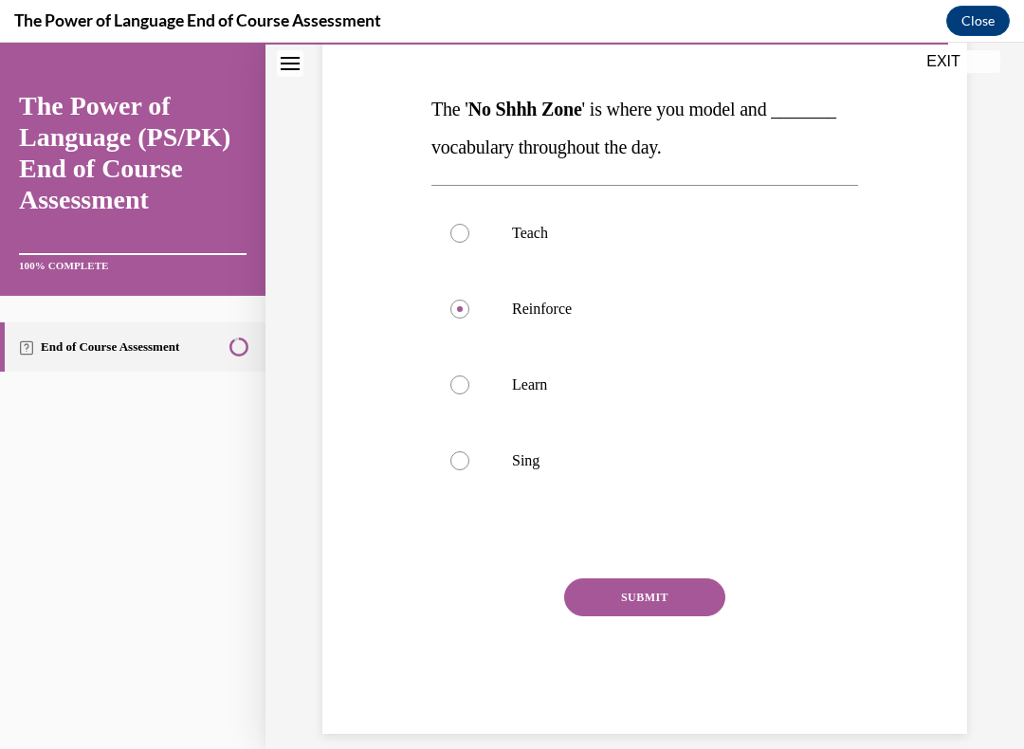
click at [649, 592] on button "SUBMIT" at bounding box center [644, 597] width 161 height 38
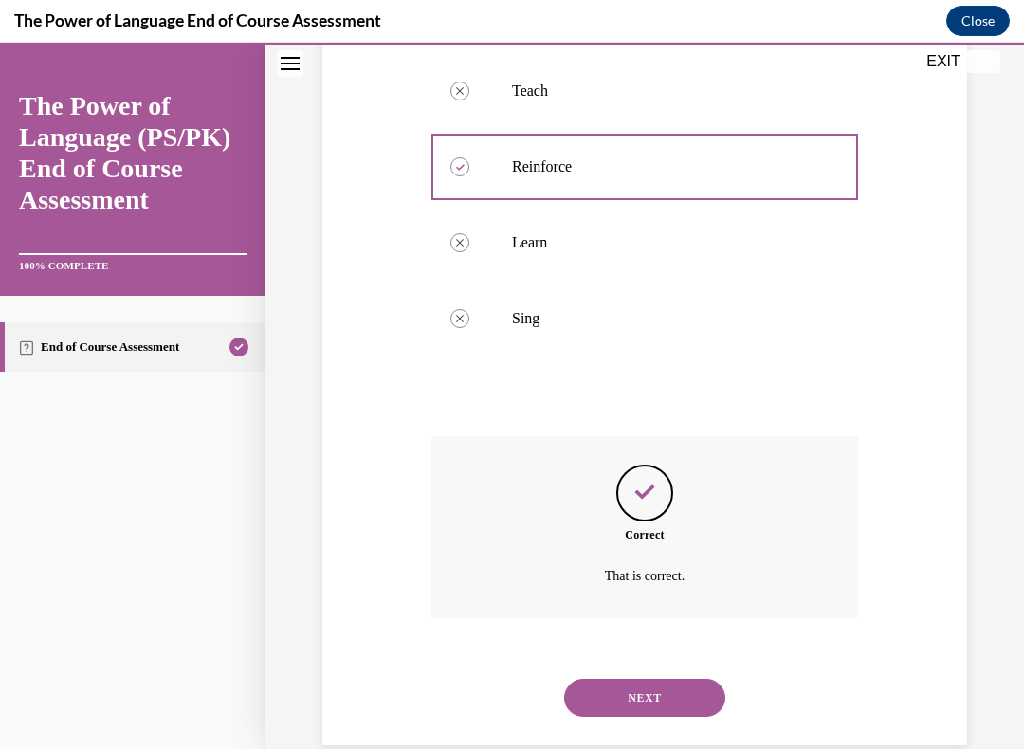
scroll to position [424, 0]
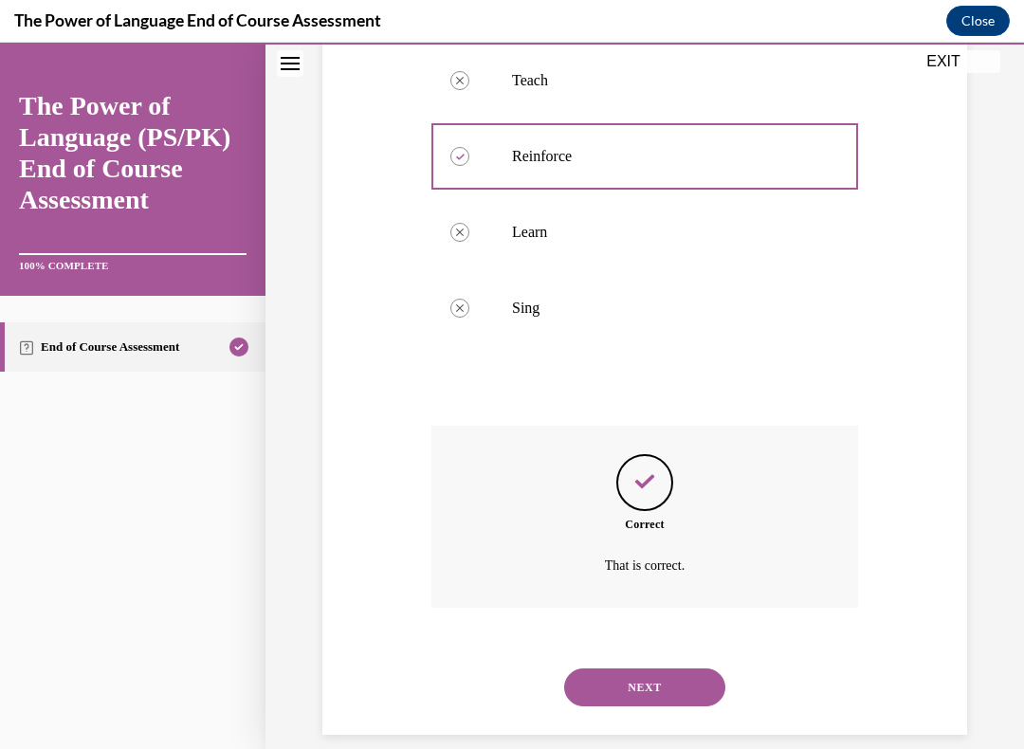
click at [653, 642] on button "NEXT" at bounding box center [644, 687] width 161 height 38
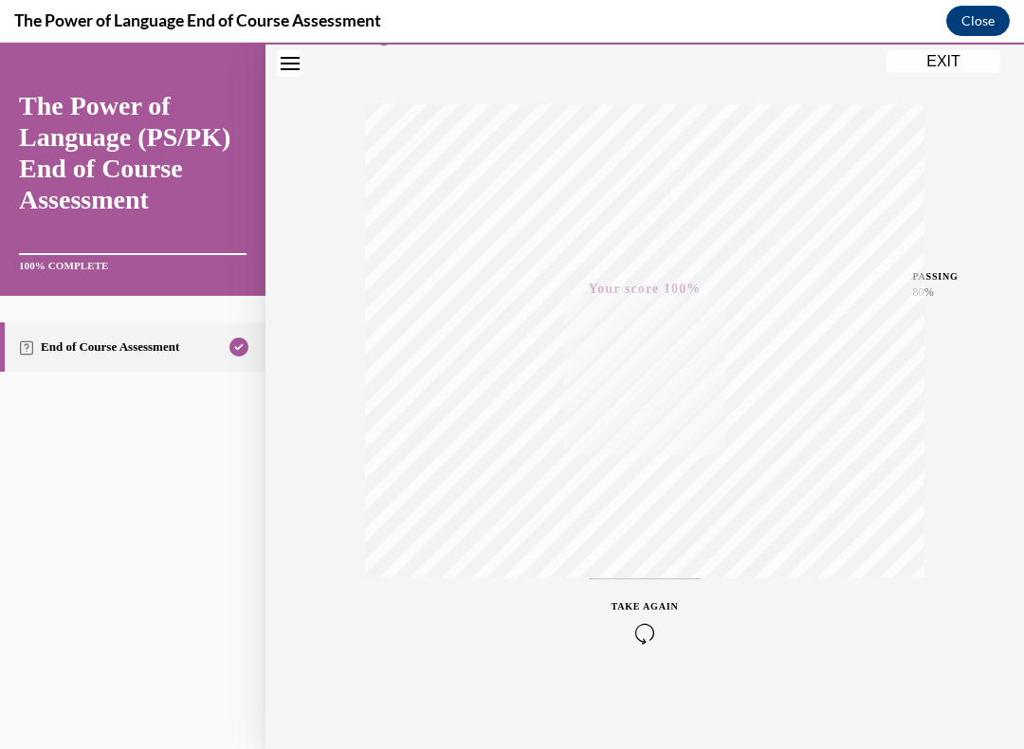
scroll to position [265, 0]
click at [939, 54] on button "EXIT" at bounding box center [943, 61] width 114 height 23
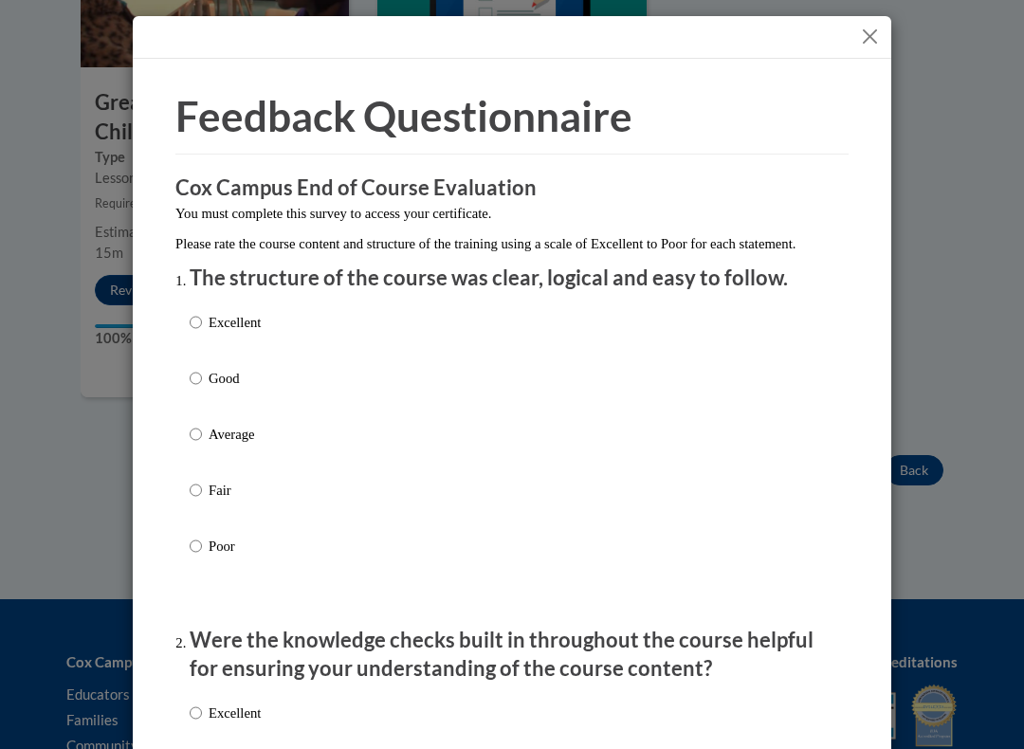
scroll to position [1634, 0]
click at [198, 318] on input "Excellent" at bounding box center [196, 323] width 12 height 21
radio input "true"
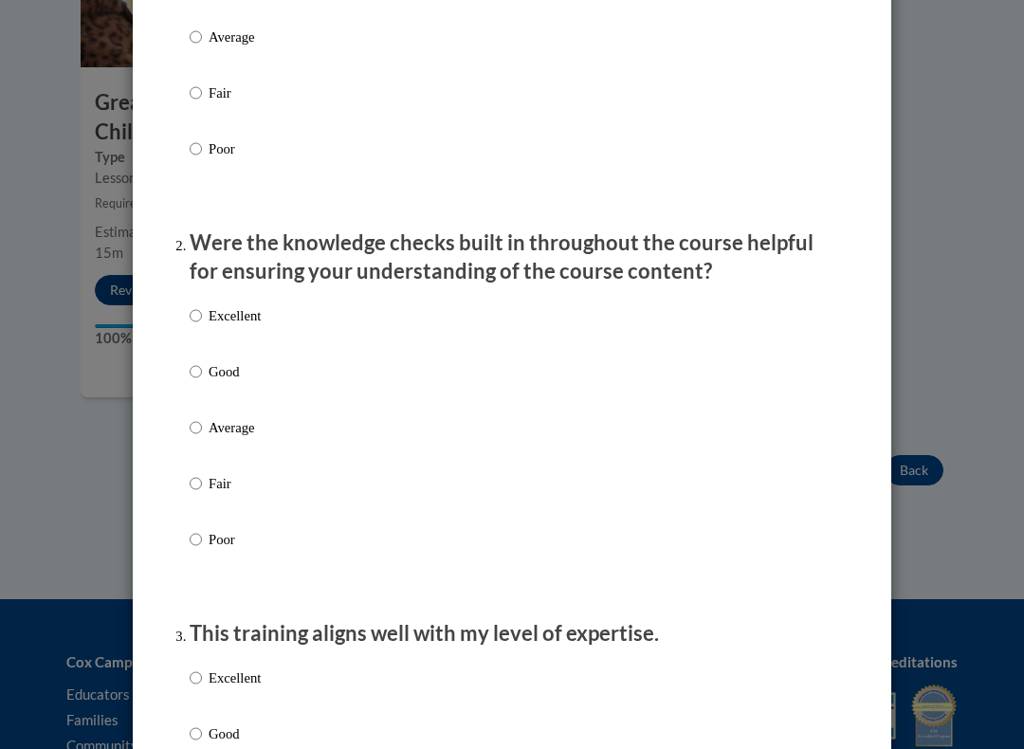
scroll to position [399, 0]
click at [195, 304] on input "Excellent" at bounding box center [196, 314] width 12 height 21
radio input "true"
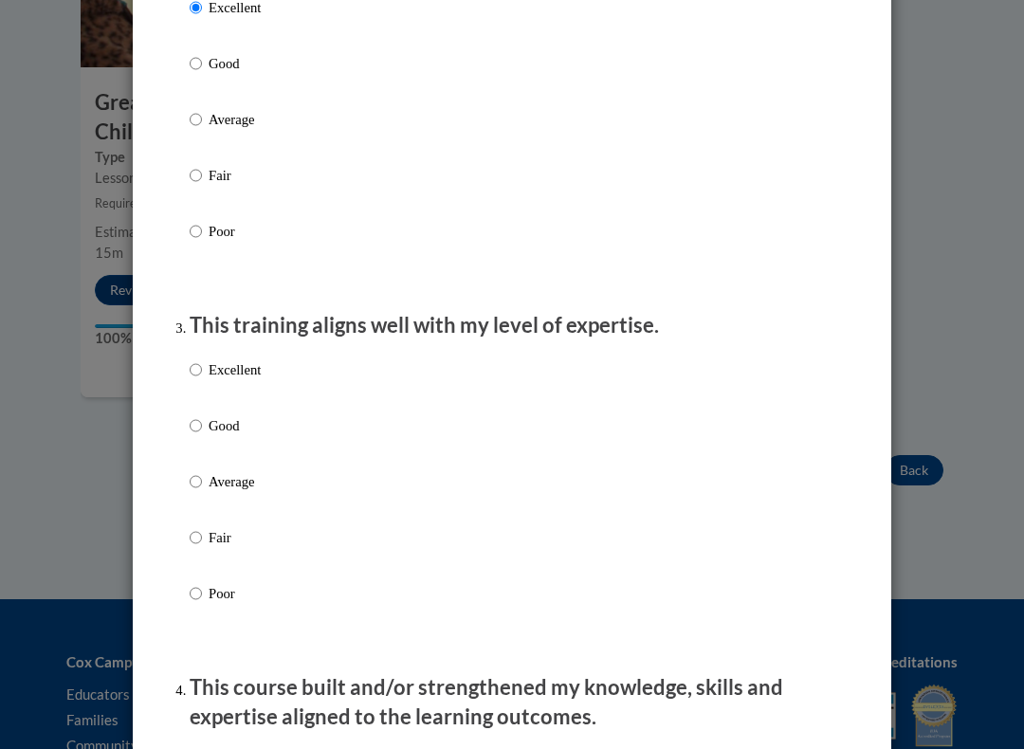
scroll to position [708, 0]
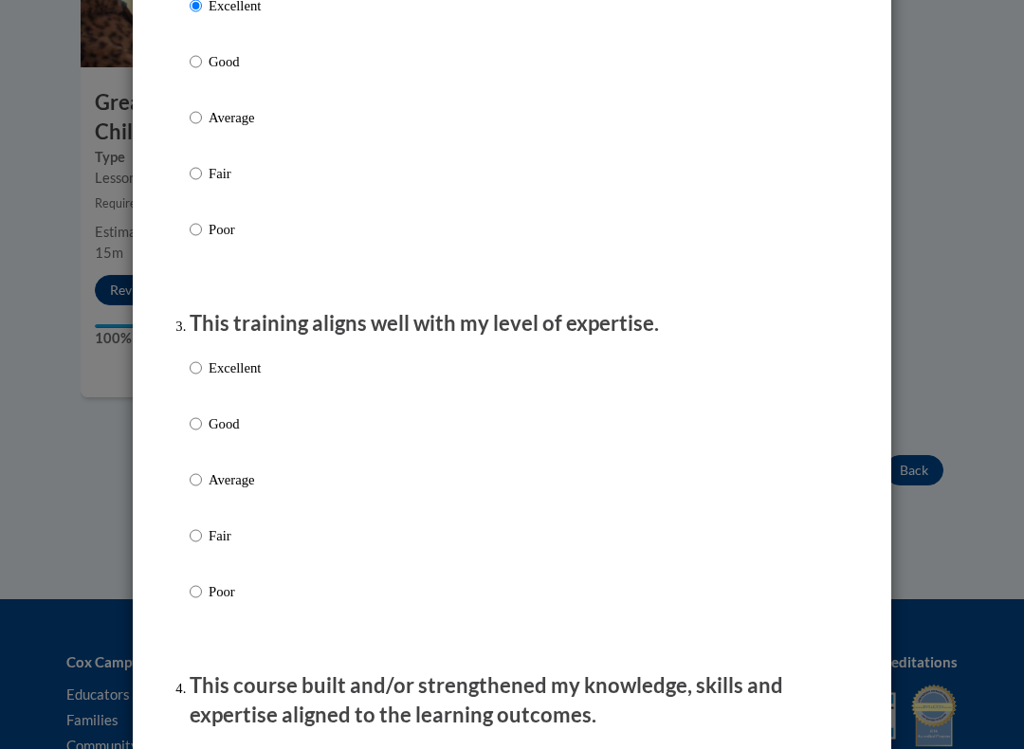
click at [202, 357] on label "Excellent" at bounding box center [225, 382] width 71 height 51
click at [202, 357] on input "Excellent" at bounding box center [196, 367] width 12 height 21
radio input "true"
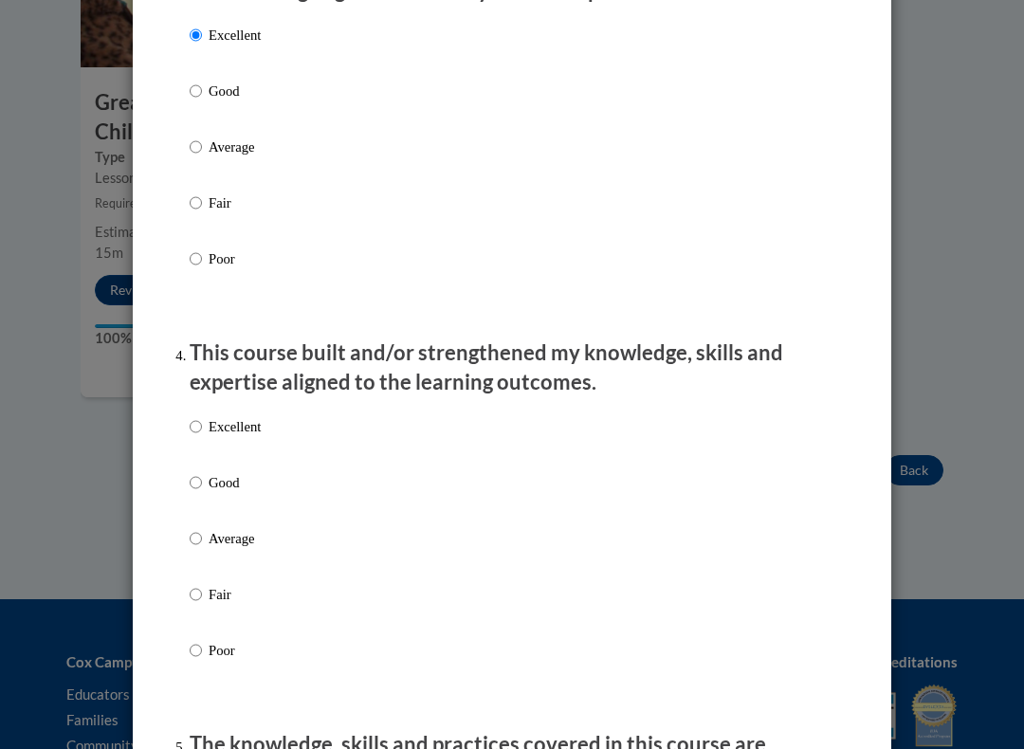
scroll to position [1042, 0]
click at [209, 415] on p "Excellent" at bounding box center [234, 425] width 52 height 21
click at [202, 415] on input "Excellent" at bounding box center [196, 425] width 12 height 21
radio input "true"
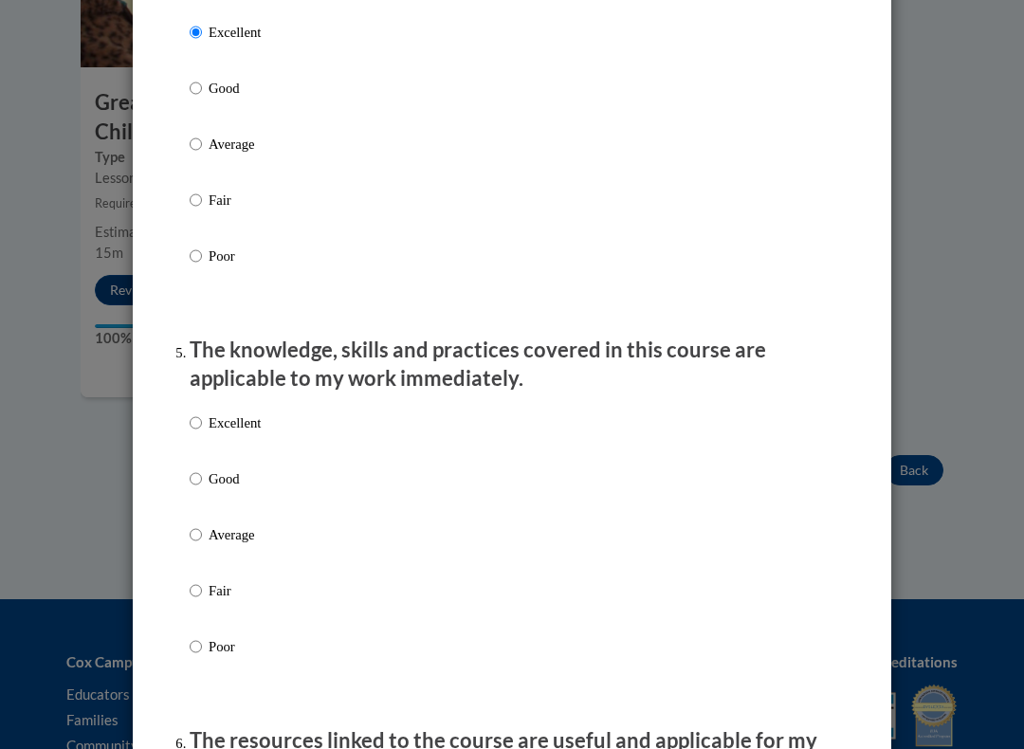
scroll to position [1436, 0]
click at [184, 409] on ol "The structure of the course was clear, logical and easy to follow. Excellent Go…" at bounding box center [511, 630] width 673 height 3602
click at [212, 411] on p "Excellent" at bounding box center [234, 421] width 52 height 21
click at [202, 411] on input "Excellent" at bounding box center [196, 421] width 12 height 21
radio input "true"
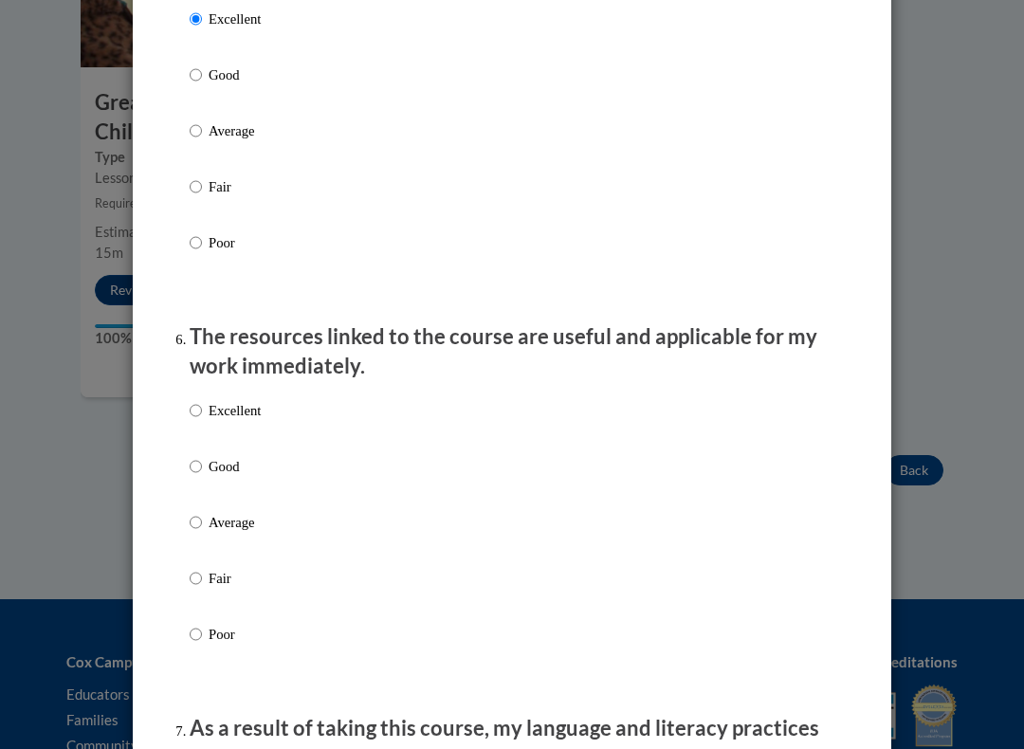
scroll to position [1839, 0]
click at [202, 400] on input "Excellent" at bounding box center [196, 410] width 12 height 21
radio input "true"
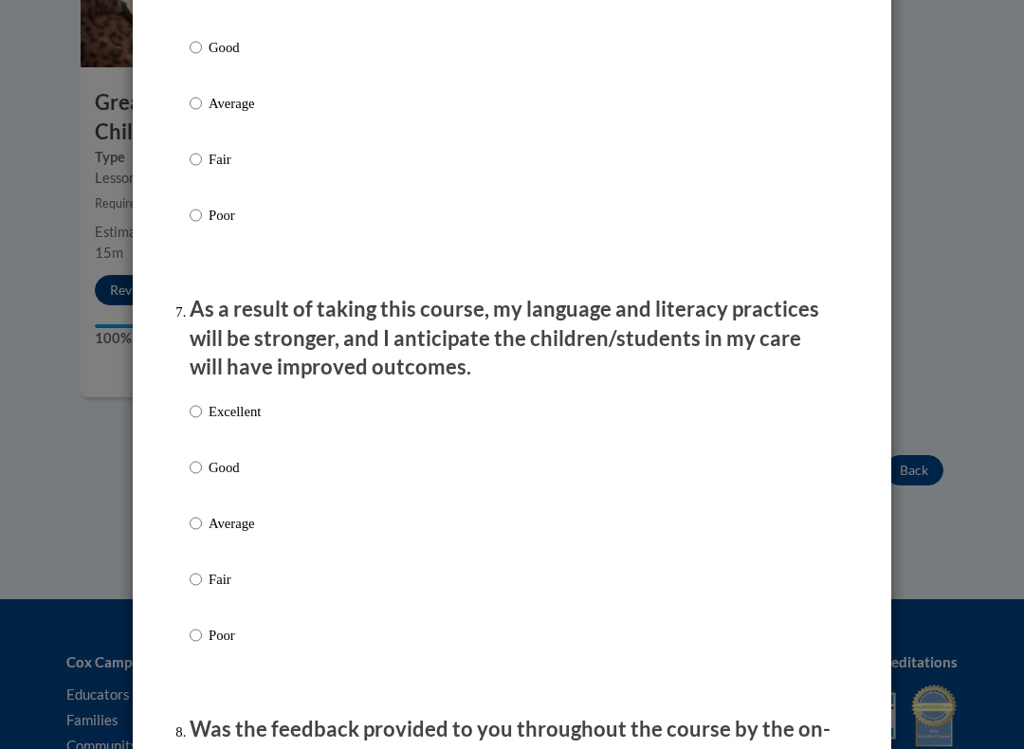
scroll to position [2259, 0]
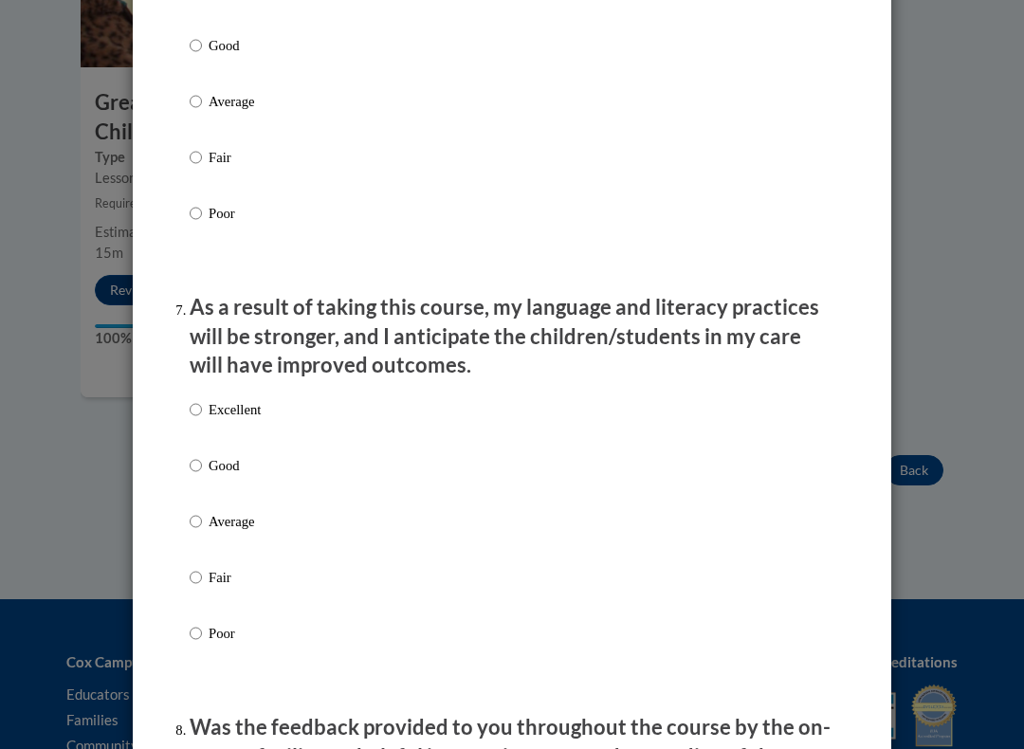
click at [202, 399] on input "Excellent" at bounding box center [196, 409] width 12 height 21
radio input "true"
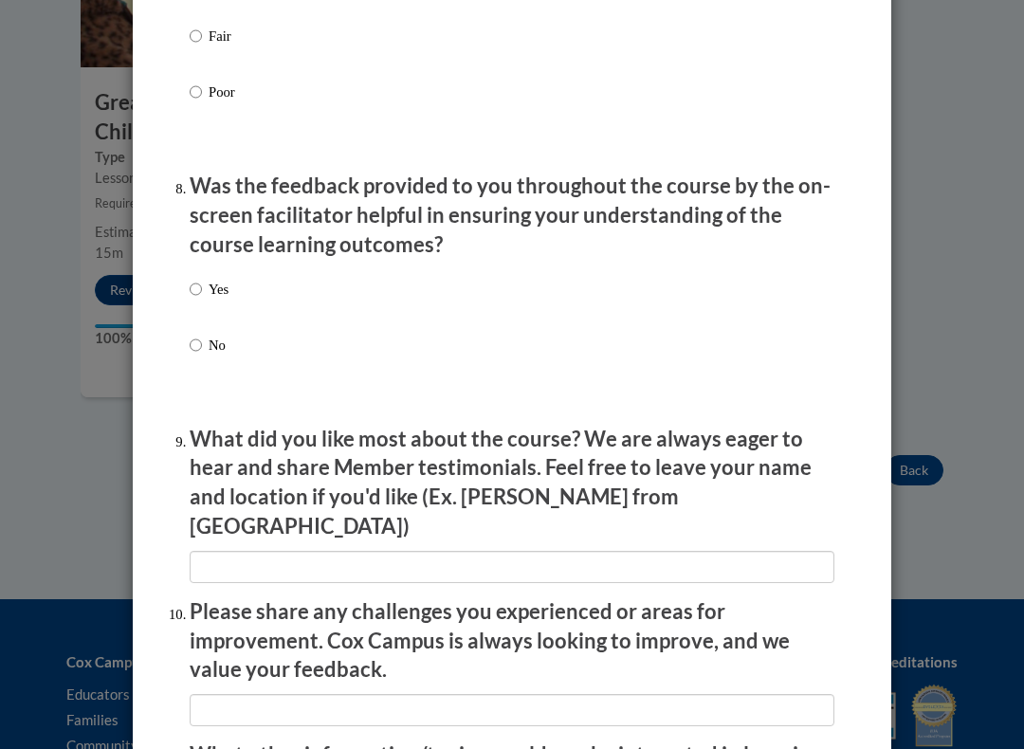
scroll to position [2802, 0]
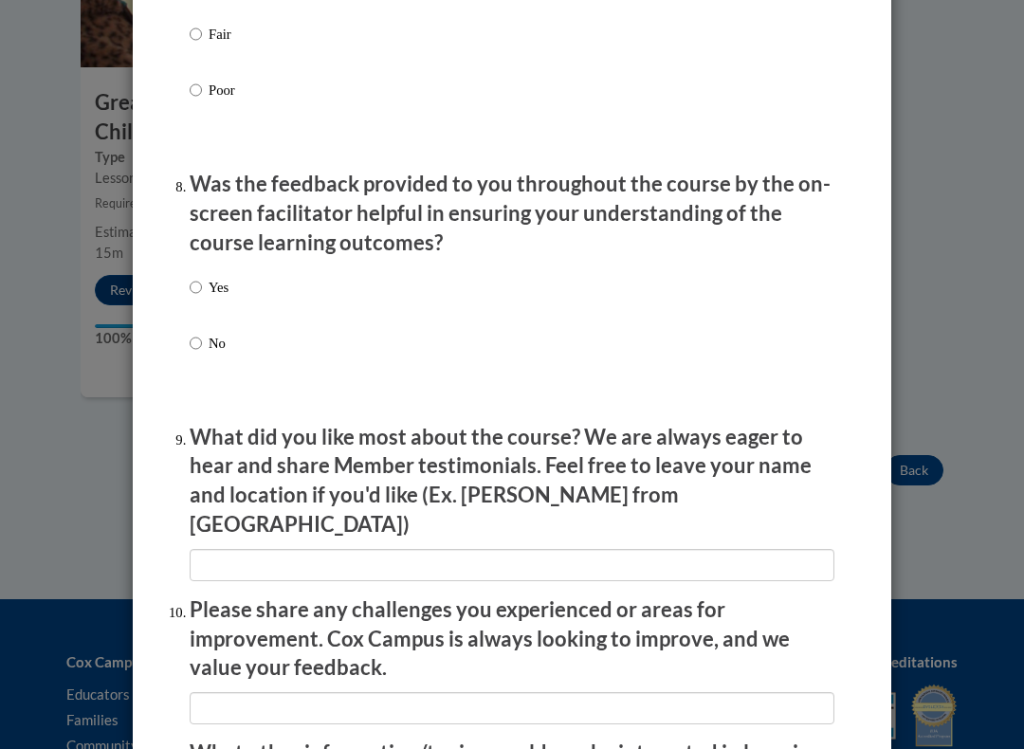
click at [195, 277] on input "Yes" at bounding box center [196, 287] width 12 height 21
radio input "true"
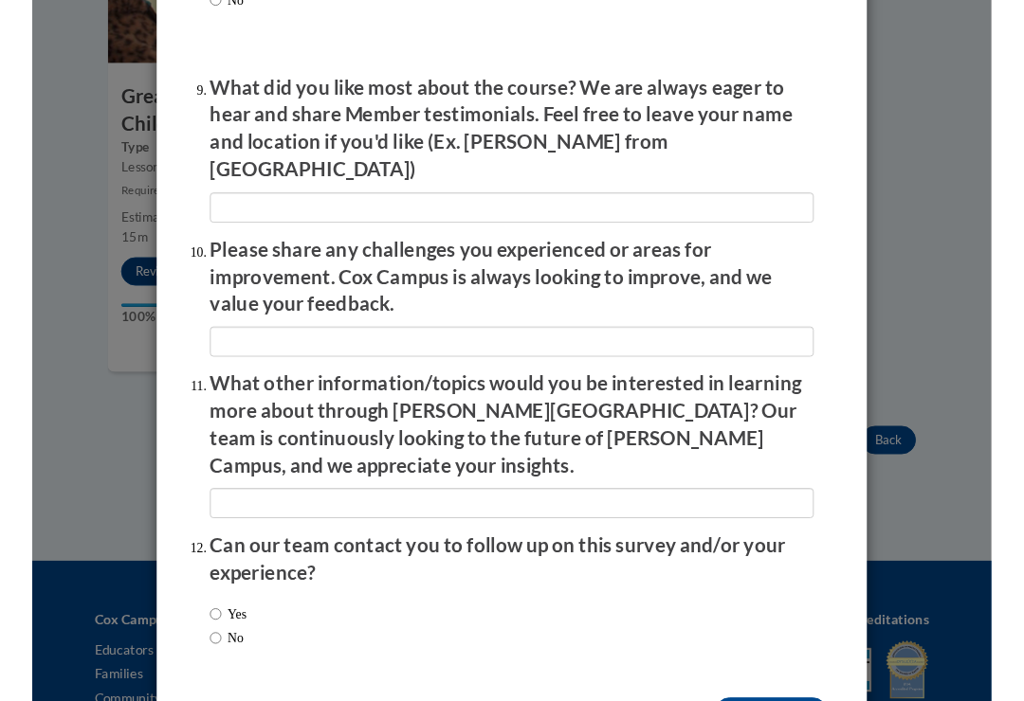
scroll to position [3147, 0]
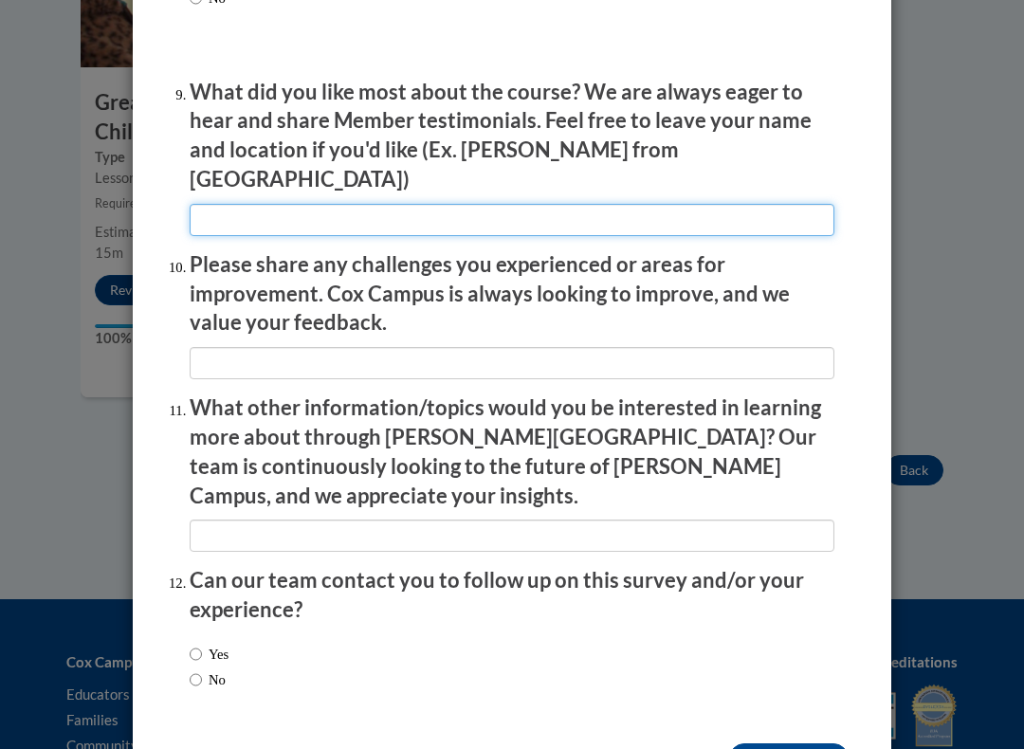
click at [266, 204] on input "textbox" at bounding box center [512, 220] width 644 height 32
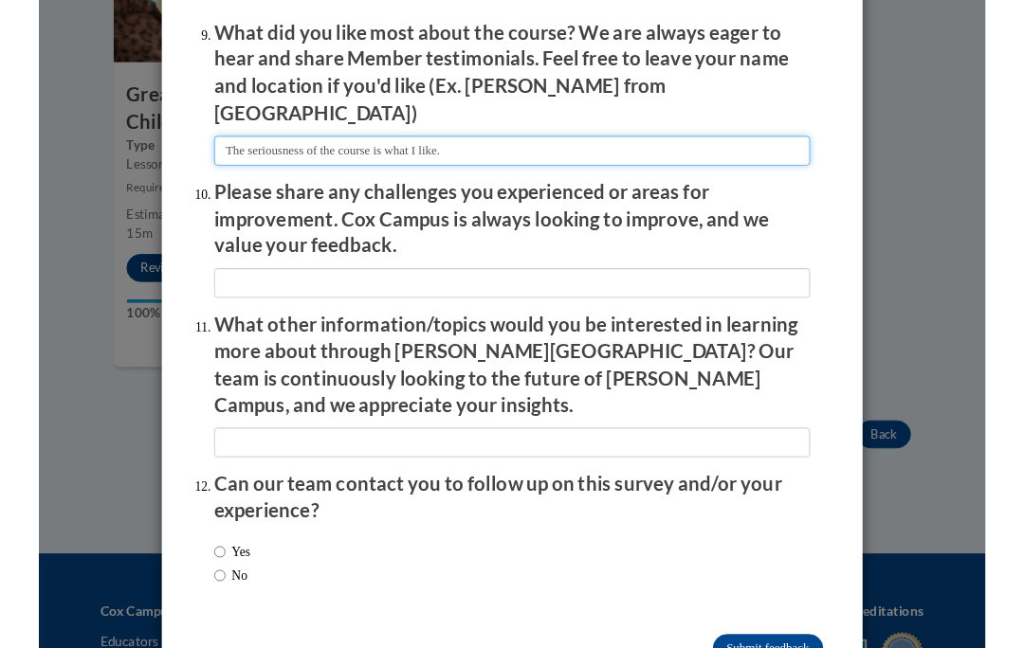
scroll to position [3203, 0]
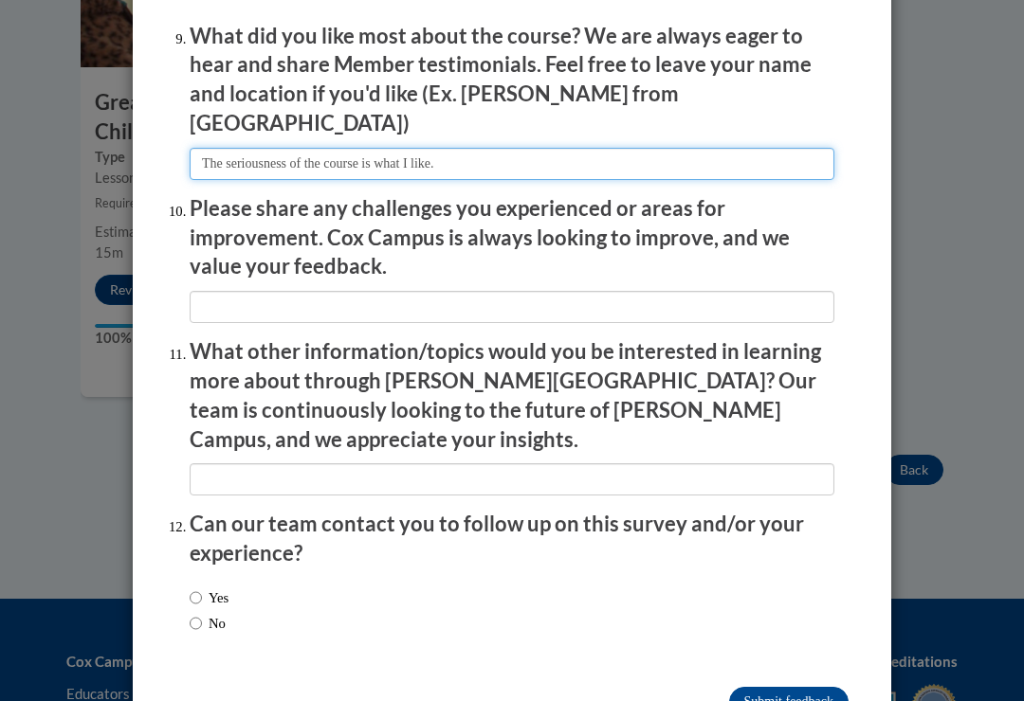
type input "The seriousness of the course is what I like."
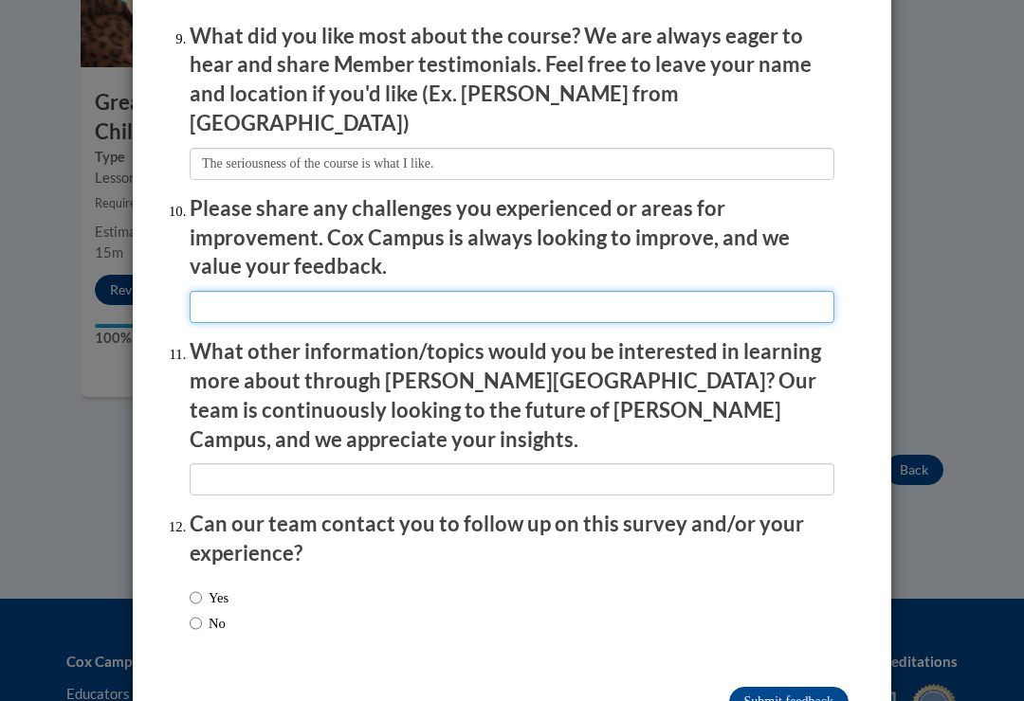
click at [269, 291] on input "textbox" at bounding box center [512, 307] width 644 height 32
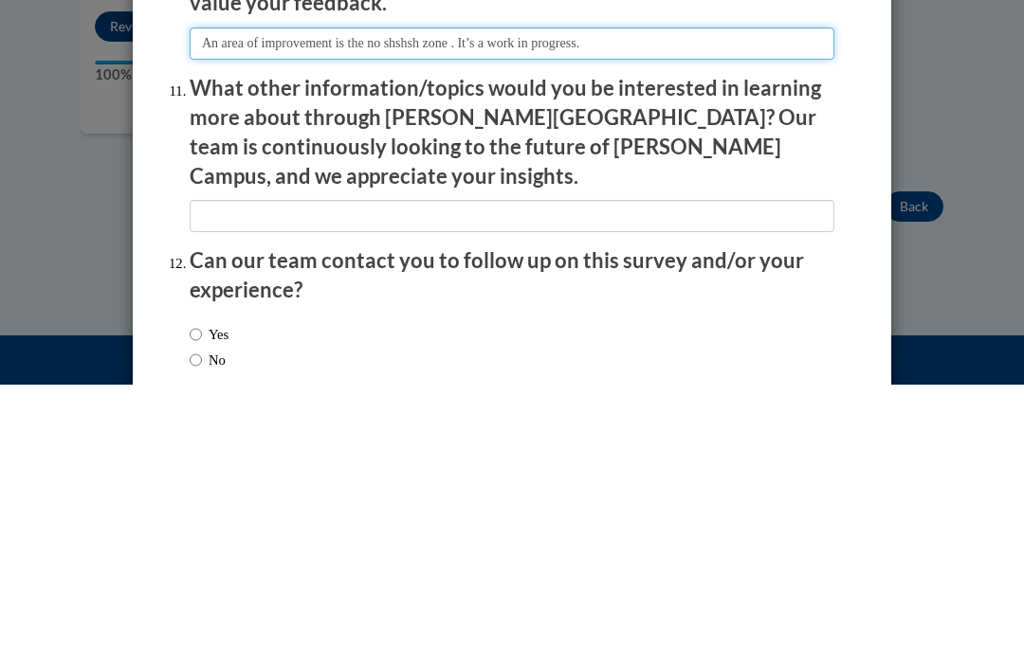
type input "An area of improvement is the no shshsh zone . It’s a work in progress."
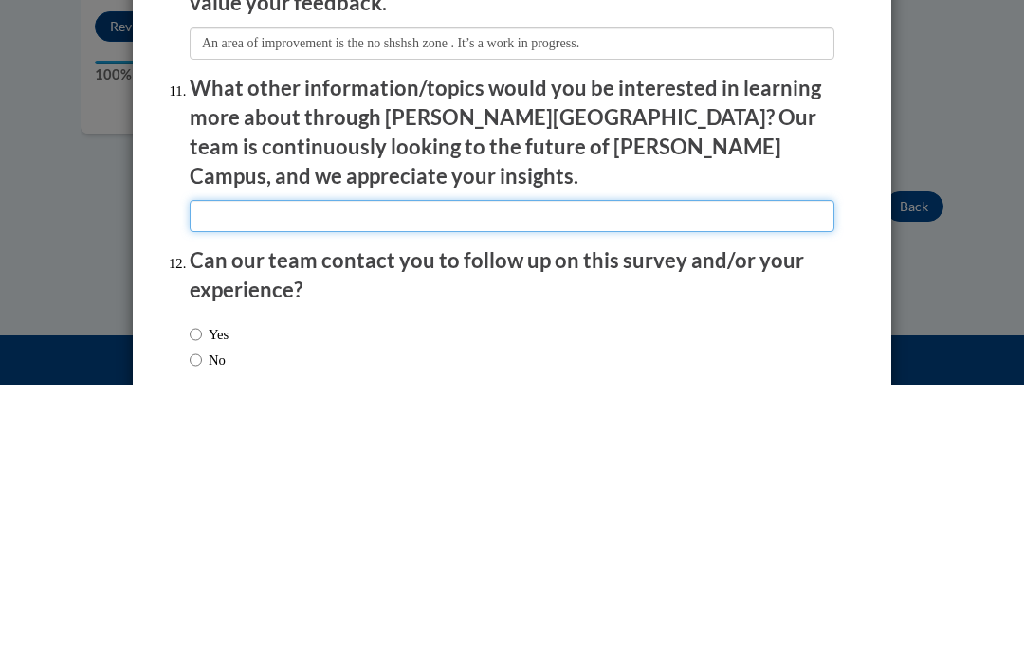
click at [235, 463] on input "textbox" at bounding box center [512, 479] width 644 height 32
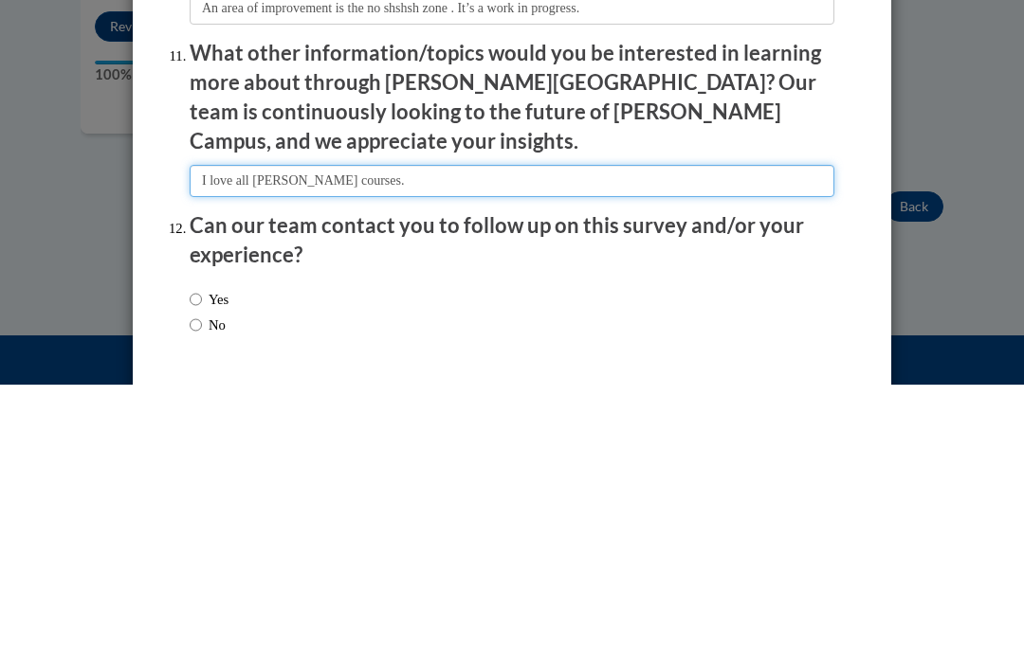
scroll to position [3239, 0]
type input "I love all Cox courses."
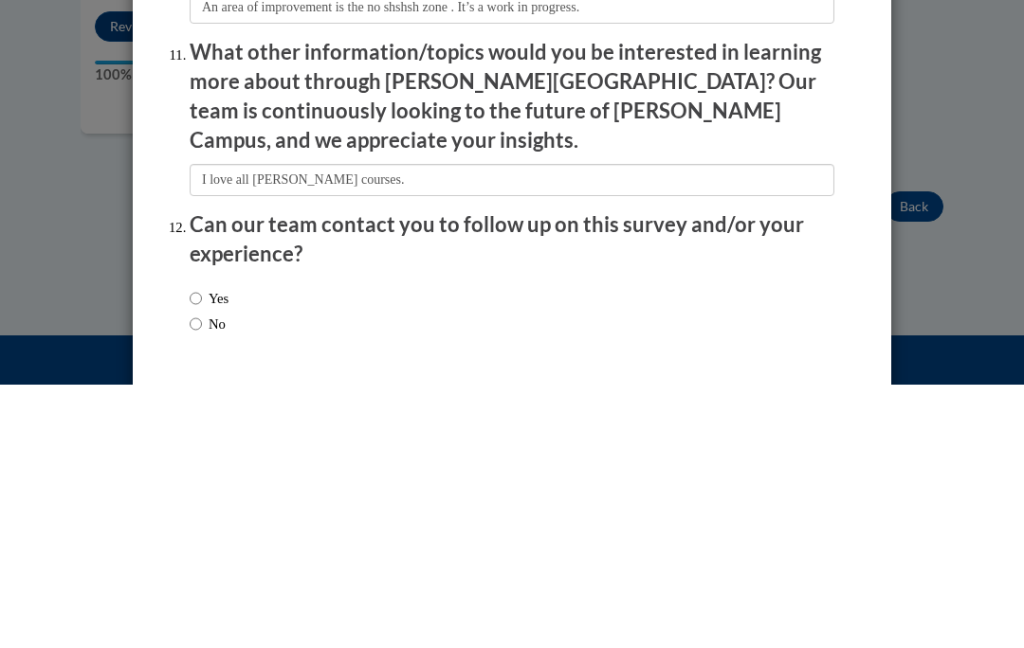
click at [195, 552] on input "Yes" at bounding box center [196, 562] width 12 height 21
radio input "true"
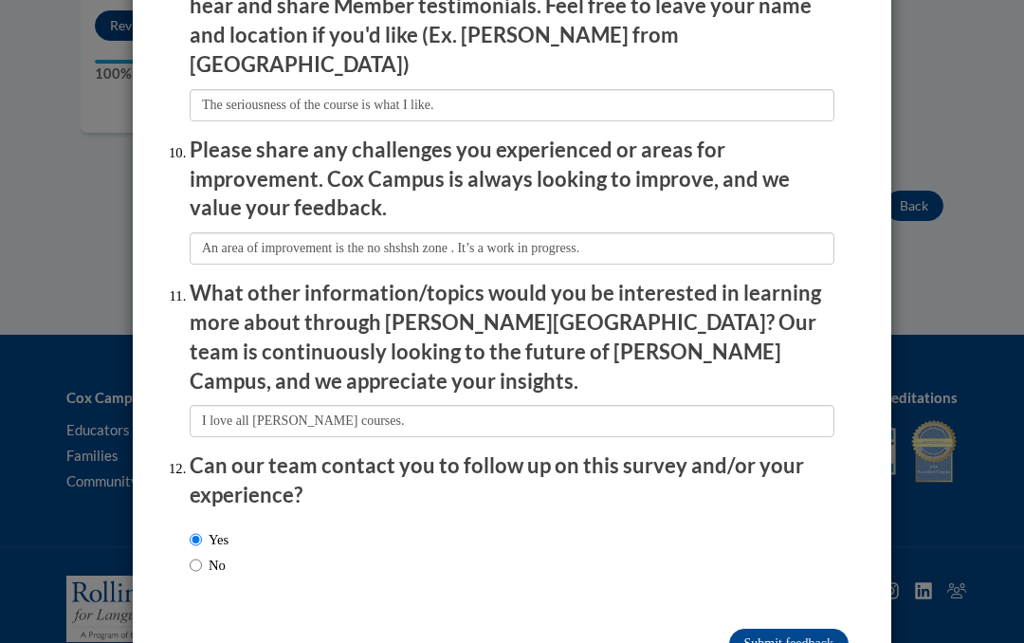
scroll to position [3262, 0]
click at [810, 628] on input "Submit feedback" at bounding box center [788, 643] width 119 height 30
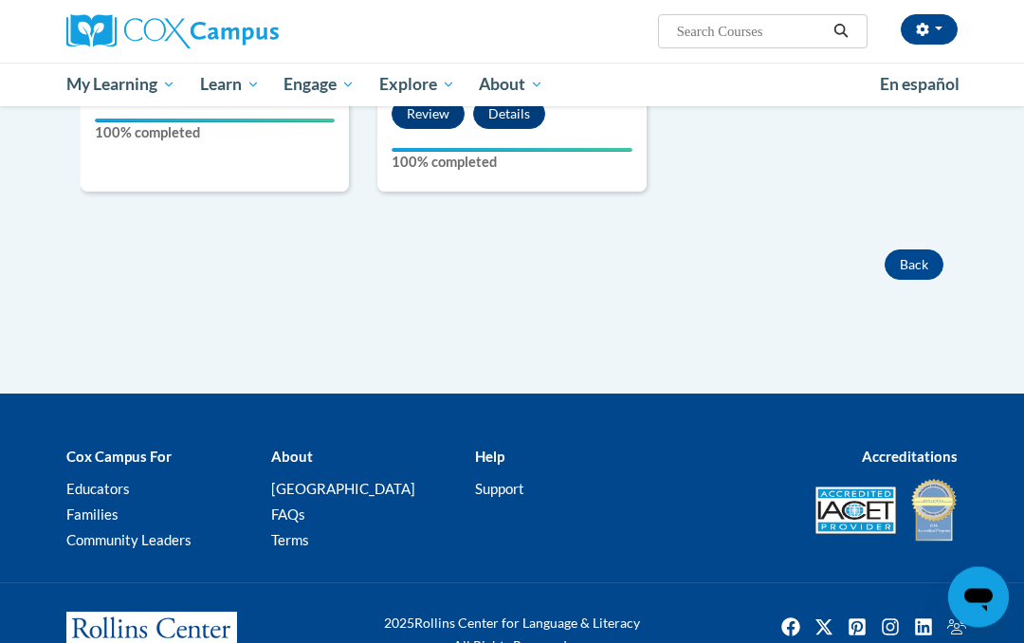
scroll to position [1839, 0]
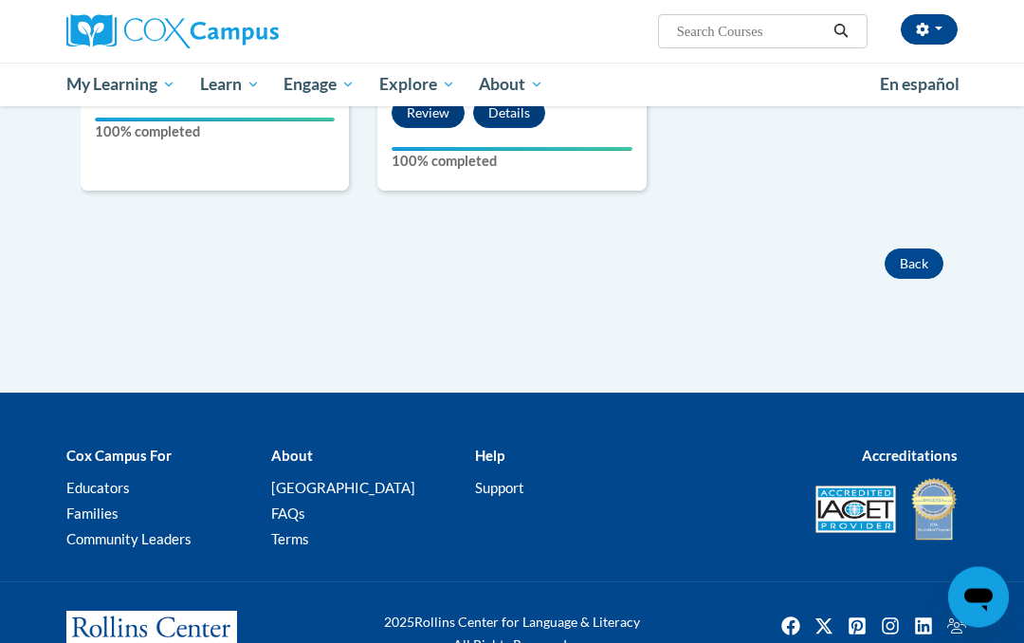
click at [913, 249] on button "Back" at bounding box center [913, 264] width 59 height 30
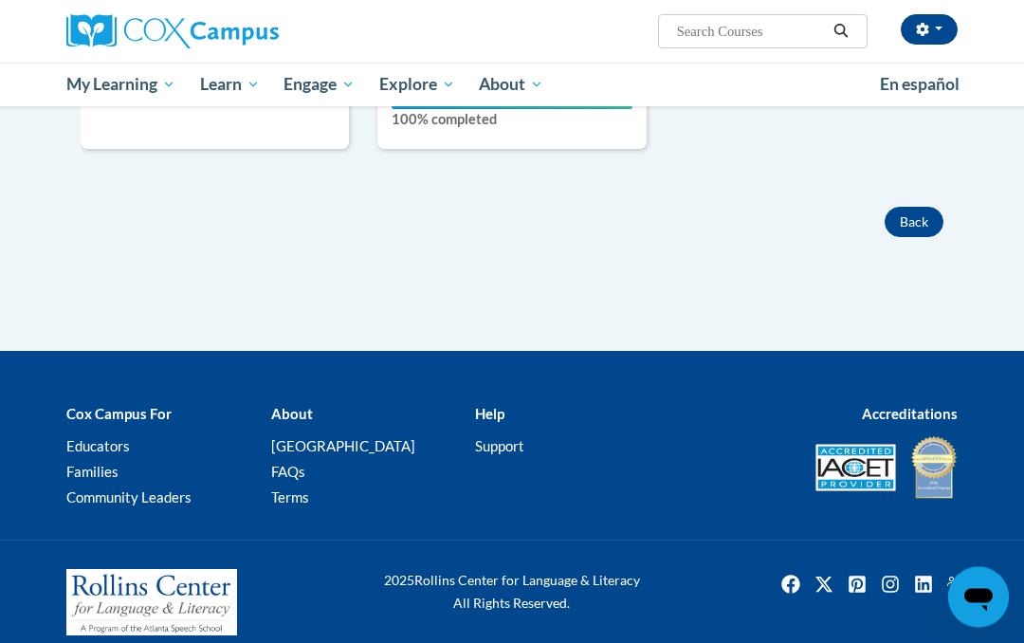
scroll to position [1898, 0]
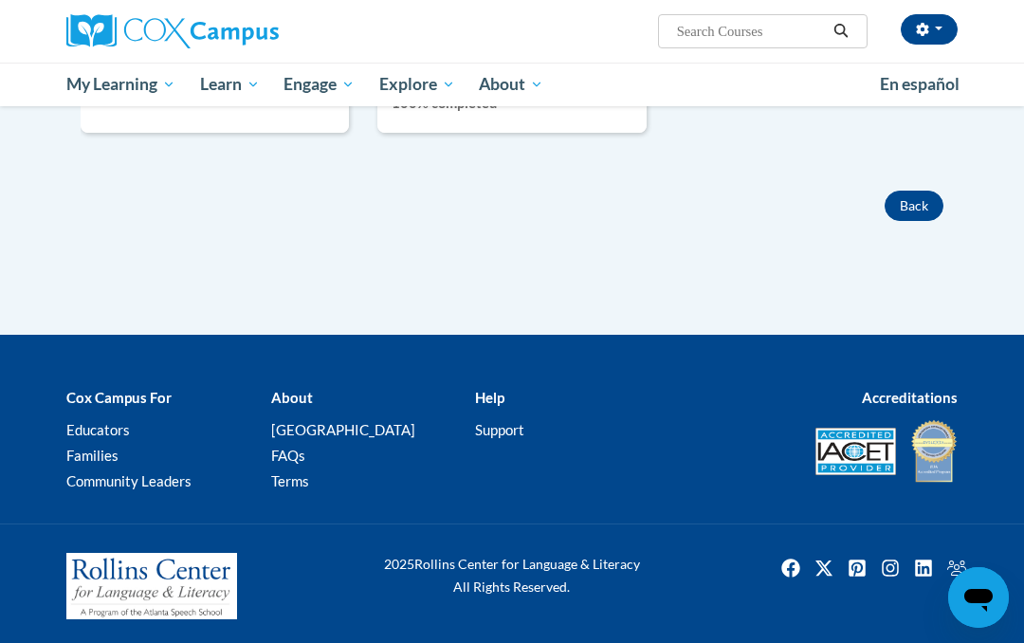
click at [911, 190] on button "Back" at bounding box center [913, 205] width 59 height 30
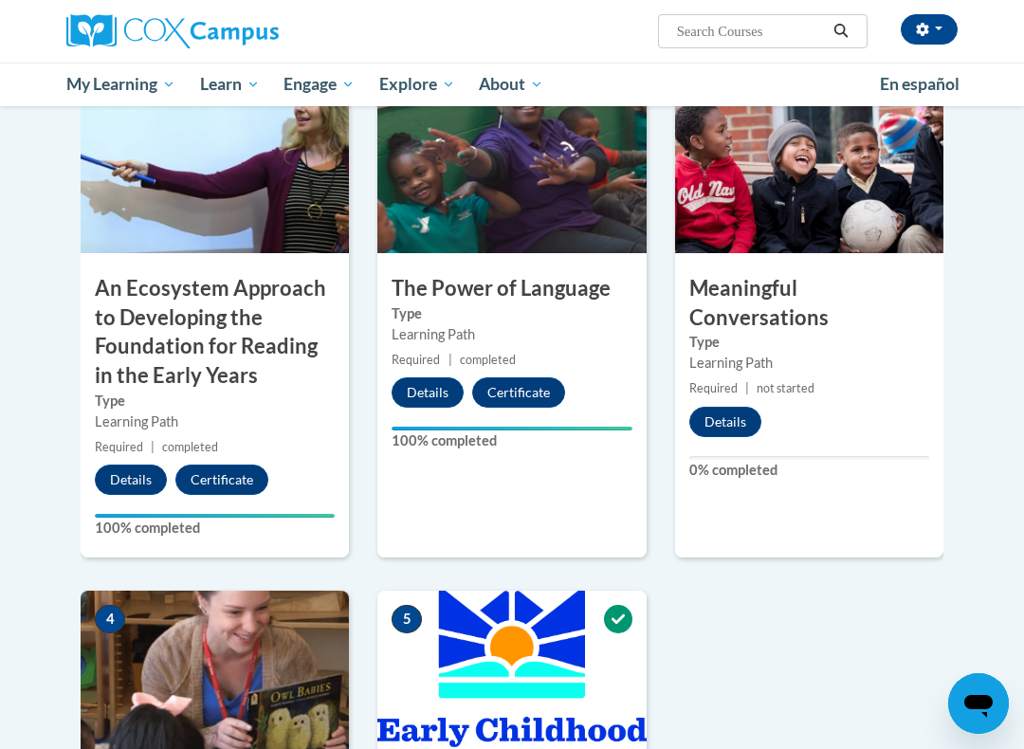
scroll to position [620, 0]
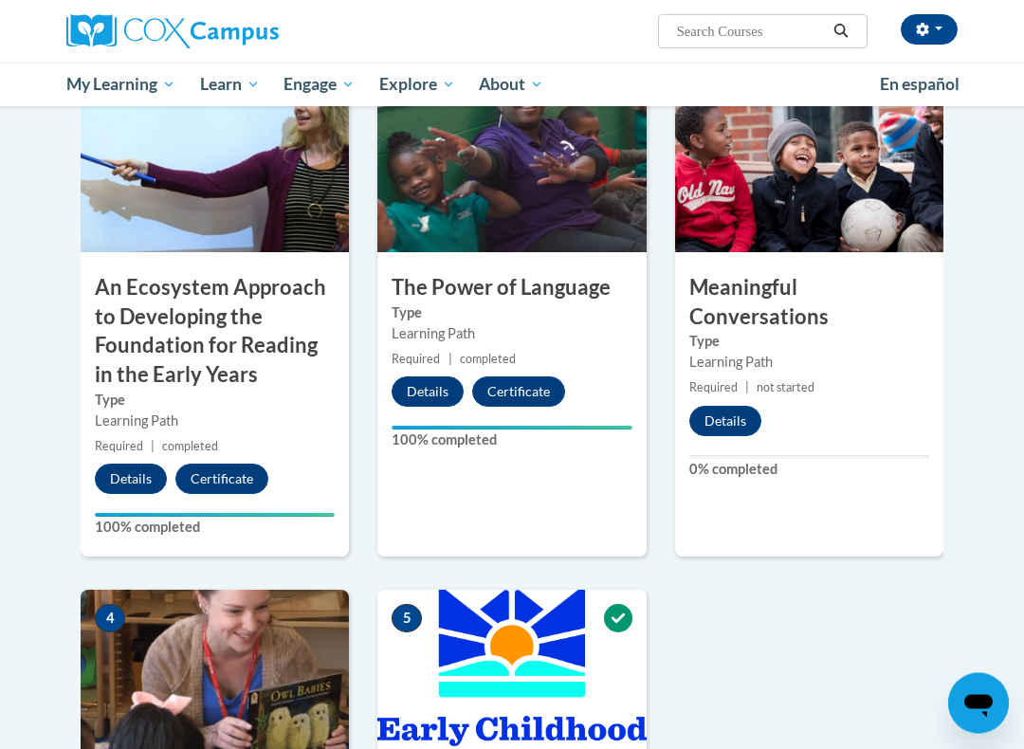
click at [745, 407] on button "Details" at bounding box center [725, 422] width 72 height 30
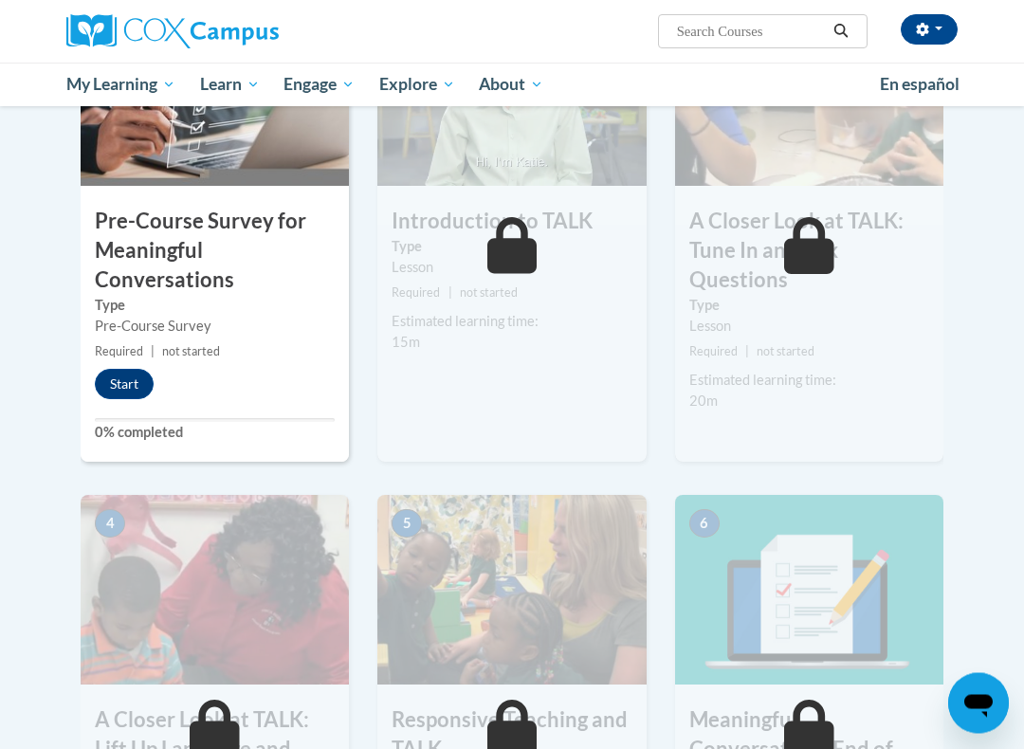
scroll to position [498, 0]
click at [129, 378] on button "Start" at bounding box center [124, 384] width 59 height 30
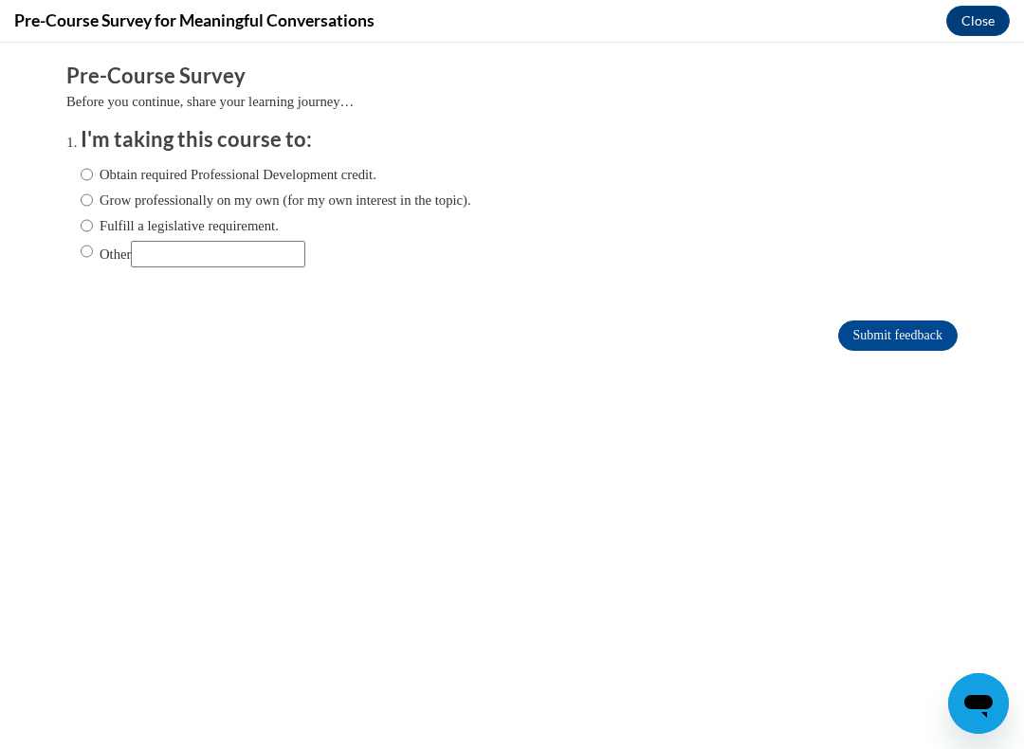
scroll to position [0, 0]
click at [92, 165] on input "Obtain required Professional Development credit." at bounding box center [87, 174] width 12 height 21
radio input "true"
click at [914, 324] on input "Submit feedback" at bounding box center [897, 335] width 119 height 30
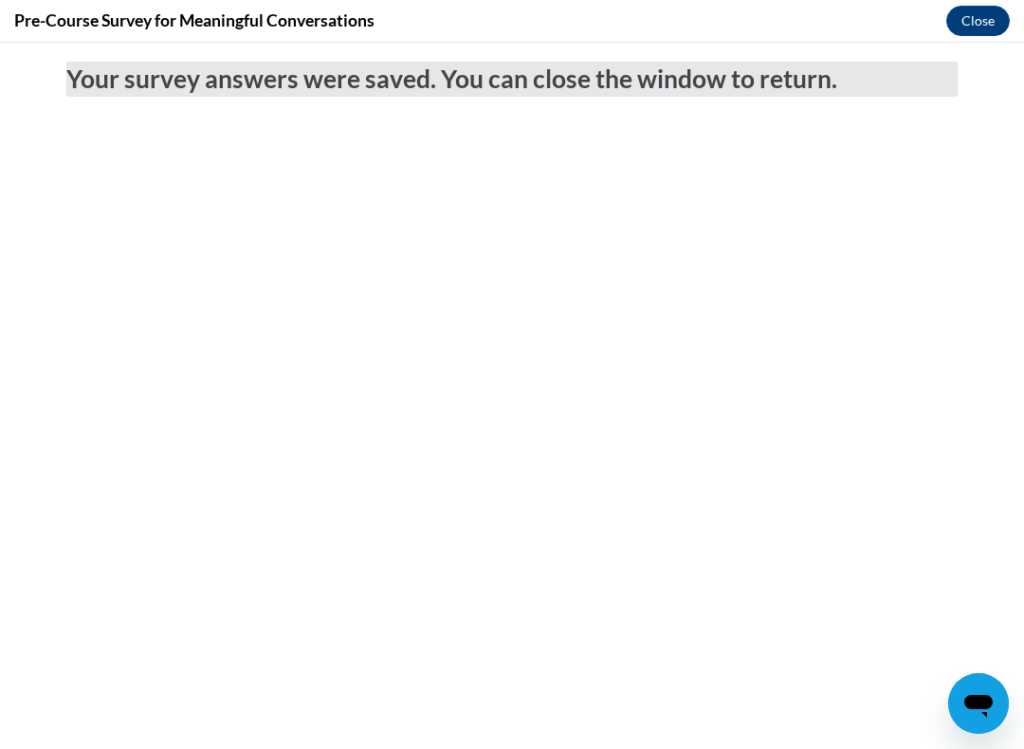
click at [982, 22] on button "Close" at bounding box center [977, 21] width 63 height 30
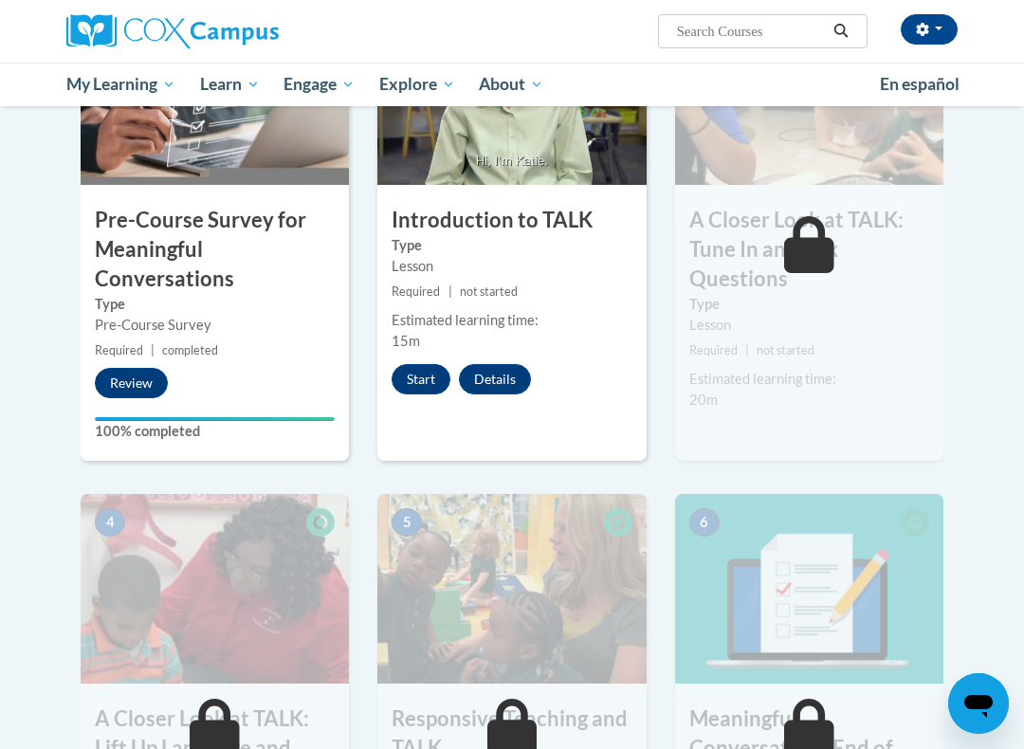
click at [422, 371] on button "Start" at bounding box center [420, 379] width 59 height 30
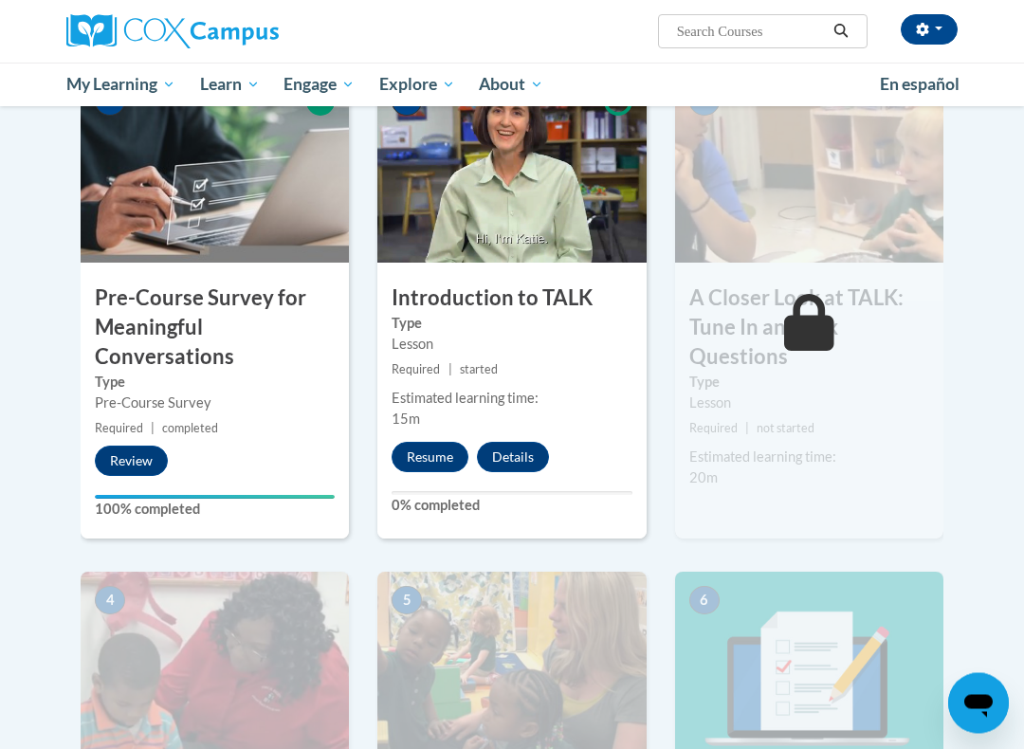
scroll to position [423, 0]
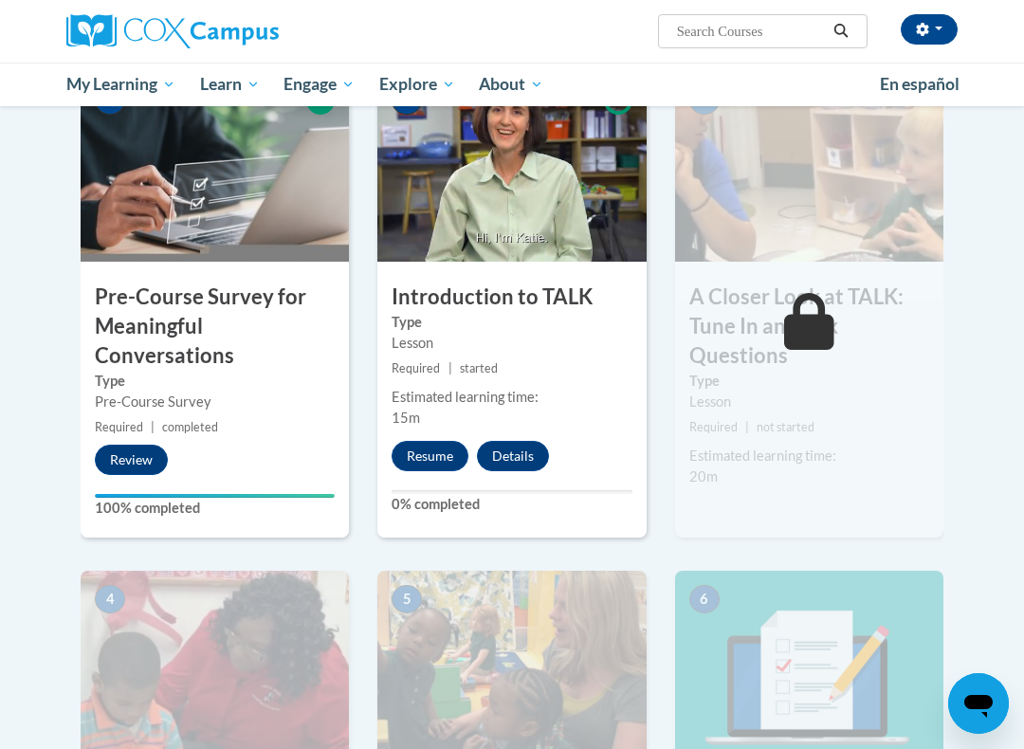
click at [428, 448] on button "Resume" at bounding box center [429, 456] width 77 height 30
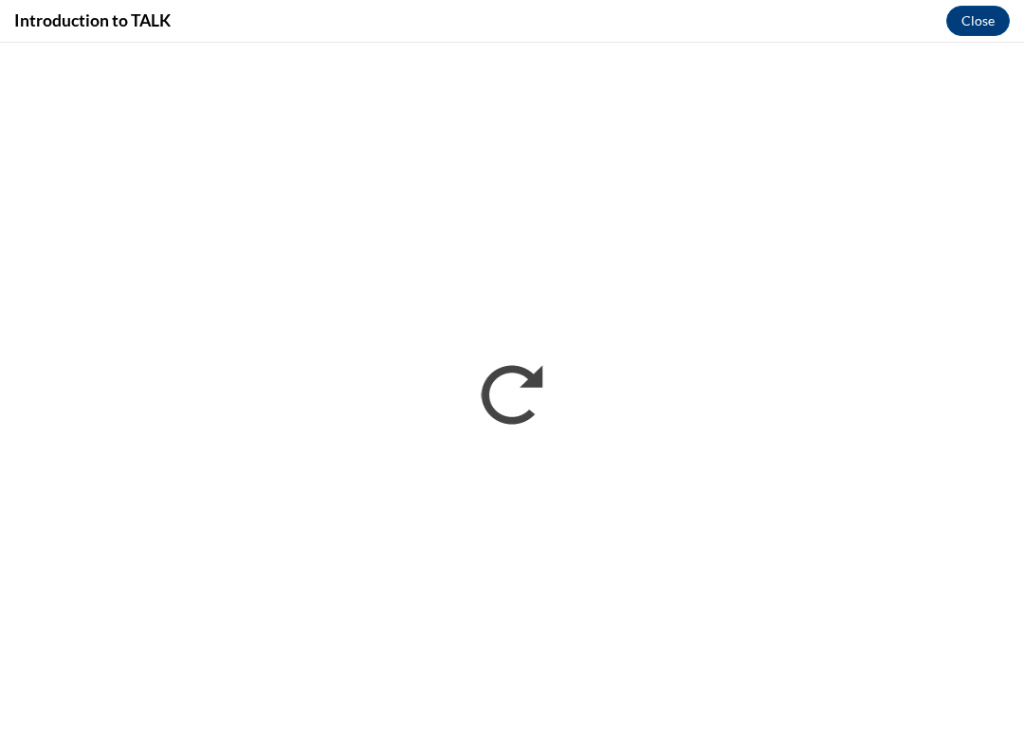
scroll to position [0, 0]
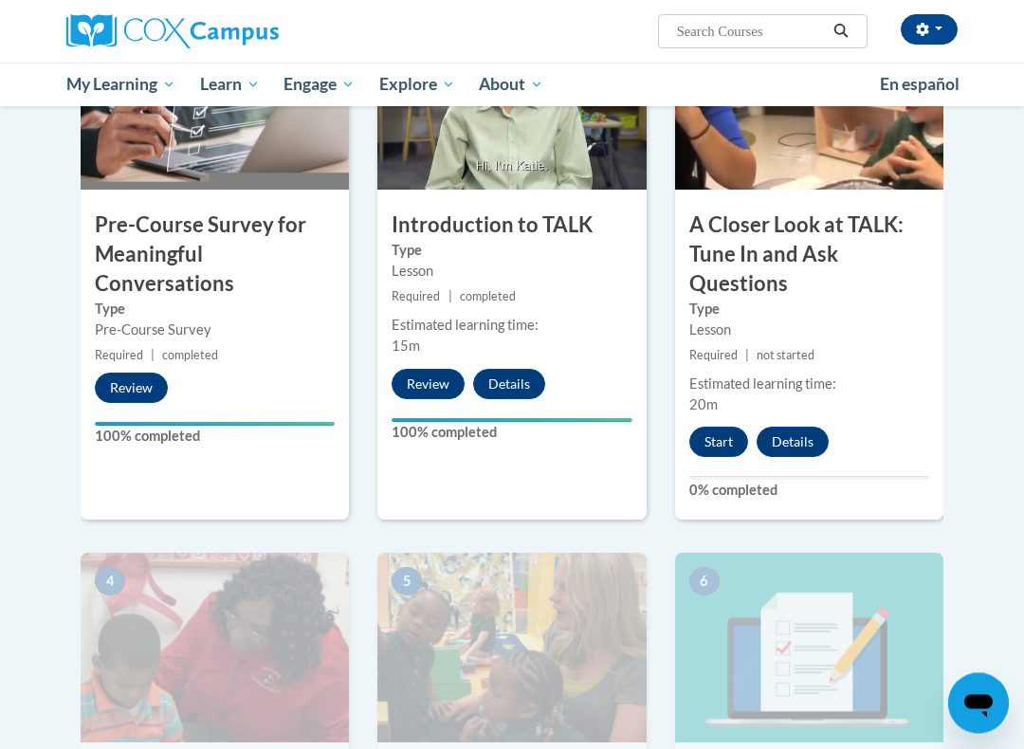
scroll to position [495, 0]
click at [719, 439] on button "Start" at bounding box center [718, 441] width 59 height 30
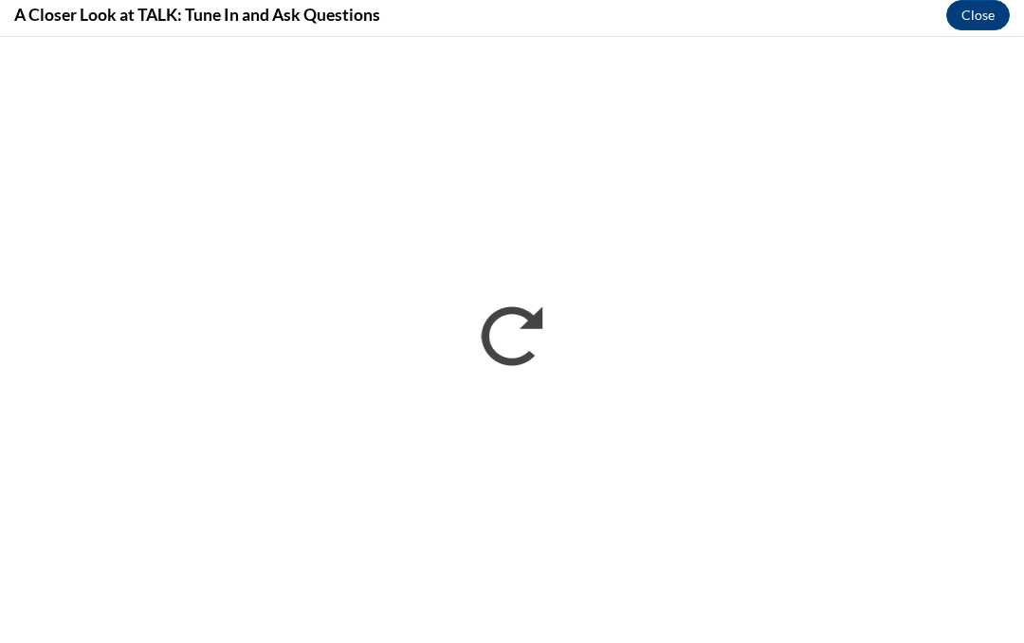
scroll to position [755, 0]
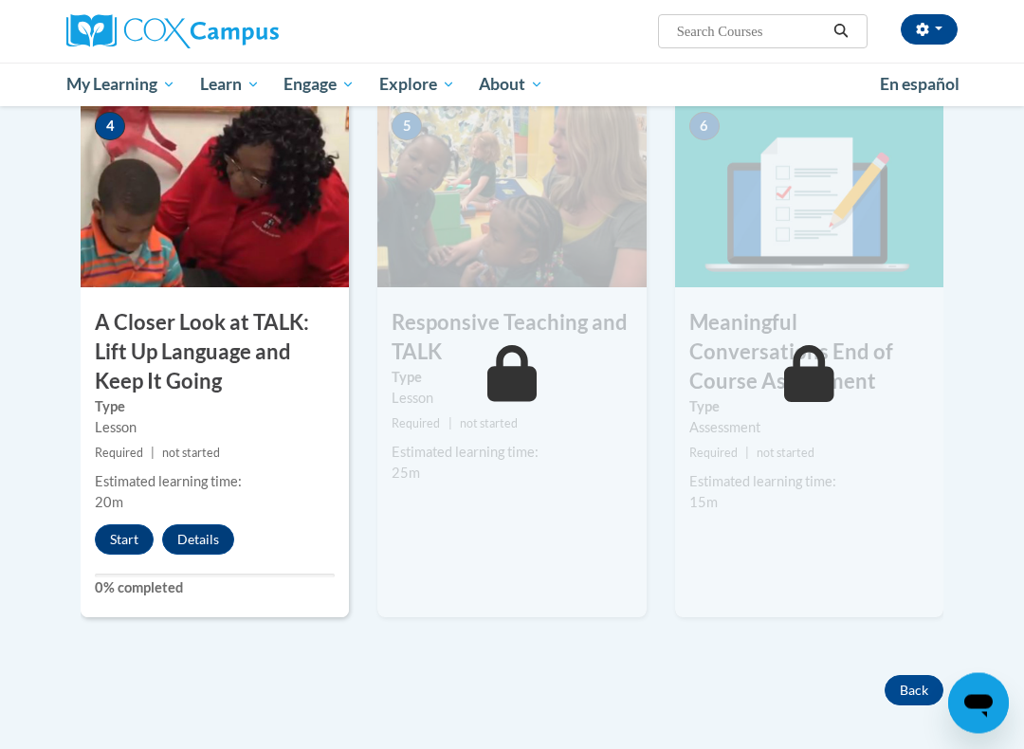
scroll to position [950, 0]
click at [118, 533] on button "Start" at bounding box center [124, 539] width 59 height 30
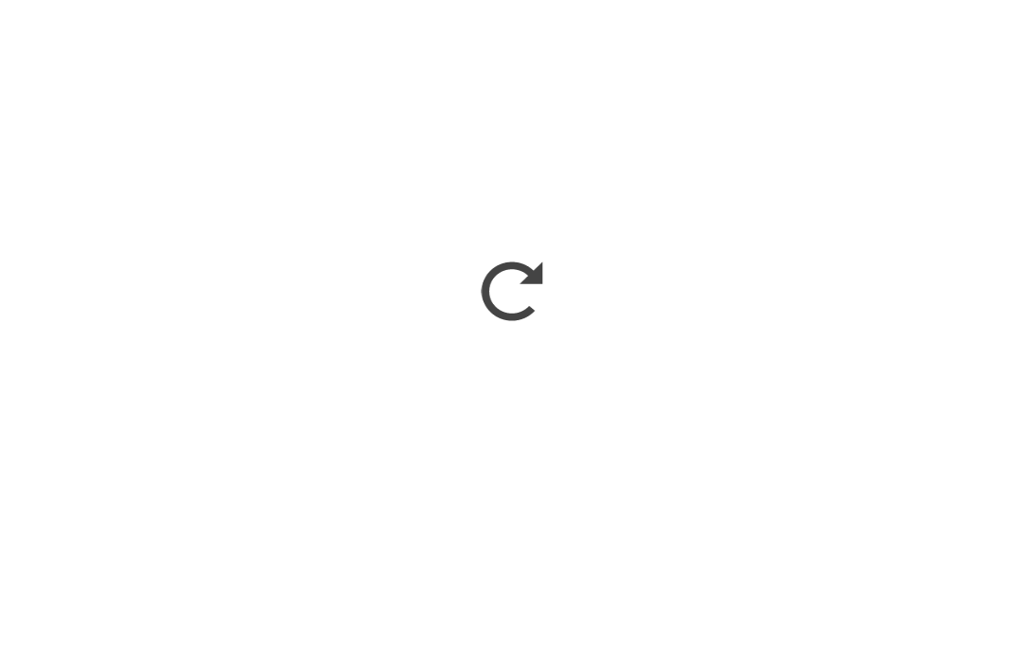
scroll to position [1262, 0]
